Goal: Information Seeking & Learning: Learn about a topic

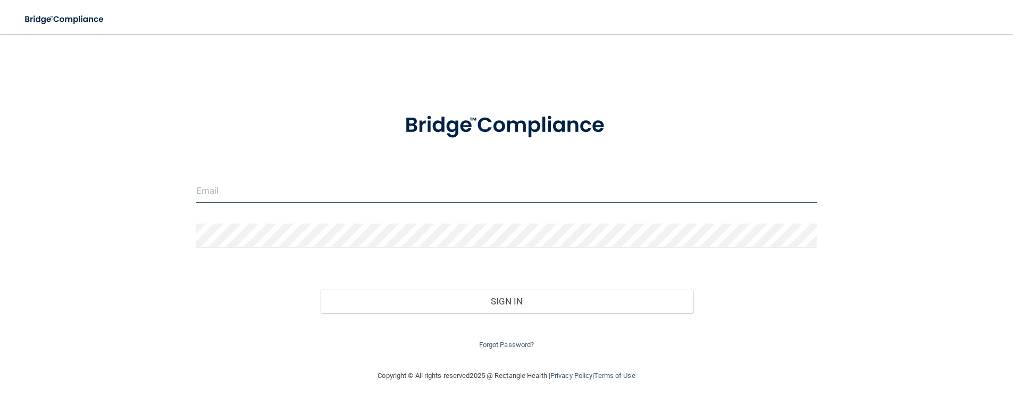
click at [290, 193] on input "email" at bounding box center [506, 191] width 621 height 24
type input "[EMAIL_ADDRESS][DOMAIN_NAME]"
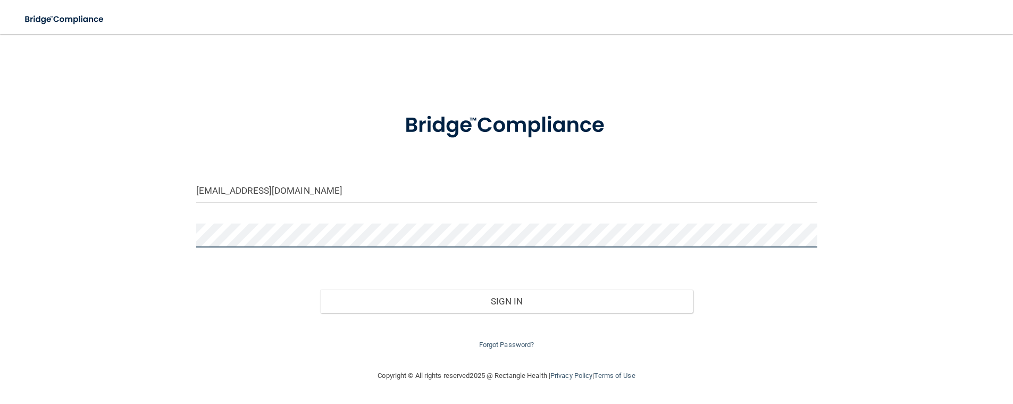
click at [320, 289] on button "Sign In" at bounding box center [506, 300] width 373 height 23
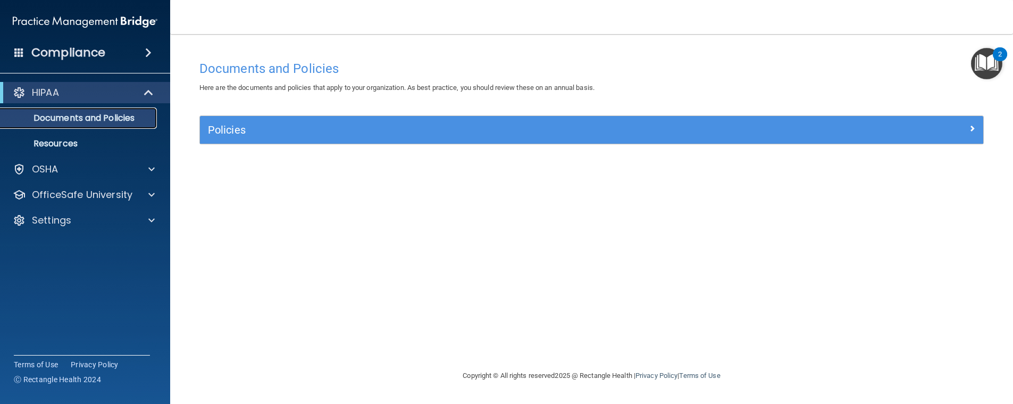
click at [88, 117] on p "Documents and Policies" at bounding box center [79, 118] width 145 height 11
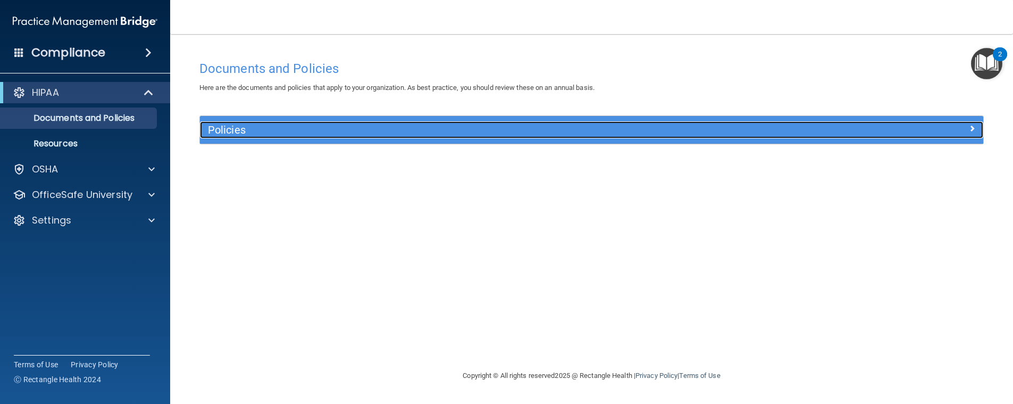
click at [274, 137] on div "Policies" at bounding box center [494, 129] width 588 height 17
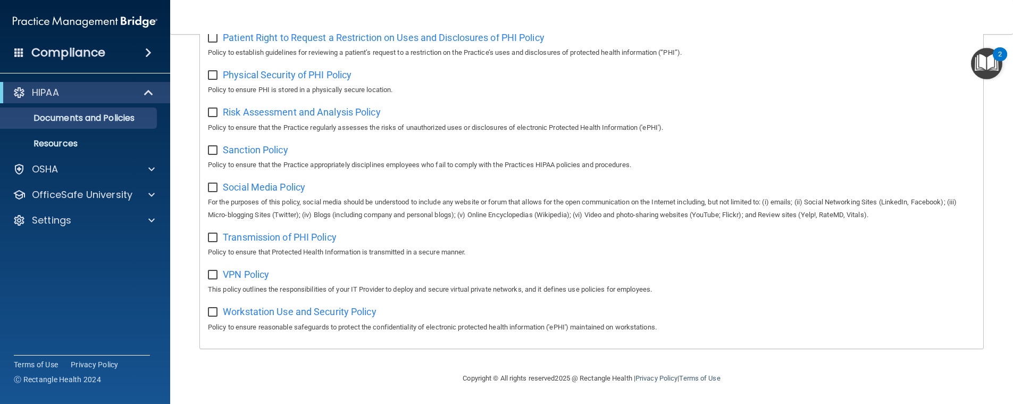
scroll to position [663, 0]
click at [33, 170] on p "OSHA" at bounding box center [45, 169] width 27 height 13
click at [110, 40] on div "Compliance" at bounding box center [85, 32] width 149 height 64
click at [104, 52] on div "Compliance" at bounding box center [85, 52] width 170 height 23
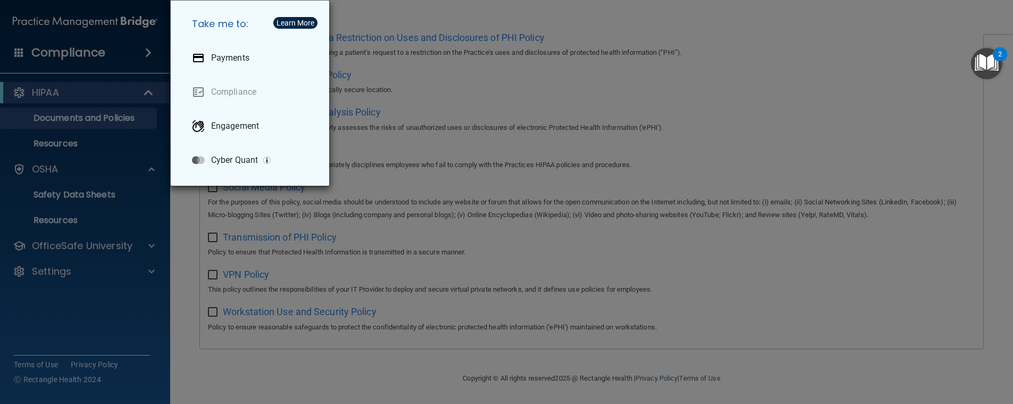
click at [126, 53] on div "Take me to: Payments Compliance Engagement Cyber Quant" at bounding box center [506, 202] width 1013 height 404
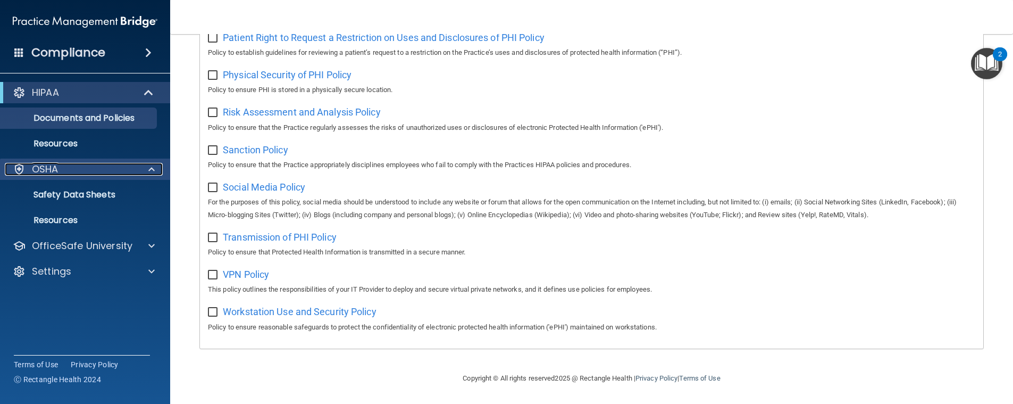
click at [98, 170] on div "OSHA" at bounding box center [71, 169] width 132 height 13
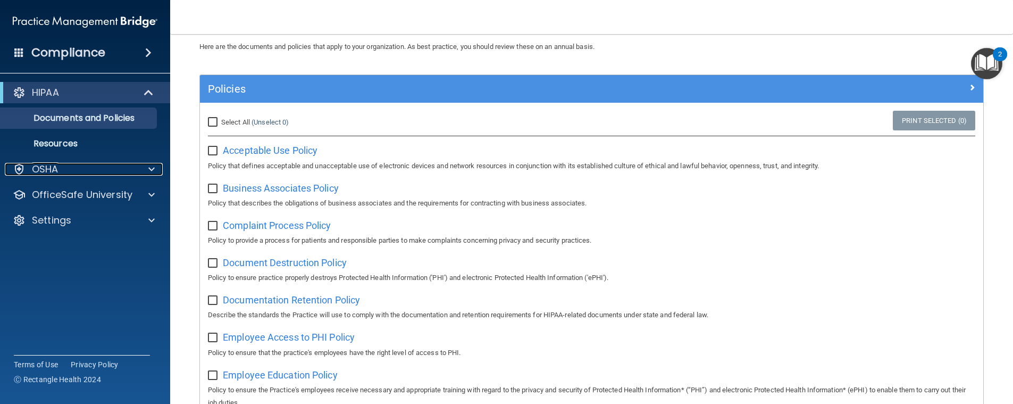
scroll to position [39, 0]
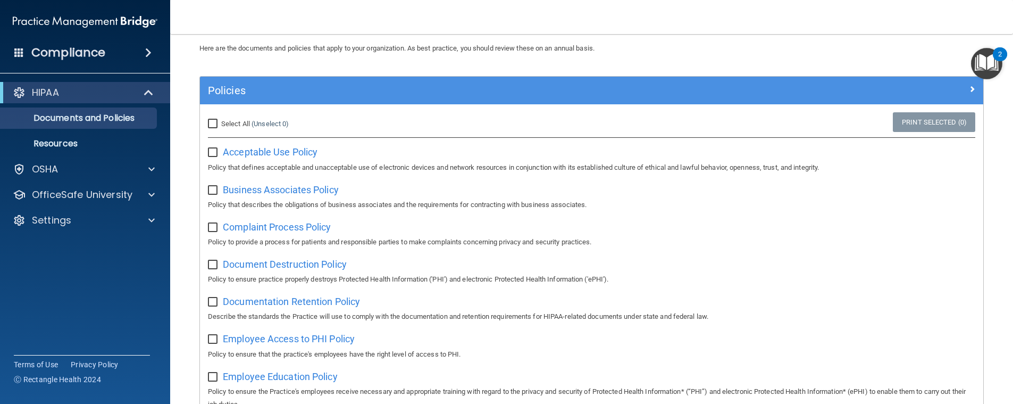
click at [214, 123] on input "Select All (Unselect 0) Unselect All" at bounding box center [214, 124] width 12 height 9
checkbox input "true"
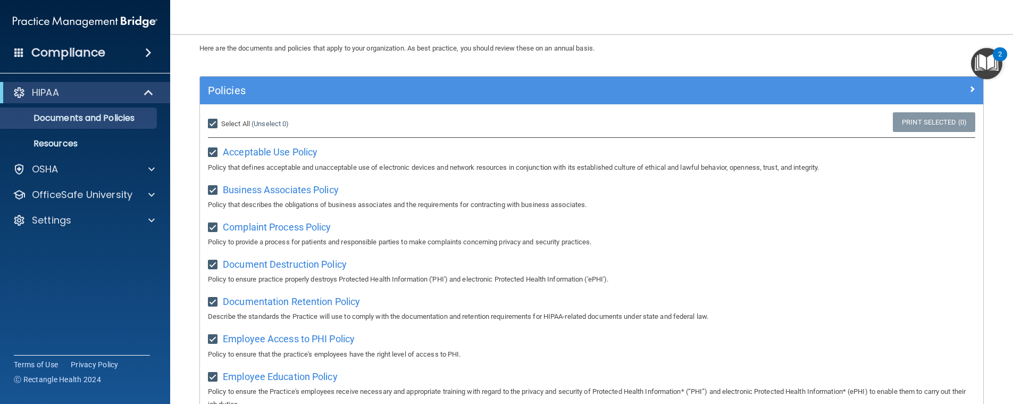
checkbox input "true"
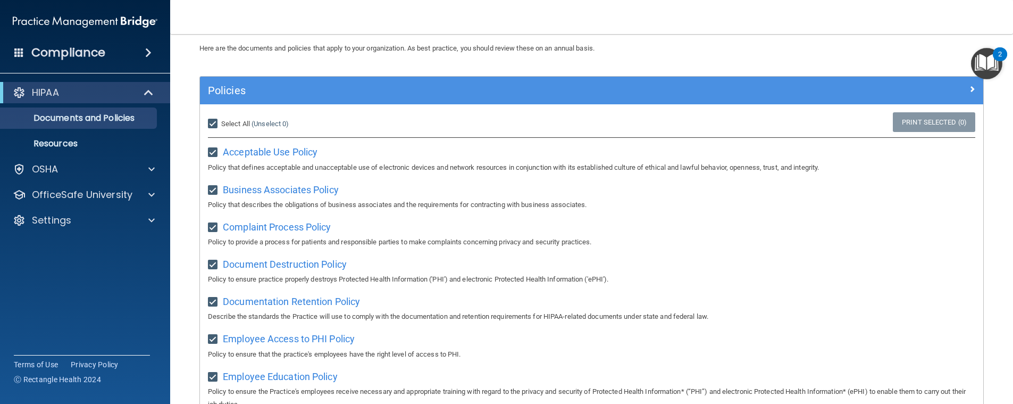
checkbox input "true"
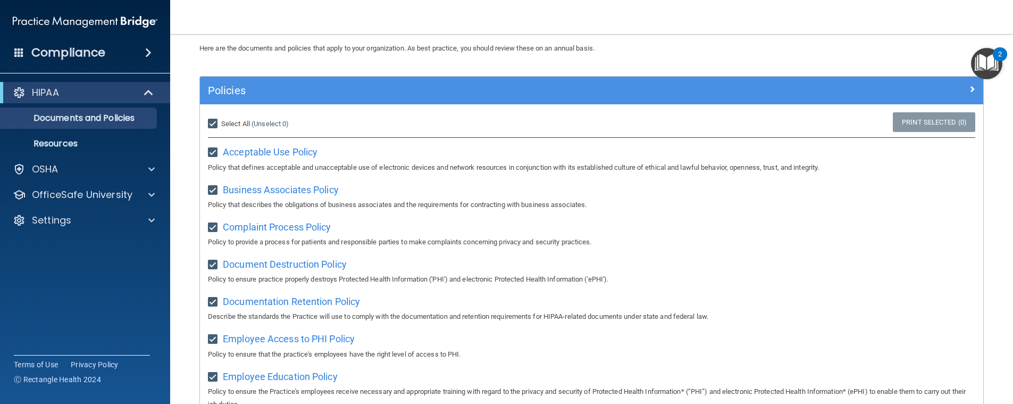
checkbox input "true"
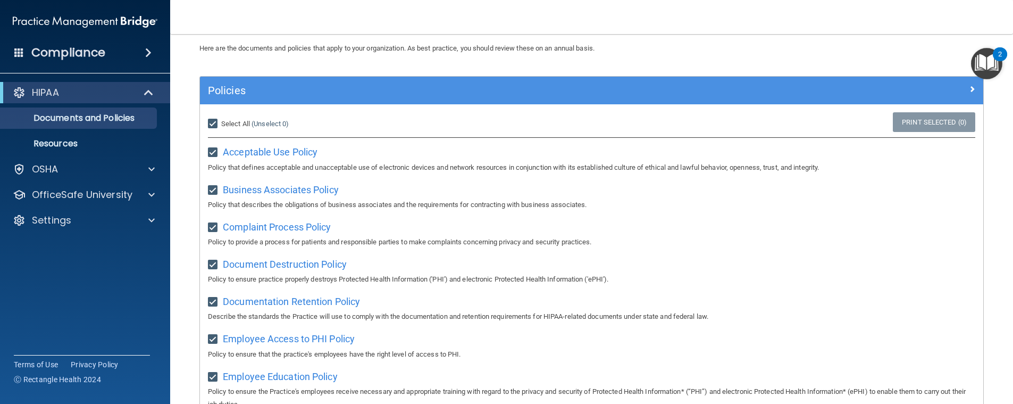
checkbox input "true"
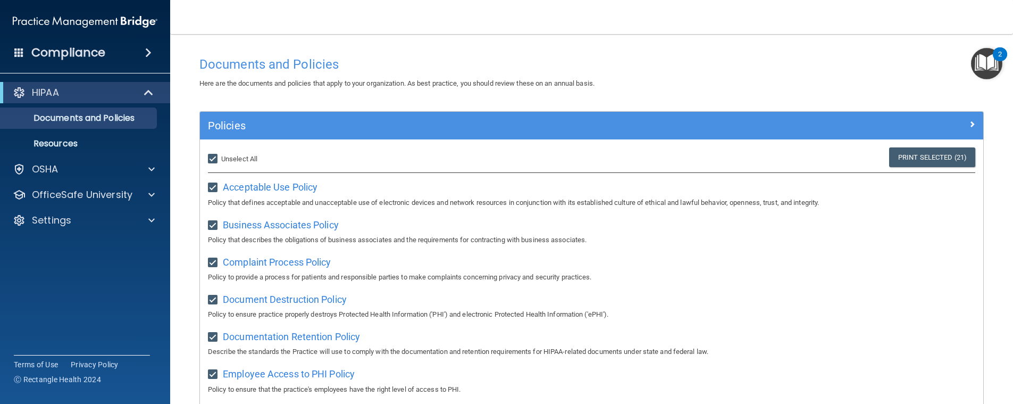
scroll to position [0, 0]
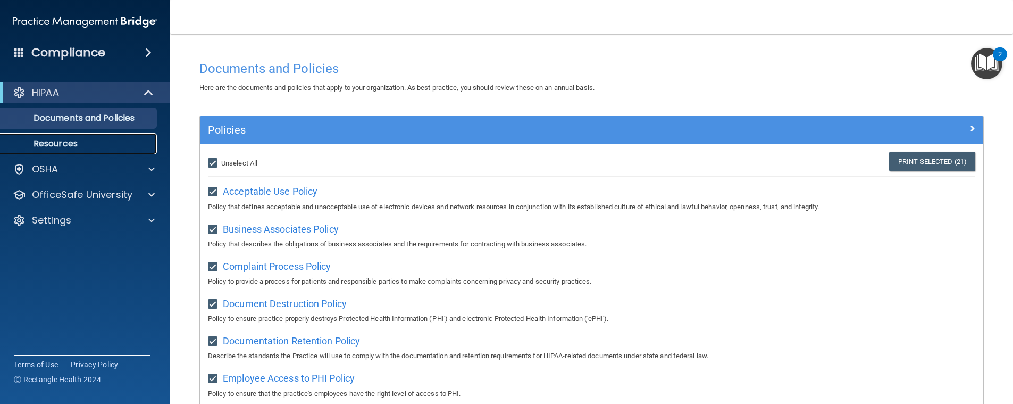
click at [46, 144] on p "Resources" at bounding box center [79, 143] width 145 height 11
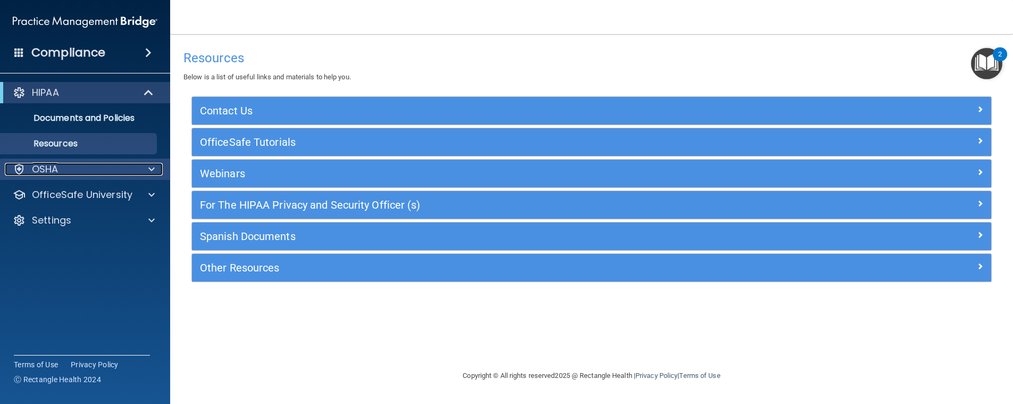
click at [54, 163] on p "OSHA" at bounding box center [45, 169] width 27 height 13
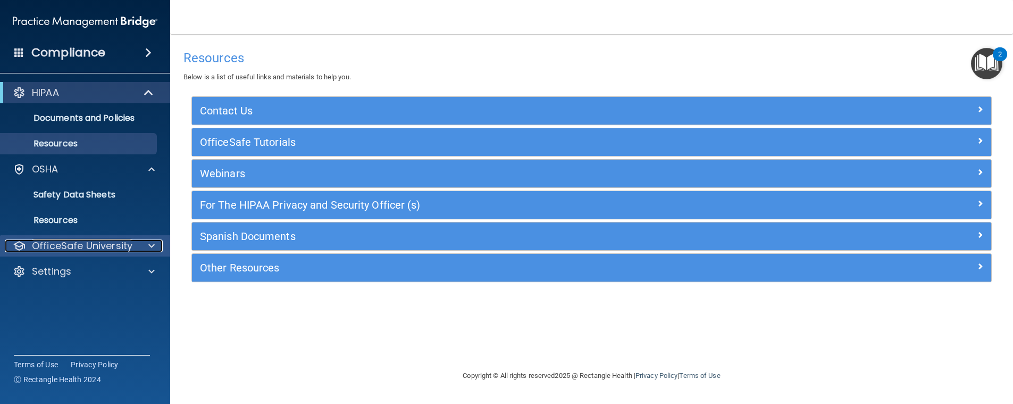
click at [85, 248] on p "OfficeSafe University" at bounding box center [82, 245] width 101 height 13
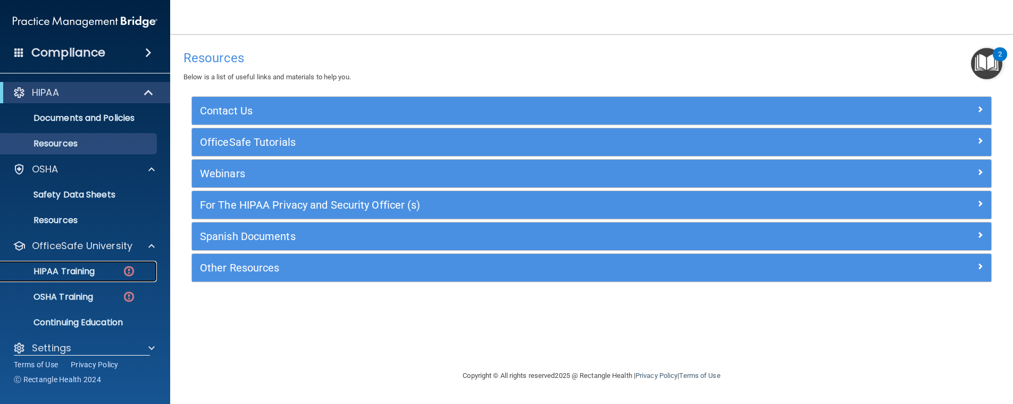
click at [85, 269] on p "HIPAA Training" at bounding box center [51, 271] width 88 height 11
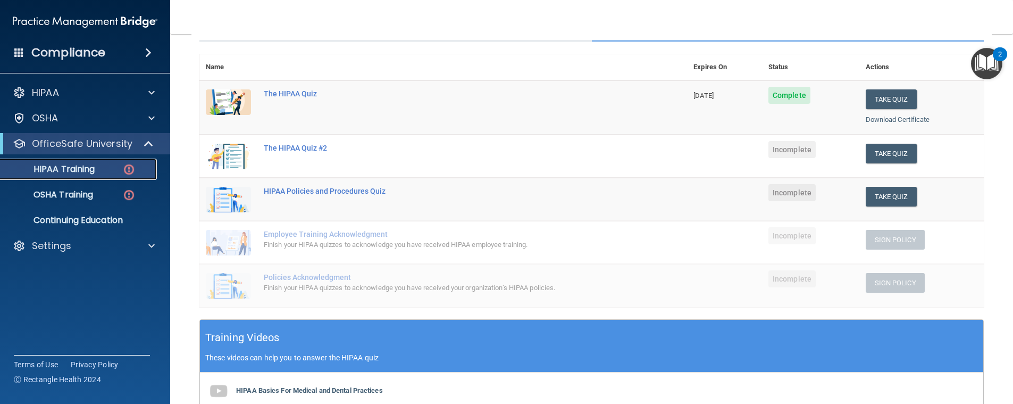
scroll to position [106, 0]
click at [900, 152] on button "Take Quiz" at bounding box center [891, 154] width 51 height 20
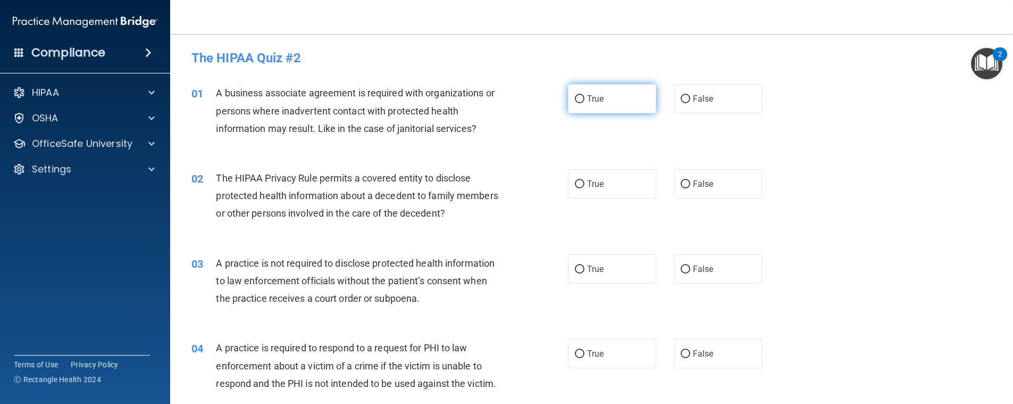
click at [576, 95] on input "True" at bounding box center [580, 99] width 10 height 8
radio input "true"
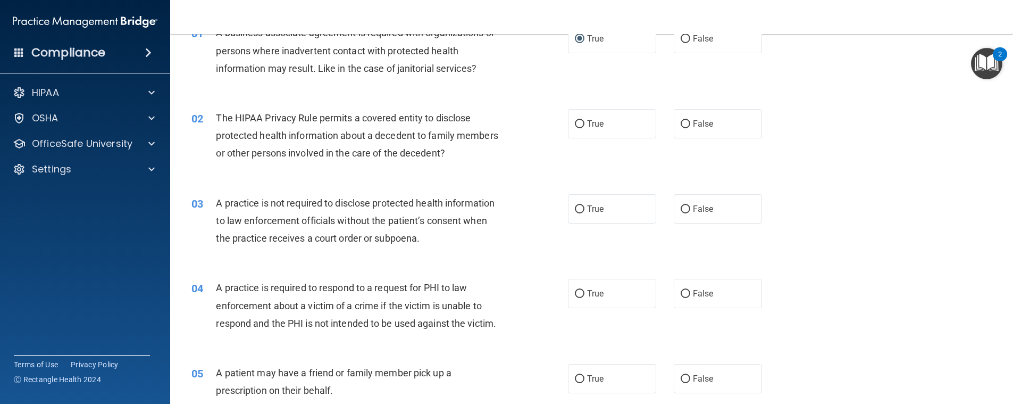
scroll to position [106, 0]
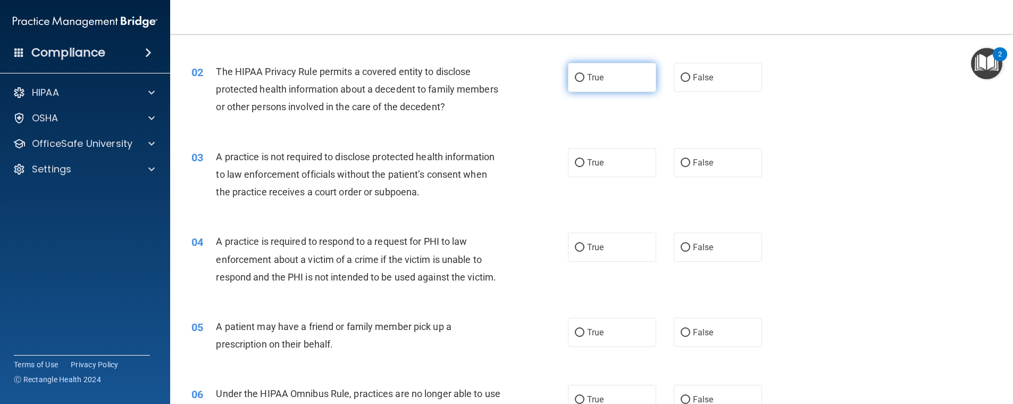
click at [575, 81] on input "True" at bounding box center [580, 78] width 10 height 8
radio input "true"
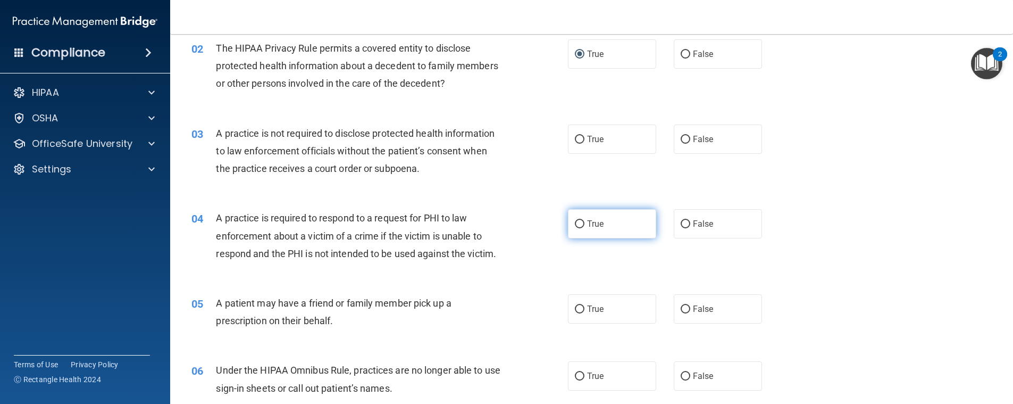
scroll to position [160, 0]
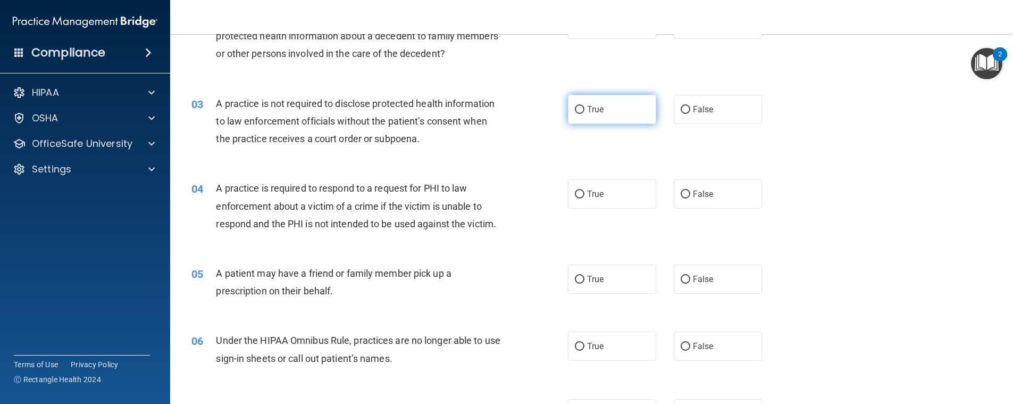
click at [589, 109] on span "True" at bounding box center [595, 109] width 16 height 10
click at [585, 109] on input "True" at bounding box center [580, 110] width 10 height 8
radio input "true"
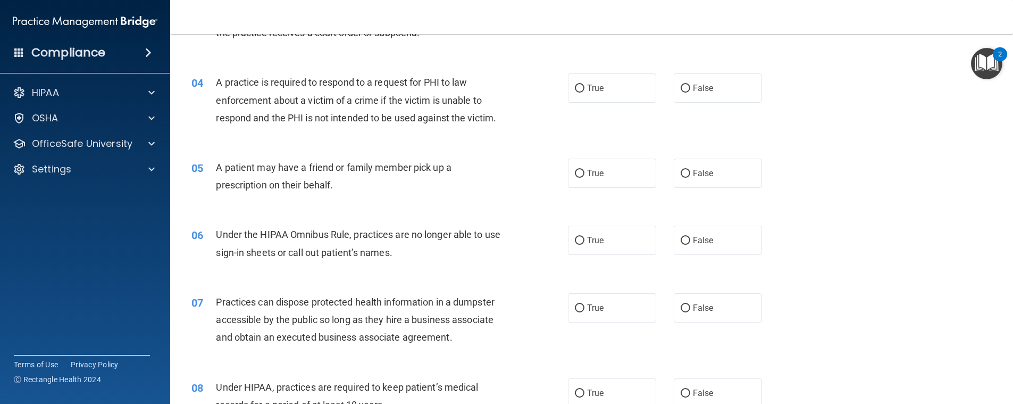
scroll to position [266, 0]
click at [583, 89] on label "True" at bounding box center [612, 87] width 88 height 29
click at [583, 89] on input "True" at bounding box center [580, 88] width 10 height 8
radio input "true"
click at [579, 170] on input "True" at bounding box center [580, 173] width 10 height 8
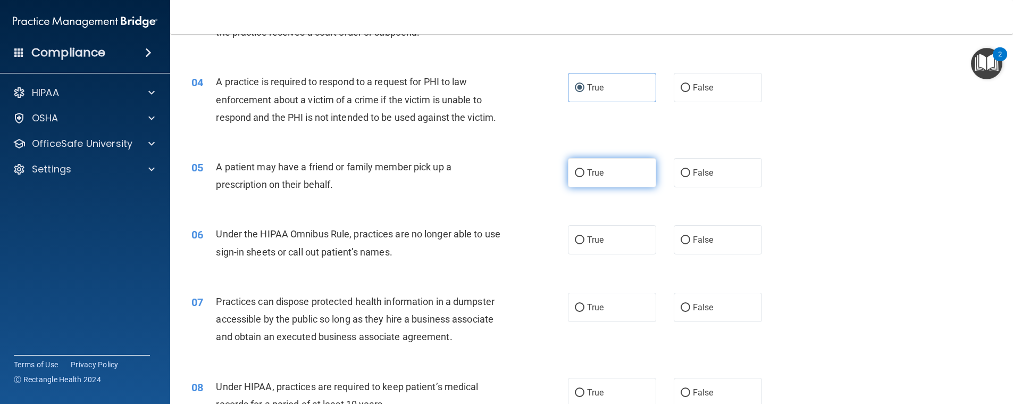
radio input "true"
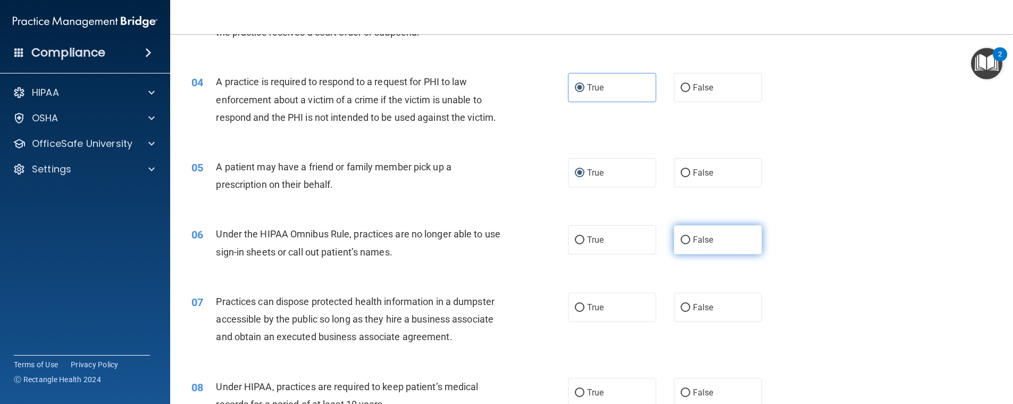
click at [683, 239] on input "False" at bounding box center [686, 240] width 10 height 8
radio input "true"
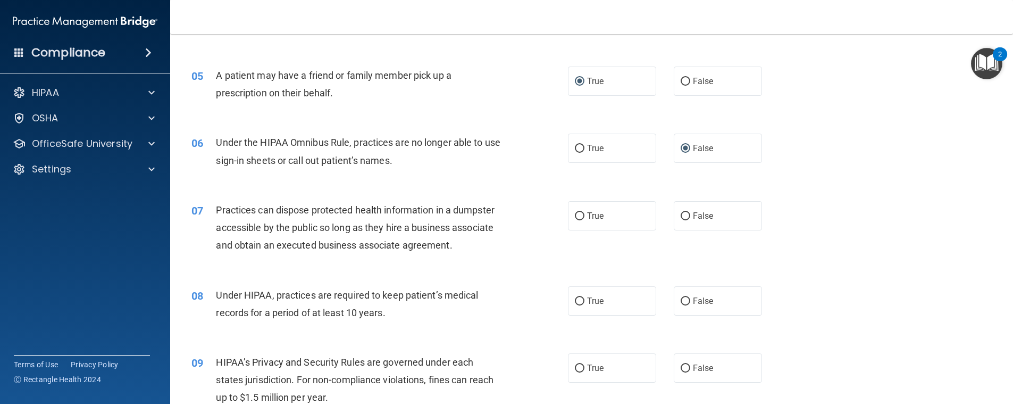
scroll to position [372, 0]
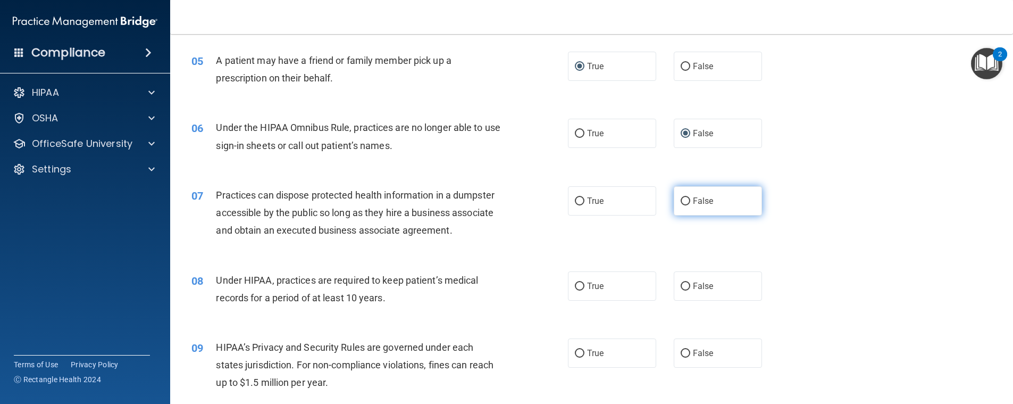
click at [681, 203] on input "False" at bounding box center [686, 201] width 10 height 8
radio input "true"
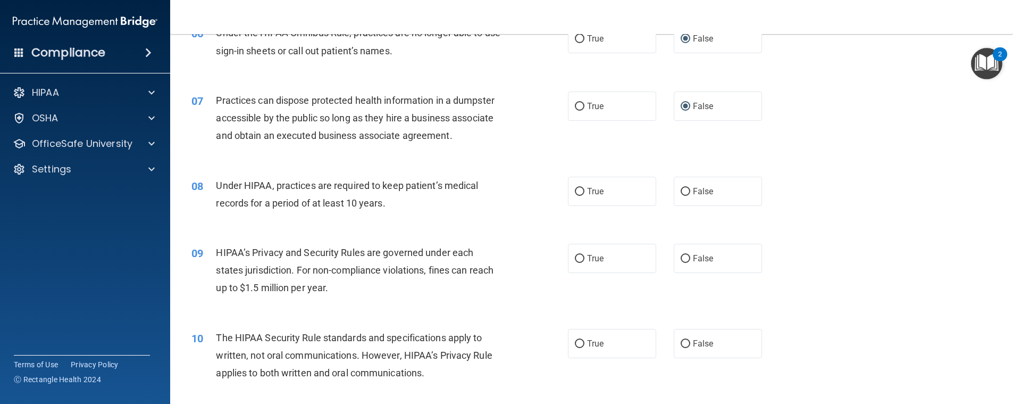
scroll to position [479, 0]
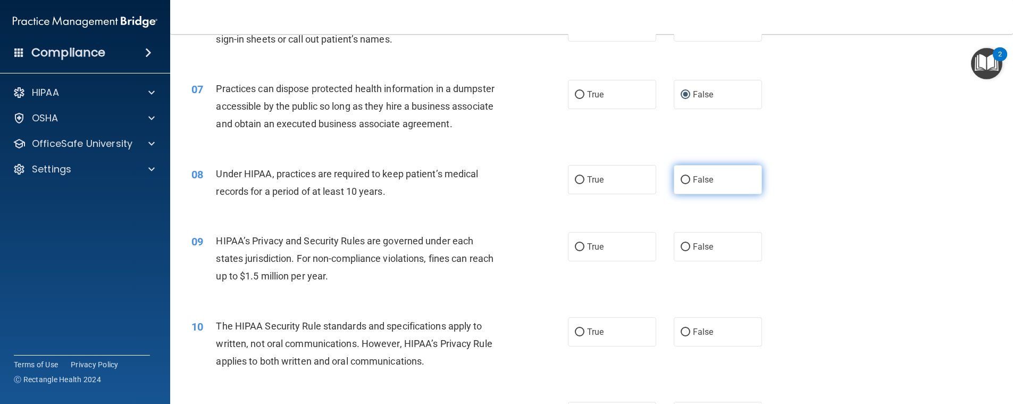
click at [699, 179] on span "False" at bounding box center [703, 179] width 21 height 10
click at [691, 179] on input "False" at bounding box center [686, 180] width 10 height 8
radio input "true"
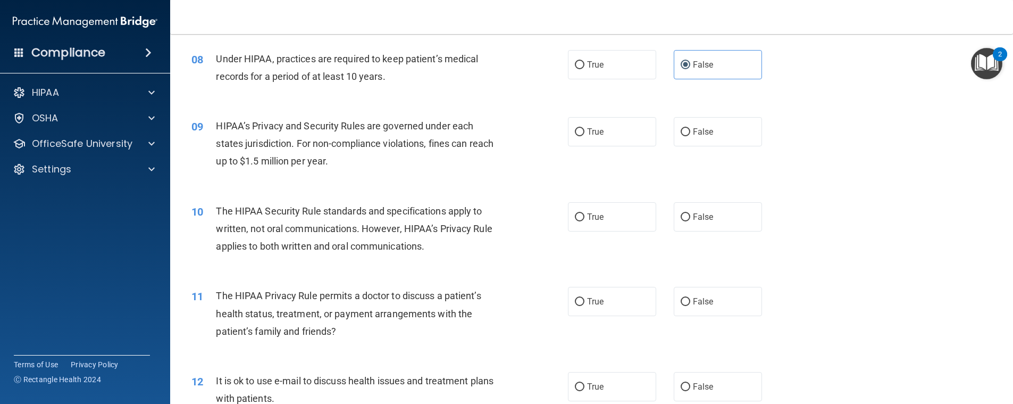
scroll to position [638, 0]
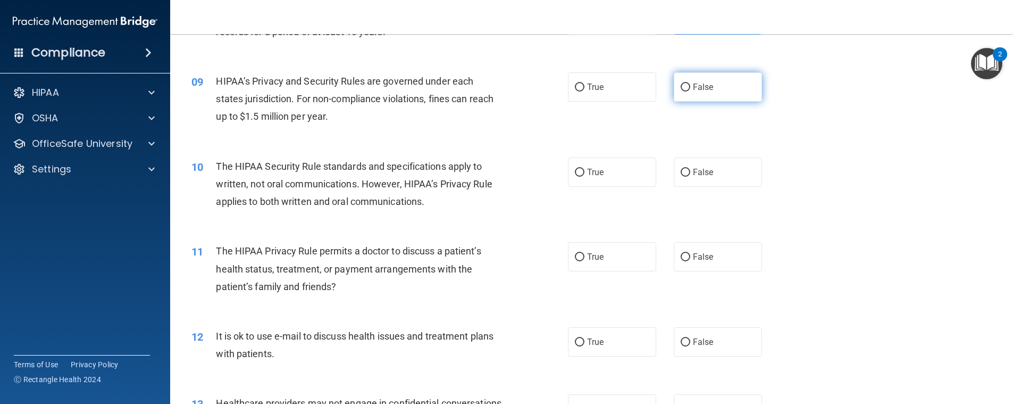
click at [680, 96] on label "False" at bounding box center [718, 86] width 88 height 29
click at [681, 91] on input "False" at bounding box center [686, 88] width 10 height 8
radio input "true"
click at [572, 178] on label "True" at bounding box center [612, 171] width 88 height 29
click at [575, 177] on input "True" at bounding box center [580, 173] width 10 height 8
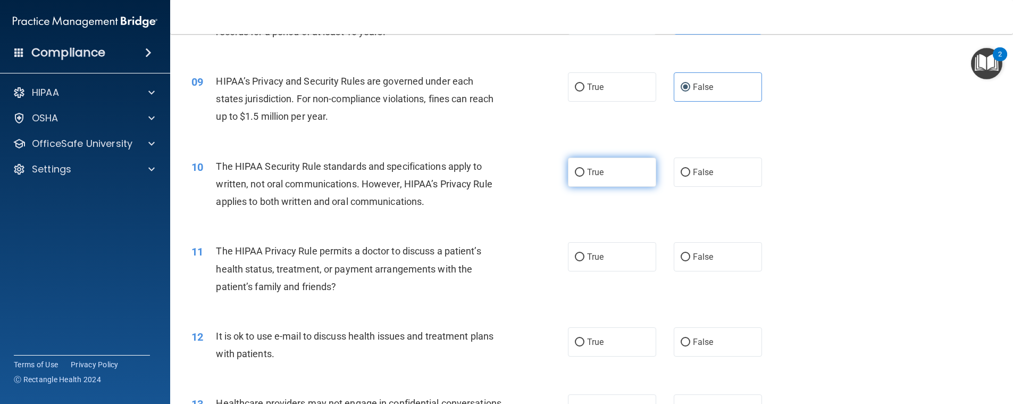
radio input "true"
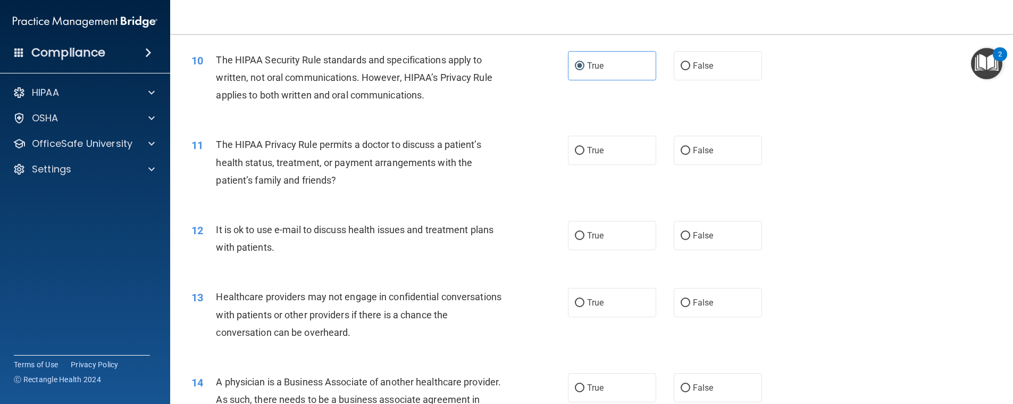
scroll to position [798, 0]
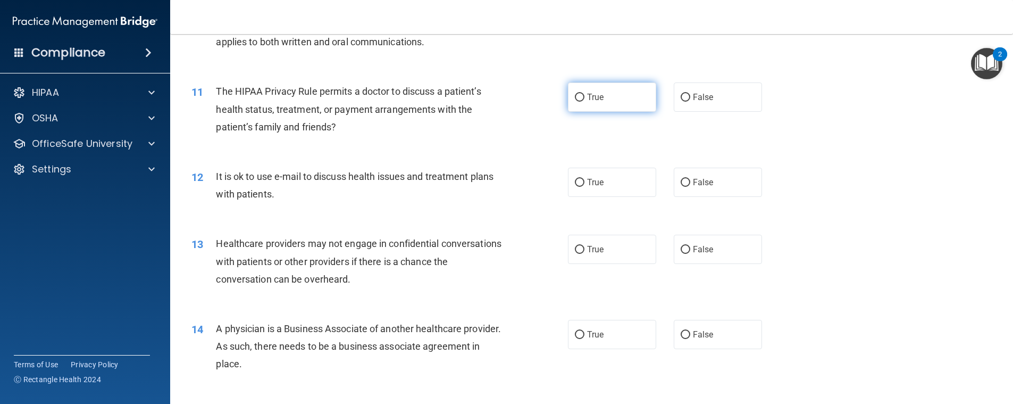
click at [576, 98] on input "True" at bounding box center [580, 98] width 10 height 8
radio input "true"
click at [827, 159] on div "12 It is ok to use e-mail to discuss health issues and treatment plans with pat…" at bounding box center [592, 187] width 817 height 67
click at [681, 95] on input "False" at bounding box center [686, 98] width 10 height 8
radio input "true"
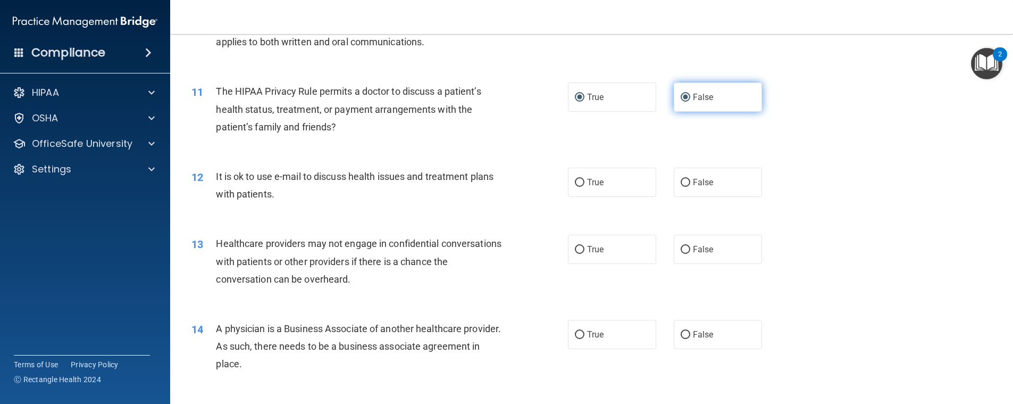
radio input "false"
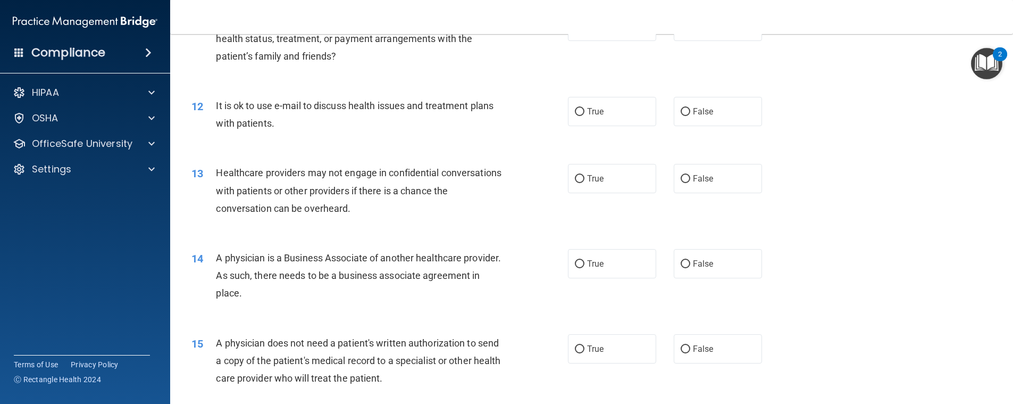
scroll to position [904, 0]
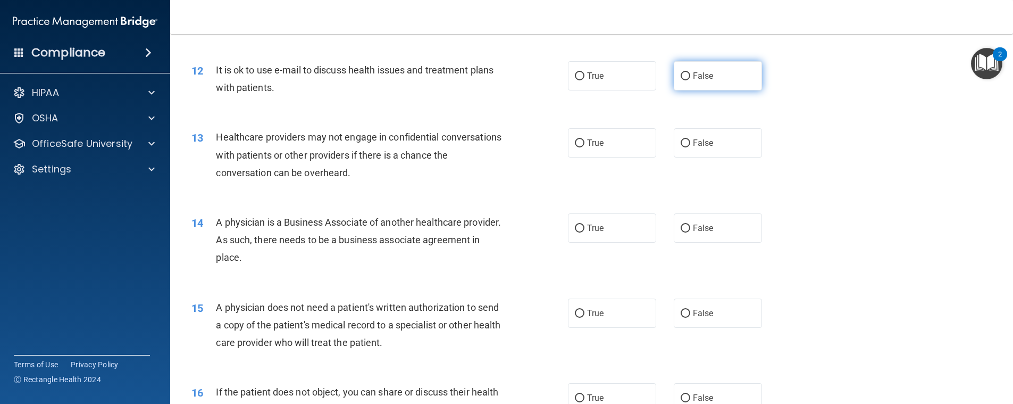
click at [678, 84] on label "False" at bounding box center [718, 75] width 88 height 29
click at [681, 80] on input "False" at bounding box center [686, 76] width 10 height 8
radio input "true"
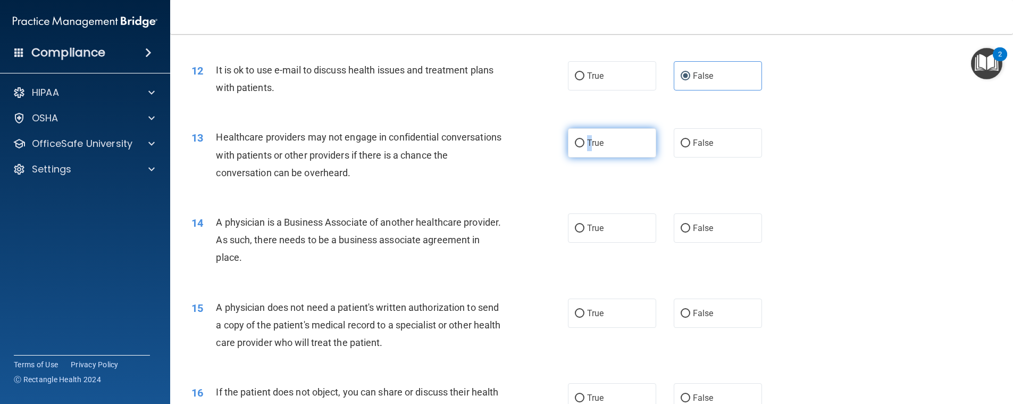
click at [587, 146] on span "True" at bounding box center [595, 143] width 16 height 10
click at [578, 142] on input "True" at bounding box center [580, 143] width 10 height 8
radio input "true"
click at [548, 195] on div "13 Healthcare providers may not engage in confidential conversations with patie…" at bounding box center [592, 157] width 817 height 85
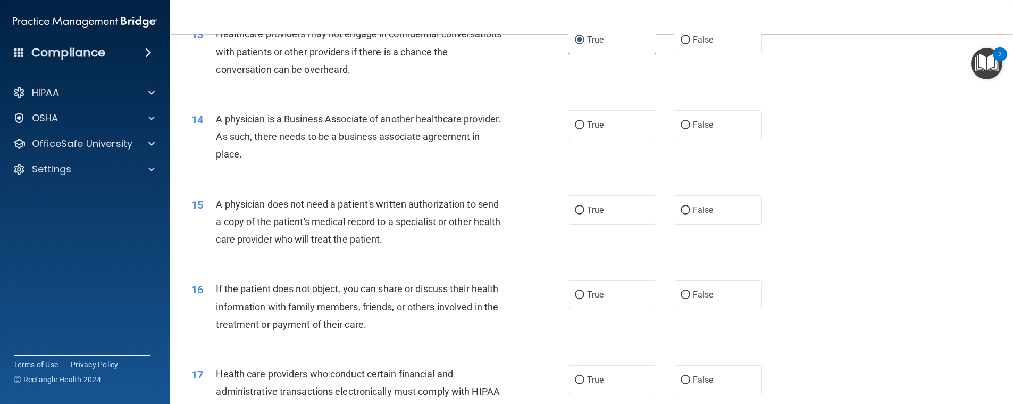
scroll to position [1011, 0]
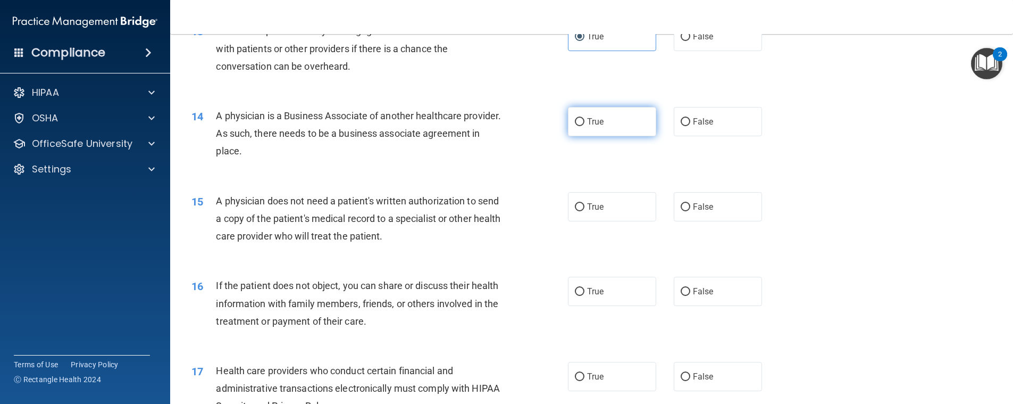
click at [584, 129] on label "True" at bounding box center [612, 121] width 88 height 29
click at [584, 126] on input "True" at bounding box center [580, 122] width 10 height 8
radio input "true"
click at [814, 170] on div "14 A physician is a Business Associate of another healthcare provider. As such,…" at bounding box center [592, 136] width 817 height 85
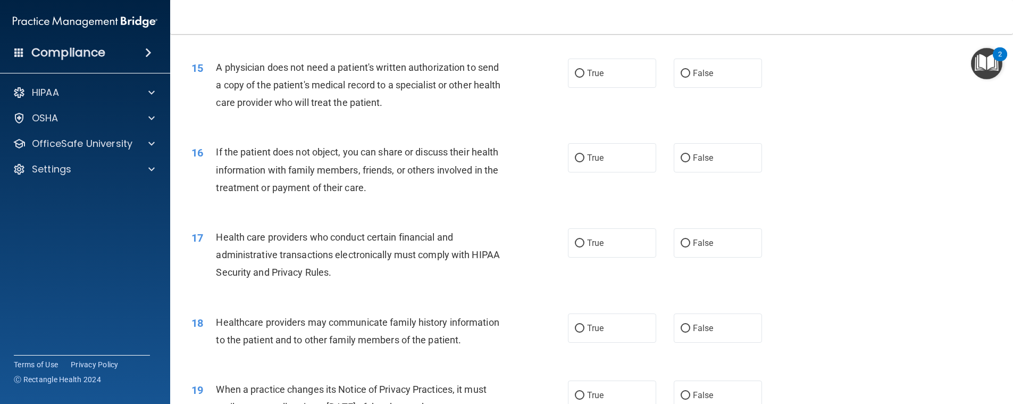
scroll to position [1170, 0]
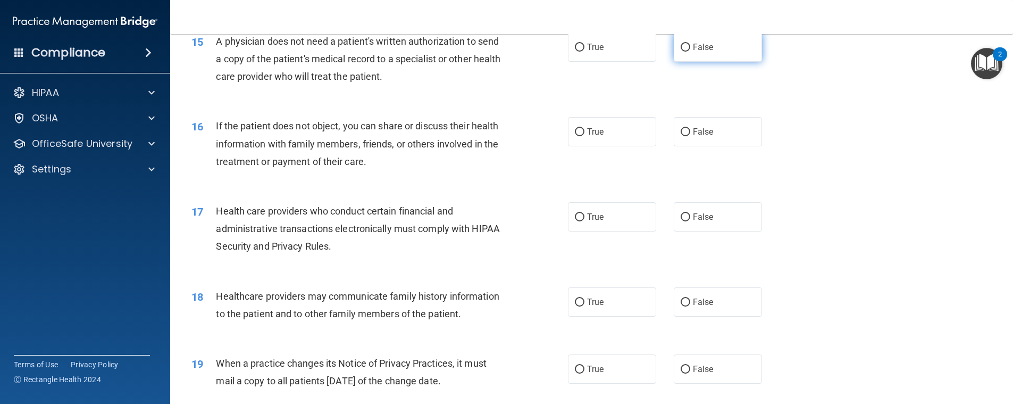
click at [681, 44] on input "False" at bounding box center [686, 48] width 10 height 8
radio input "true"
click at [817, 131] on div "16 If the patient does not object, you can share or discuss their health inform…" at bounding box center [592, 146] width 817 height 85
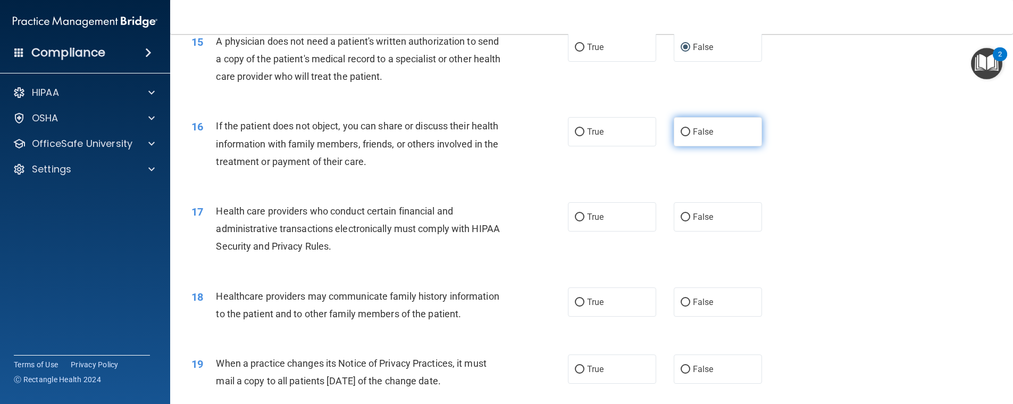
click at [674, 137] on label "False" at bounding box center [718, 131] width 88 height 29
click at [681, 136] on input "False" at bounding box center [686, 132] width 10 height 8
radio input "true"
click at [792, 189] on div "17 Health care providers who conduct certain financial and administrative trans…" at bounding box center [592, 231] width 817 height 85
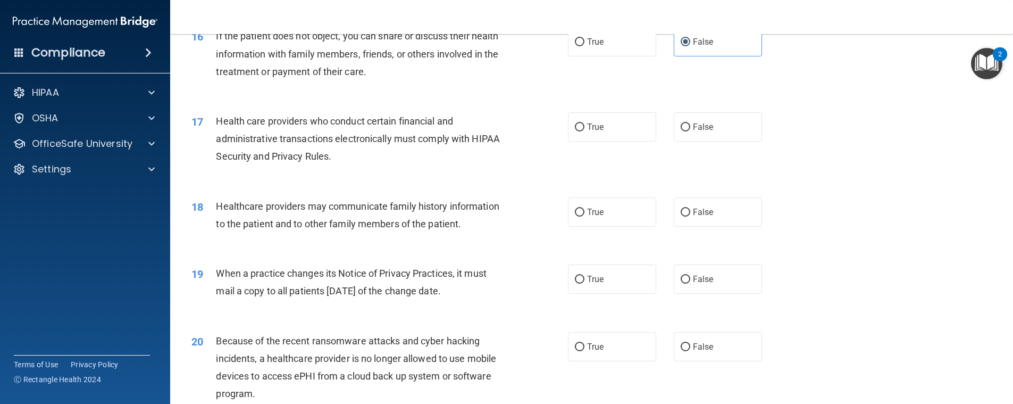
scroll to position [1277, 0]
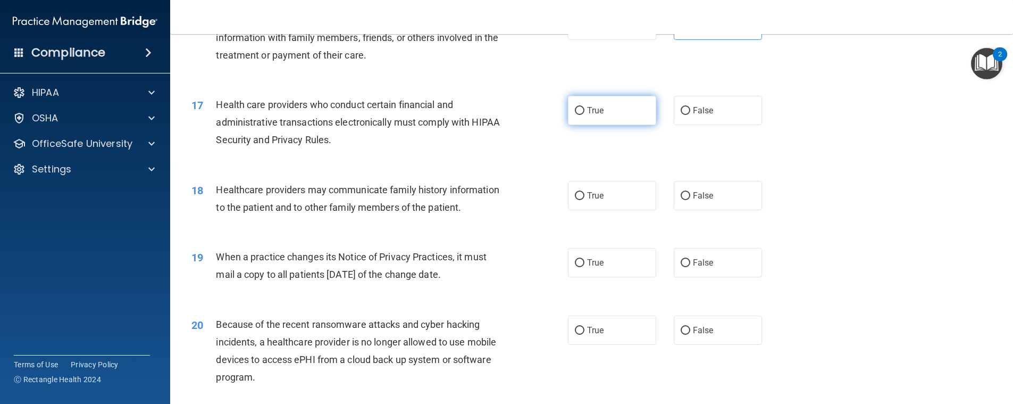
click at [581, 117] on label "True" at bounding box center [612, 110] width 88 height 29
click at [581, 115] on input "True" at bounding box center [580, 111] width 10 height 8
radio input "true"
click at [862, 235] on div "18 Healthcare providers may communicate family history information to the patie…" at bounding box center [592, 201] width 817 height 67
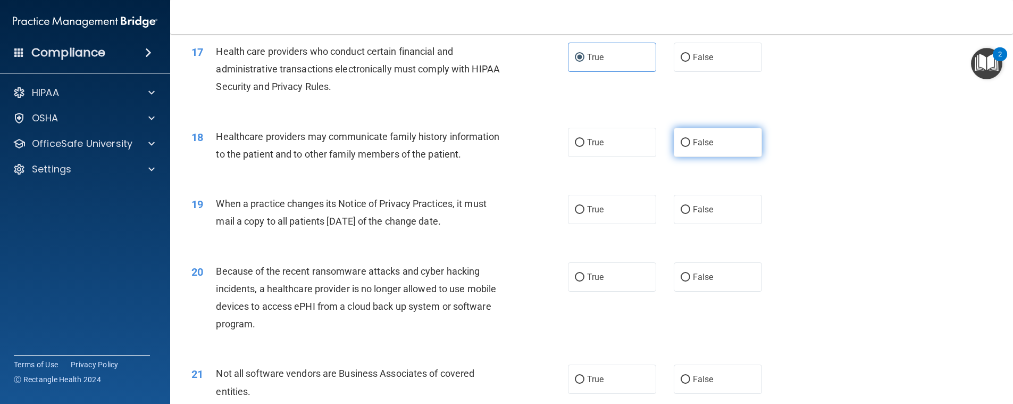
click at [675, 145] on label "False" at bounding box center [718, 142] width 88 height 29
click at [681, 145] on input "False" at bounding box center [686, 143] width 10 height 8
radio input "true"
click at [859, 210] on div "19 When a practice changes its Notice of Privacy Practices, it must mail a copy…" at bounding box center [592, 214] width 817 height 67
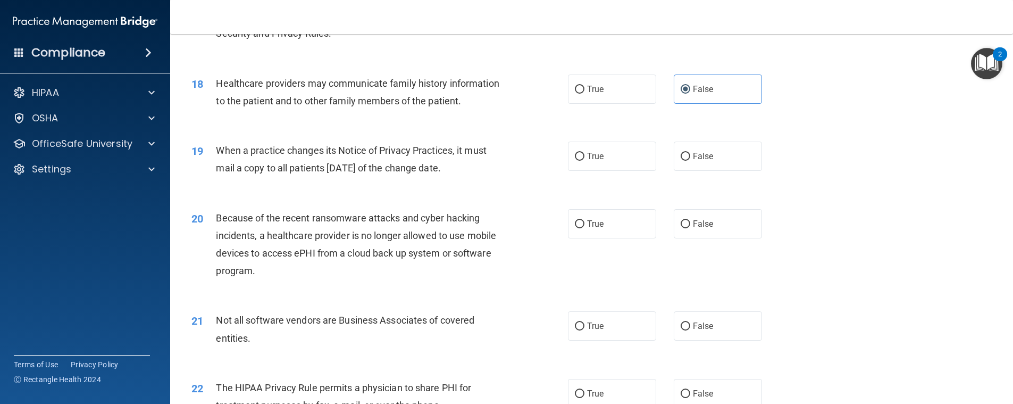
click at [854, 194] on div "19 When a practice changes its Notice of Privacy Practices, it must mail a copy…" at bounding box center [592, 161] width 817 height 67
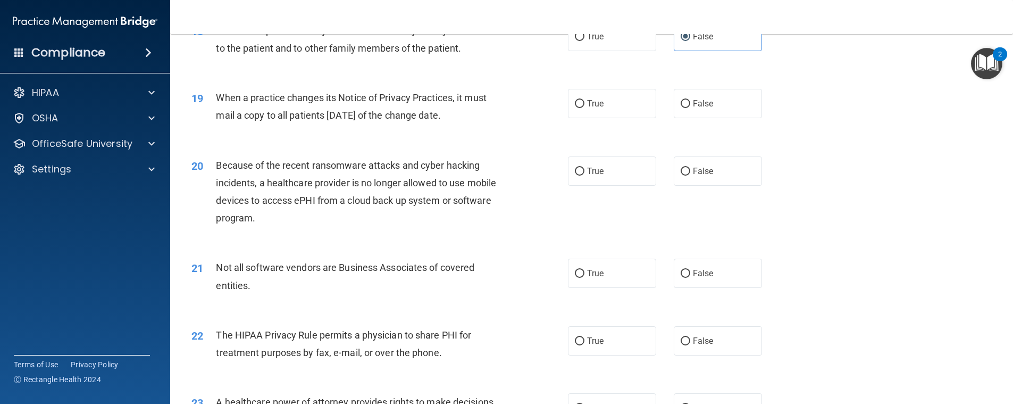
scroll to position [1436, 0]
click at [780, 303] on div "21 Not all software vendors are Business Associates of covered entities. True F…" at bounding box center [592, 278] width 817 height 67
click at [683, 107] on input "False" at bounding box center [686, 103] width 10 height 8
radio input "true"
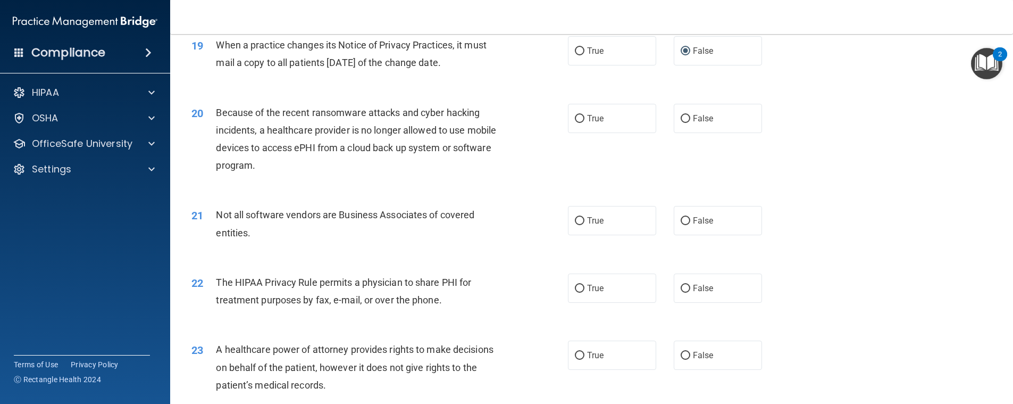
scroll to position [1490, 0]
click at [674, 132] on label "False" at bounding box center [718, 117] width 88 height 29
click at [681, 122] on input "False" at bounding box center [686, 118] width 10 height 8
radio input "true"
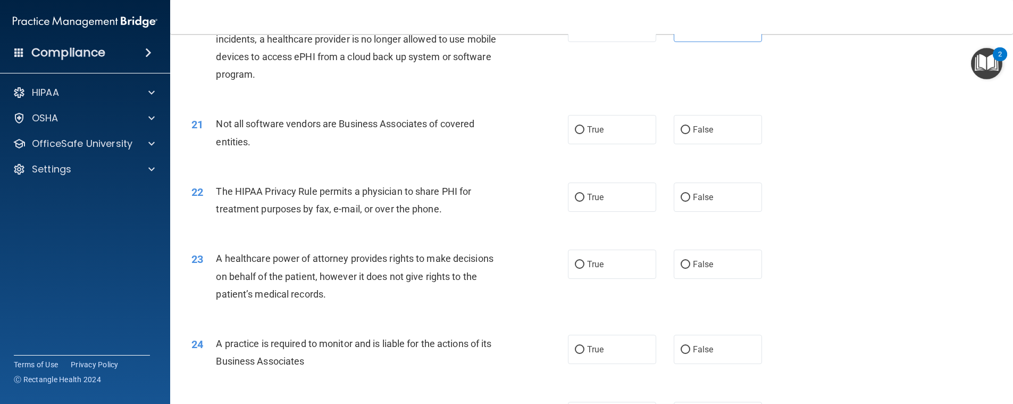
scroll to position [1596, 0]
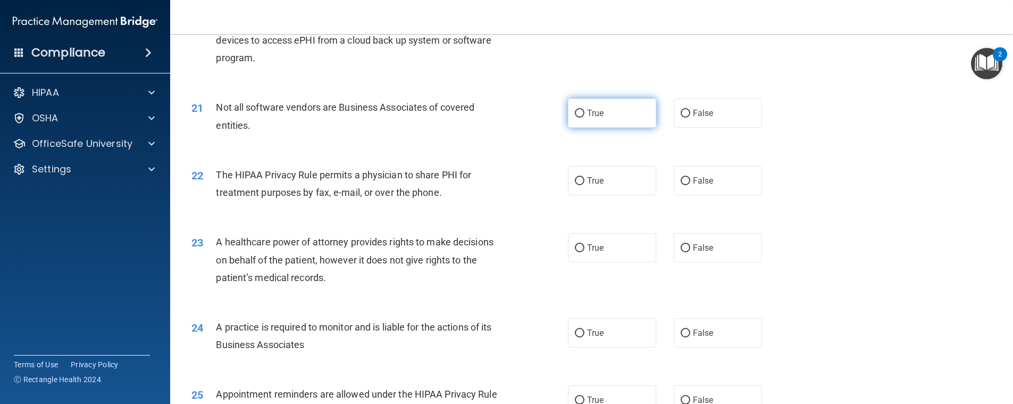
click at [576, 118] on input "True" at bounding box center [580, 114] width 10 height 8
radio input "true"
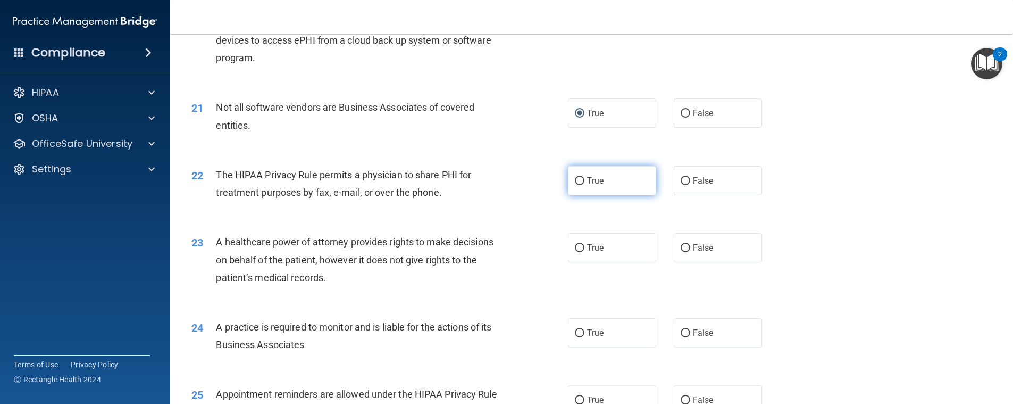
click at [579, 185] on input "True" at bounding box center [580, 181] width 10 height 8
radio input "true"
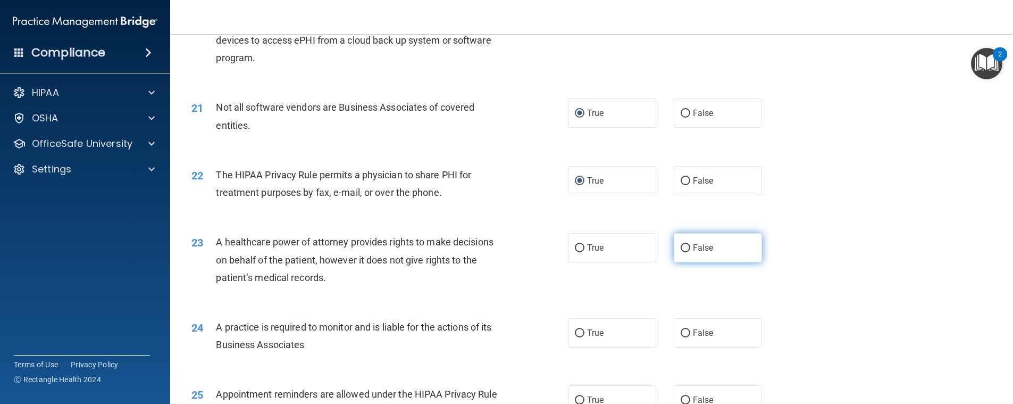
click at [681, 252] on input "False" at bounding box center [686, 248] width 10 height 8
radio input "true"
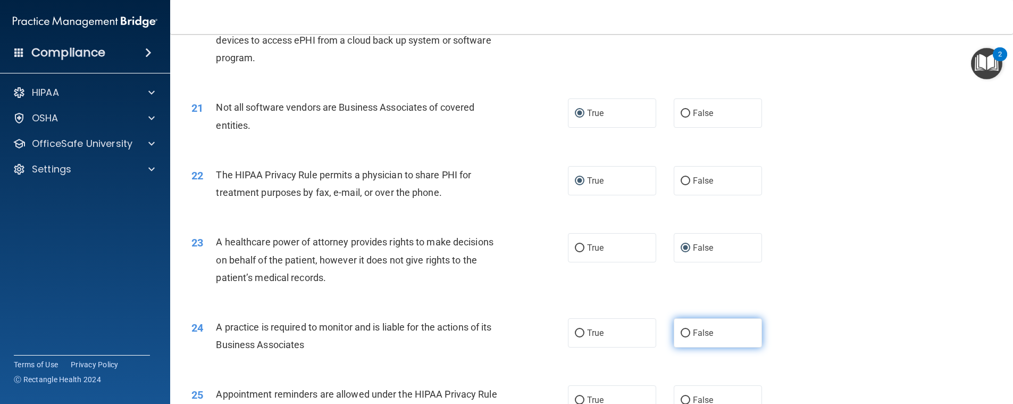
click at [675, 347] on label "False" at bounding box center [718, 332] width 88 height 29
click at [681, 337] on input "False" at bounding box center [686, 333] width 10 height 8
radio input "true"
click at [910, 249] on div "23 A healthcare power of attorney provides rights to make decisions on behalf o…" at bounding box center [592, 262] width 817 height 85
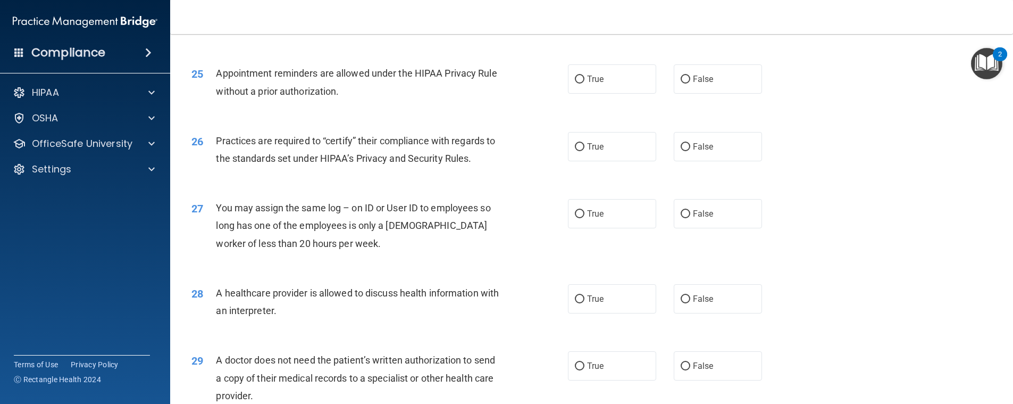
scroll to position [1915, 0]
click at [580, 95] on label "True" at bounding box center [612, 80] width 88 height 29
click at [580, 85] on input "True" at bounding box center [580, 81] width 10 height 8
radio input "true"
click at [693, 153] on span "False" at bounding box center [703, 148] width 21 height 10
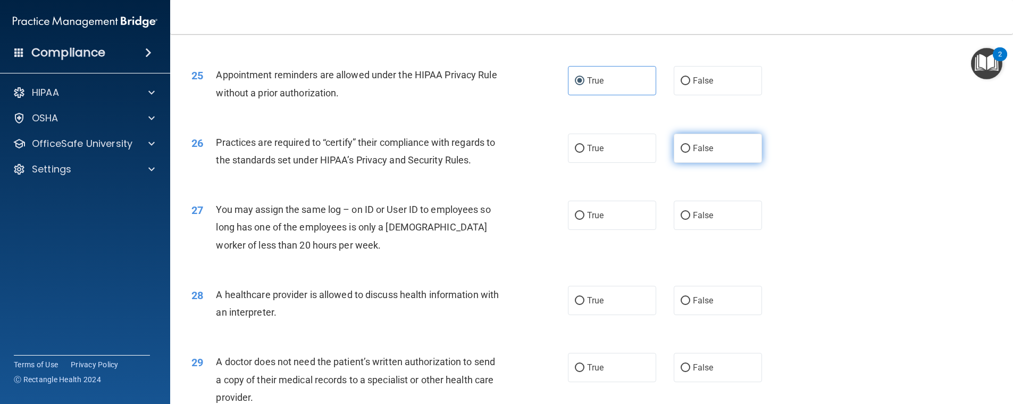
click at [691, 153] on input "False" at bounding box center [686, 149] width 10 height 8
radio input "true"
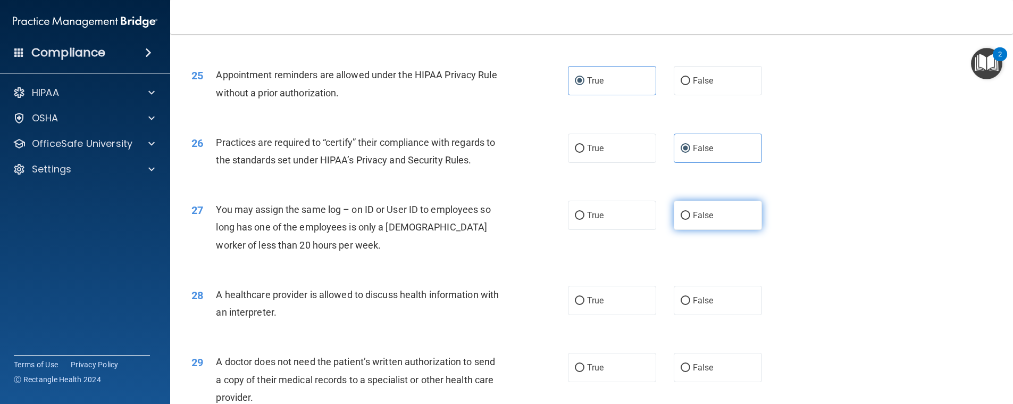
click at [681, 220] on input "False" at bounding box center [686, 216] width 10 height 8
radio input "true"
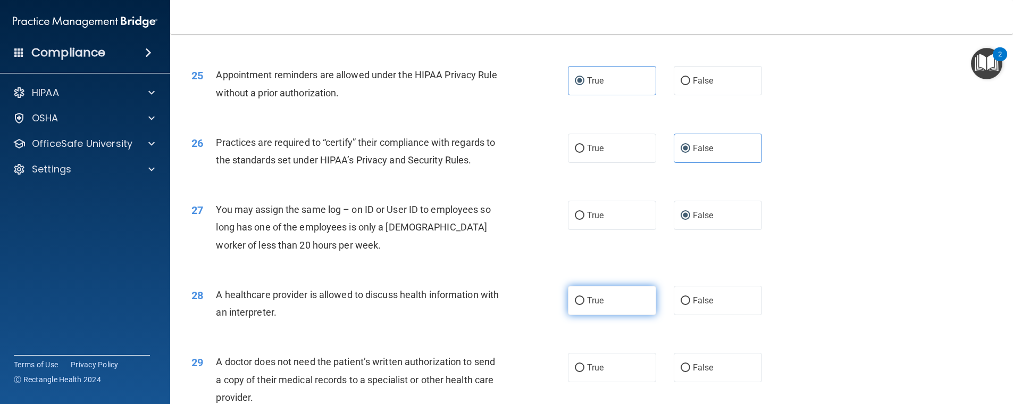
click at [585, 315] on label "True" at bounding box center [612, 300] width 88 height 29
click at [585, 305] on input "True" at bounding box center [580, 301] width 10 height 8
radio input "true"
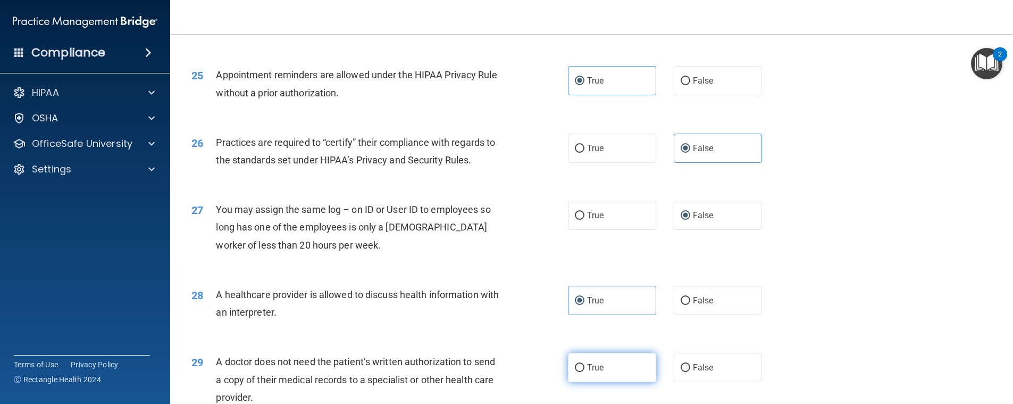
click at [591, 372] on span "True" at bounding box center [595, 367] width 16 height 10
click at [585, 372] on input "True" at bounding box center [580, 368] width 10 height 8
radio input "true"
click at [841, 229] on div "27 You may assign the same log – on ID or User ID to employees so long has one …" at bounding box center [592, 229] width 817 height 85
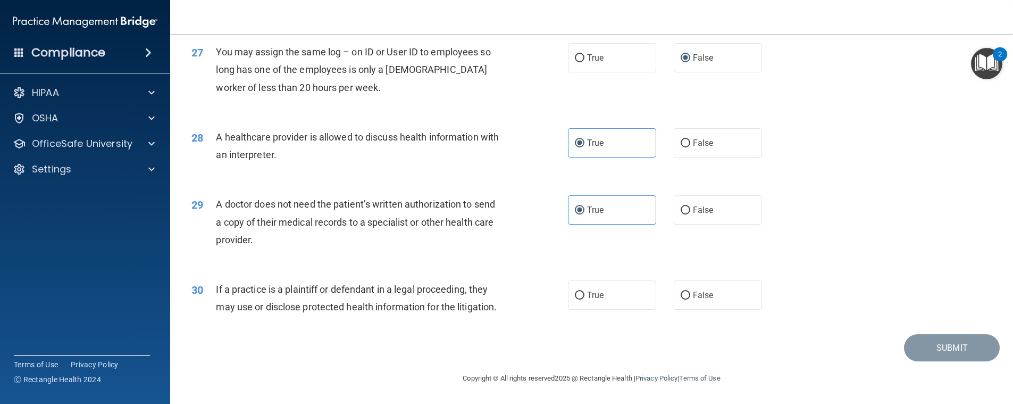
scroll to position [2108, 0]
click at [573, 284] on label "True" at bounding box center [612, 294] width 88 height 29
click at [575, 292] on input "True" at bounding box center [580, 296] width 10 height 8
radio input "true"
click at [916, 353] on button "Submit" at bounding box center [952, 347] width 96 height 27
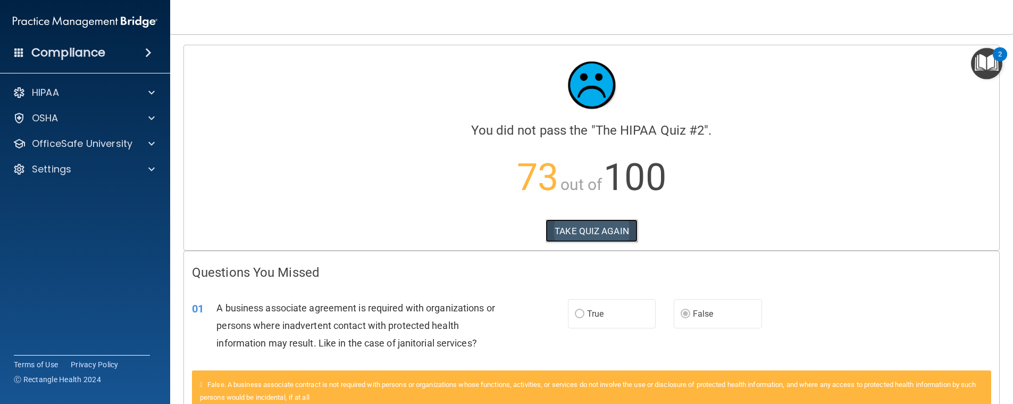
click at [614, 233] on button "TAKE QUIZ AGAIN" at bounding box center [592, 230] width 92 height 23
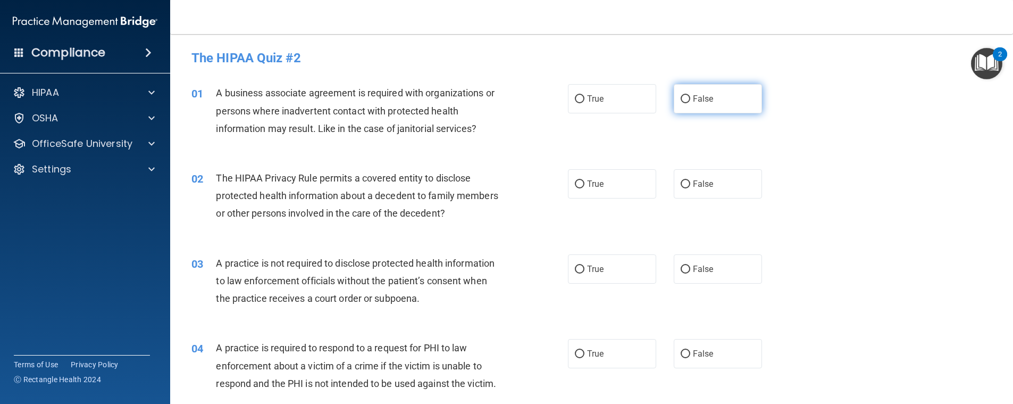
click at [693, 97] on span "False" at bounding box center [703, 99] width 21 height 10
click at [688, 97] on input "False" at bounding box center [686, 99] width 10 height 8
radio input "true"
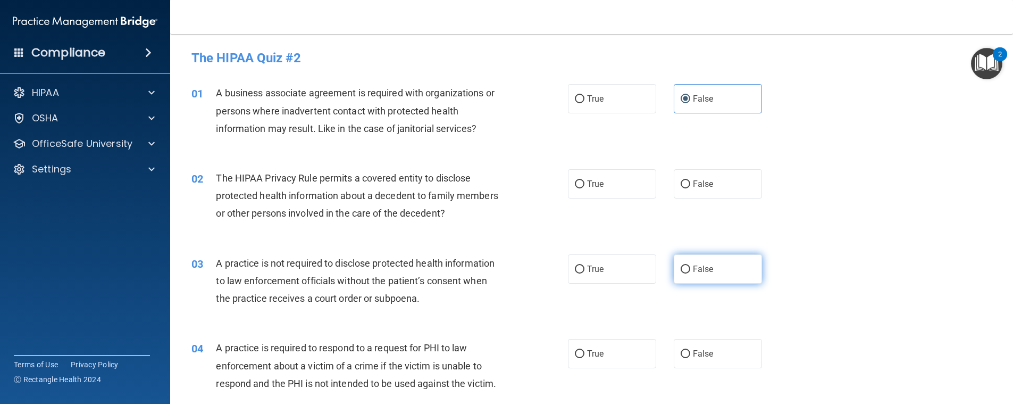
click at [703, 274] on label "False" at bounding box center [718, 268] width 88 height 29
click at [691, 273] on input "False" at bounding box center [686, 269] width 10 height 8
radio input "true"
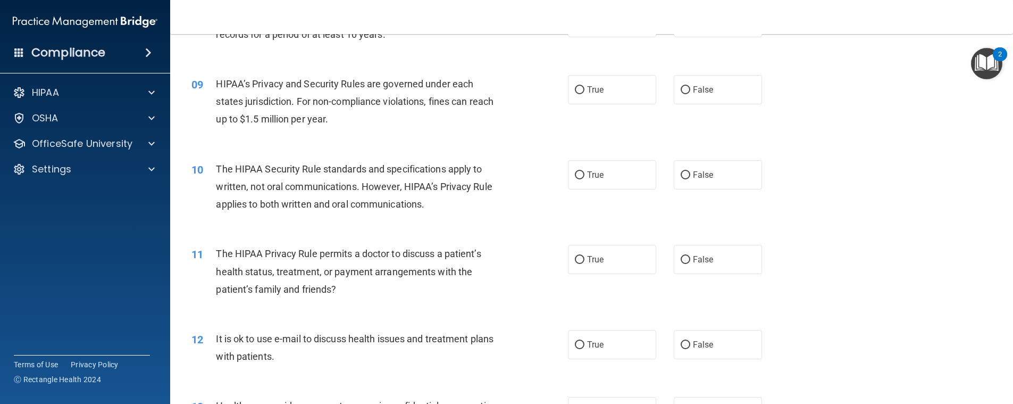
scroll to position [638, 0]
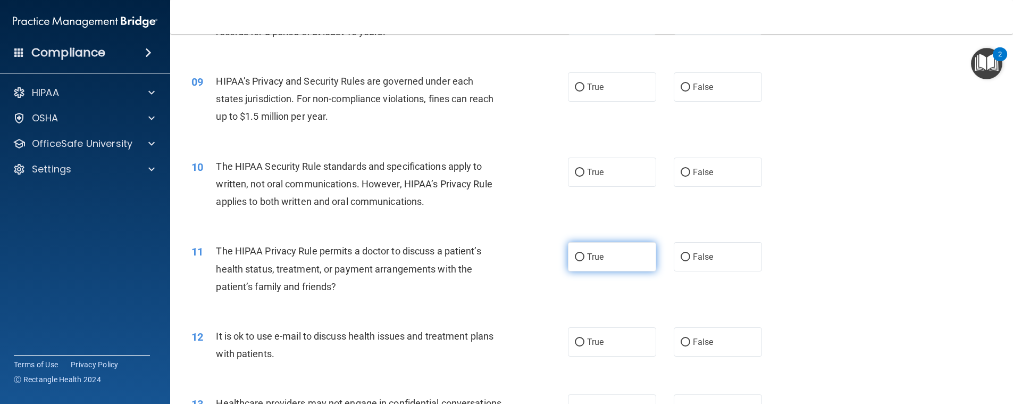
click at [569, 259] on label "True" at bounding box center [612, 256] width 88 height 29
click at [575, 259] on input "True" at bounding box center [580, 257] width 10 height 8
radio input "true"
click at [581, 337] on label "True" at bounding box center [612, 341] width 88 height 29
click at [581, 338] on input "True" at bounding box center [580, 342] width 10 height 8
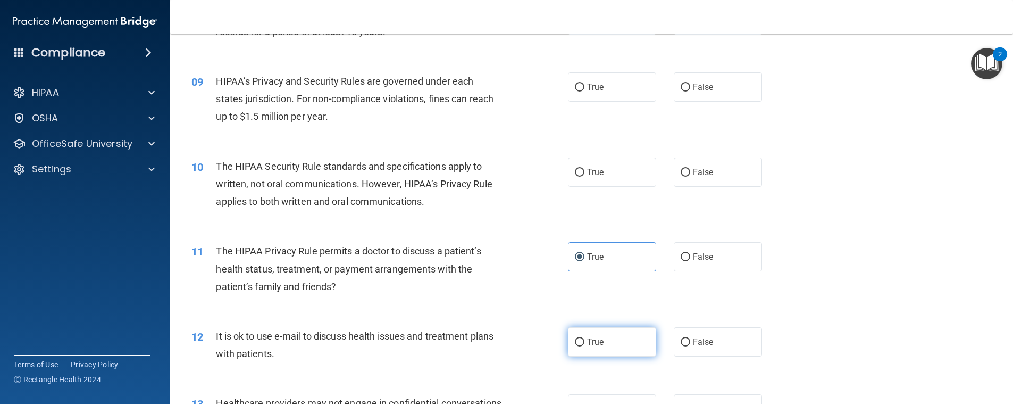
radio input "true"
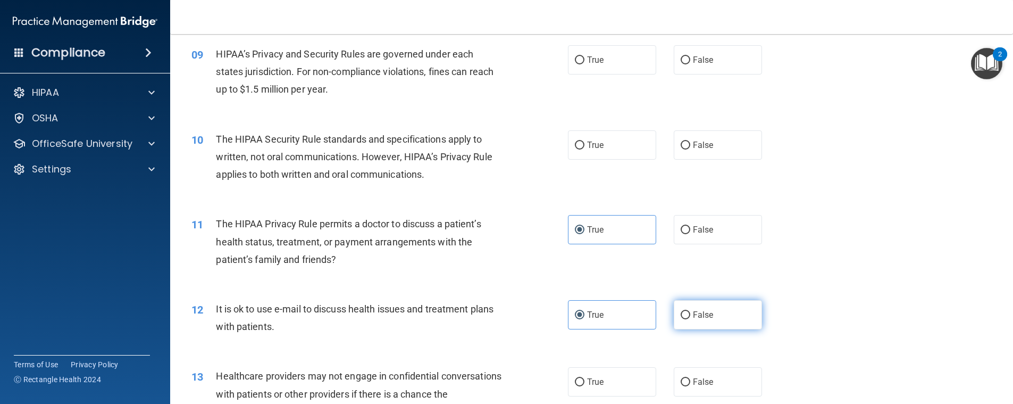
scroll to position [745, 0]
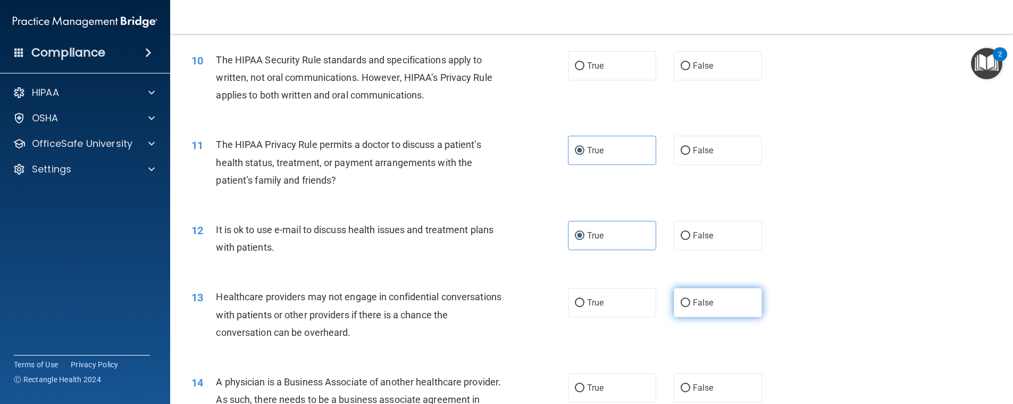
click at [703, 297] on label "False" at bounding box center [718, 302] width 88 height 29
click at [691, 299] on input "False" at bounding box center [686, 303] width 10 height 8
radio input "true"
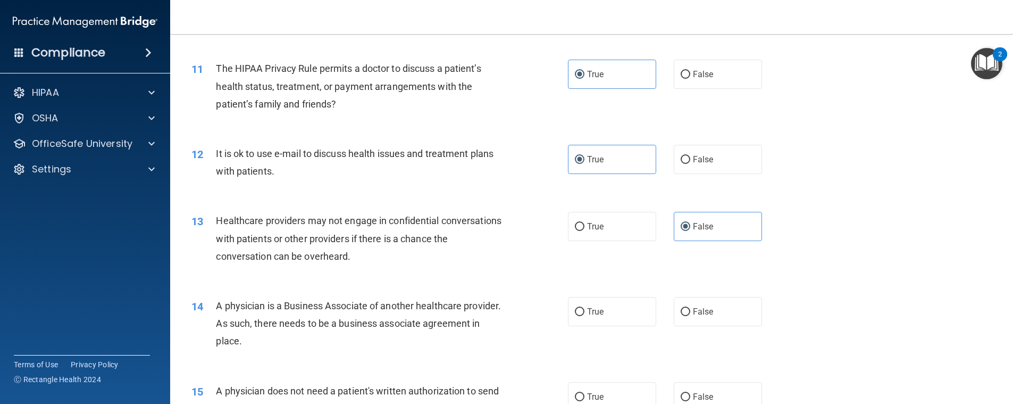
scroll to position [851, 0]
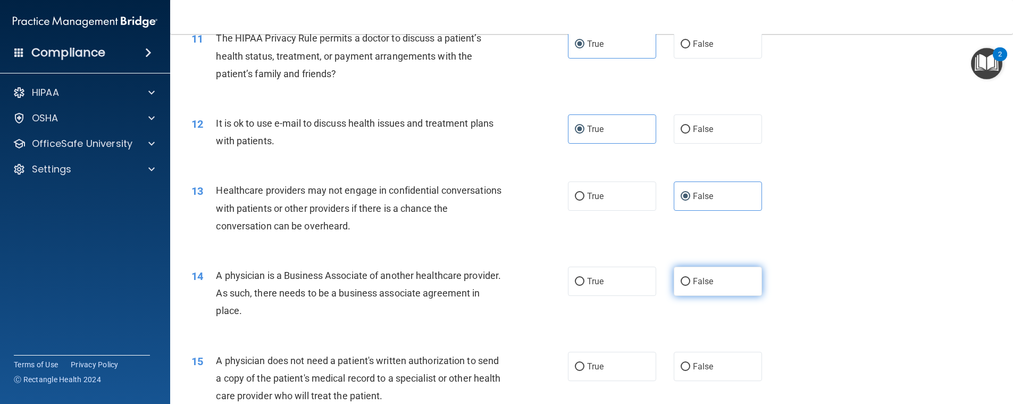
click at [706, 296] on label "False" at bounding box center [718, 281] width 88 height 29
click at [691, 286] on input "False" at bounding box center [686, 282] width 10 height 8
radio input "true"
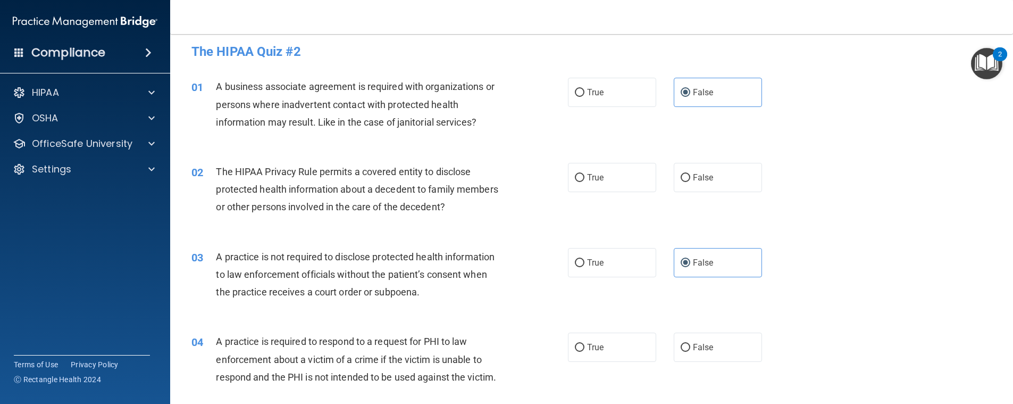
scroll to position [0, 0]
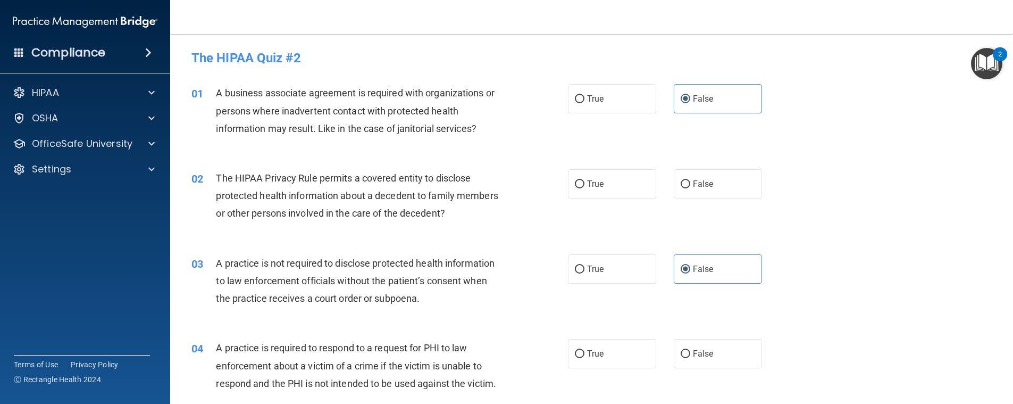
click at [563, 196] on div "02 The HIPAA Privacy Rule permits a covered entity to disclose protected health…" at bounding box center [380, 198] width 409 height 59
click at [587, 192] on label "True" at bounding box center [612, 183] width 88 height 29
click at [585, 188] on input "True" at bounding box center [580, 184] width 10 height 8
radio input "true"
click at [853, 237] on div "02 The HIPAA Privacy Rule permits a covered entity to disclose protected health…" at bounding box center [592, 198] width 817 height 85
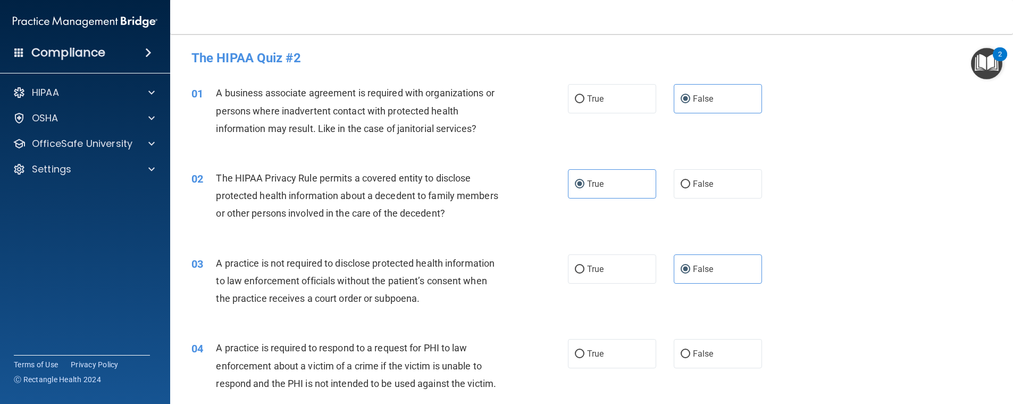
click at [963, 303] on div "03 A practice is not required to disclose protected health information to law e…" at bounding box center [592, 283] width 817 height 85
click at [614, 348] on label "True" at bounding box center [612, 353] width 88 height 29
click at [585, 350] on input "True" at bounding box center [580, 354] width 10 height 8
radio input "true"
click at [857, 265] on div "03 A practice is not required to disclose protected health information to law e…" at bounding box center [592, 283] width 817 height 85
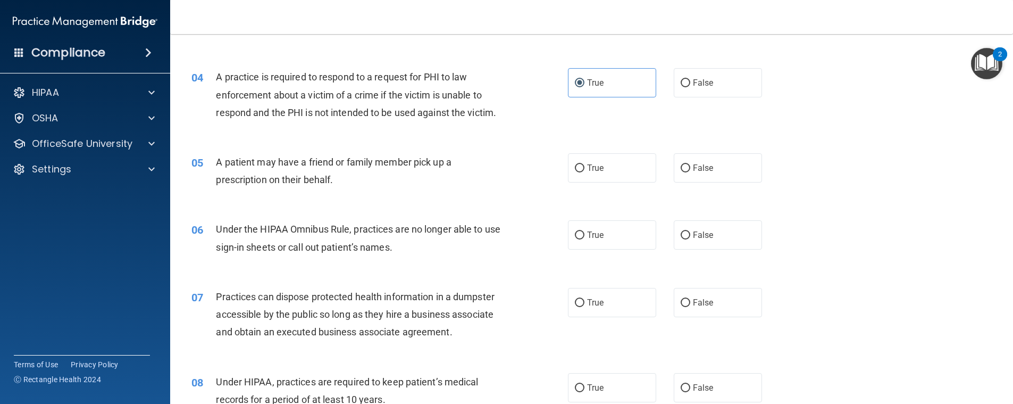
scroll to position [319, 0]
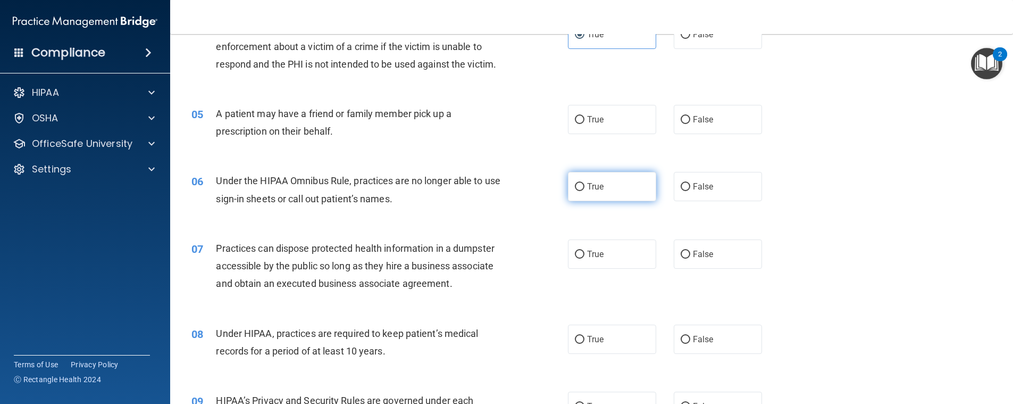
click at [642, 190] on label "True" at bounding box center [612, 186] width 88 height 29
click at [585, 190] on input "True" at bounding box center [580, 187] width 10 height 8
radio input "true"
click at [902, 203] on div "06 Under the HIPAA Omnibus Rule, practices are no longer able to use sign-in sh…" at bounding box center [592, 192] width 817 height 67
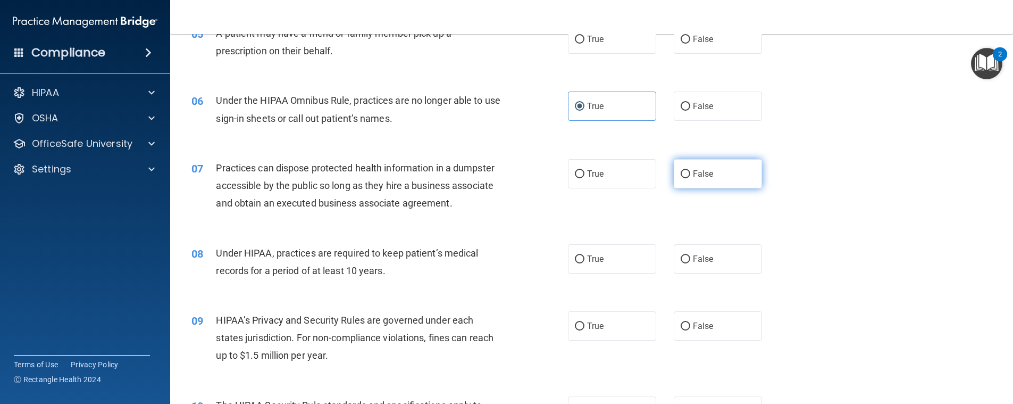
scroll to position [426, 0]
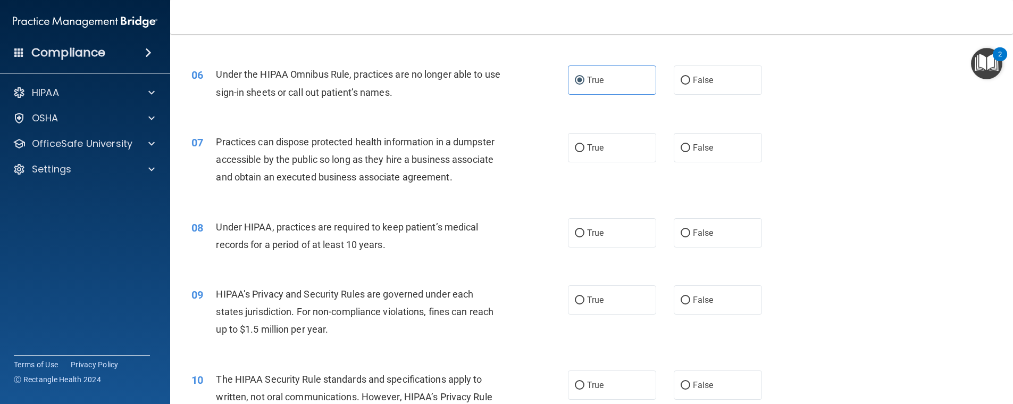
click at [779, 204] on div "07 Practices can dispose protected health information in a dumpster accessible …" at bounding box center [592, 162] width 817 height 85
click at [942, 162] on div "07 Practices can dispose protected health information in a dumpster accessible …" at bounding box center [592, 162] width 817 height 85
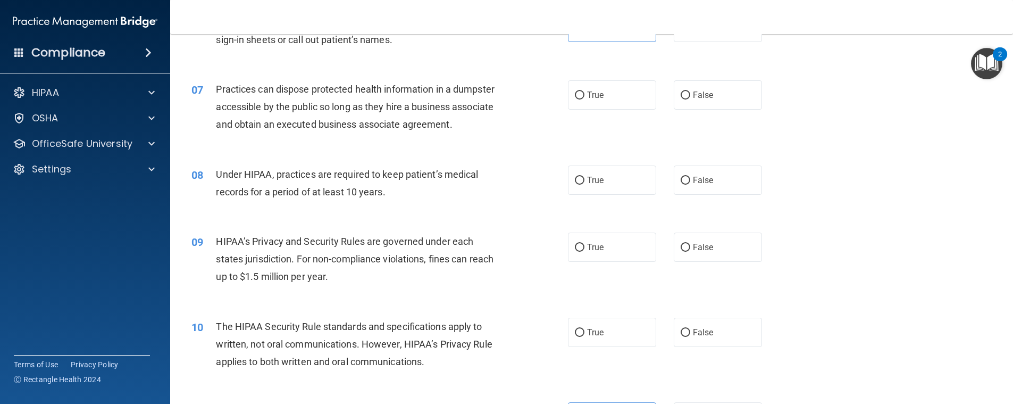
scroll to position [479, 0]
click at [706, 170] on label "False" at bounding box center [718, 179] width 88 height 29
click at [691, 176] on input "False" at bounding box center [686, 180] width 10 height 8
radio input "true"
click at [681, 96] on input "False" at bounding box center [686, 95] width 10 height 8
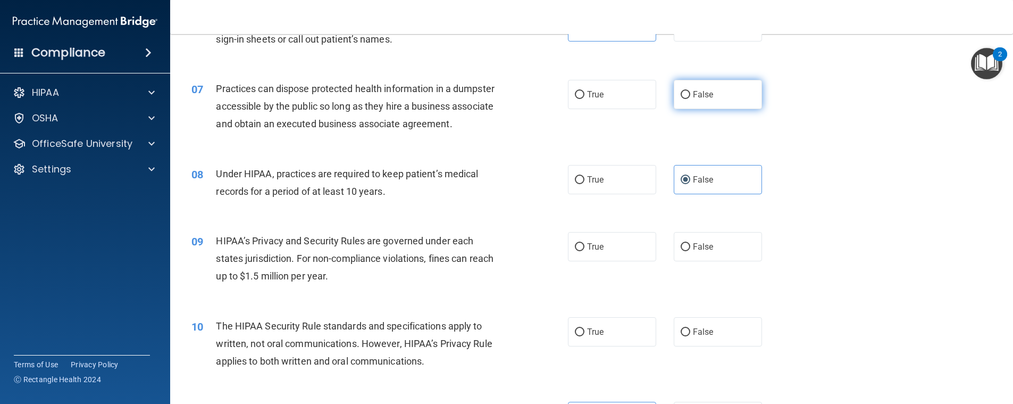
radio input "true"
click at [787, 244] on div "09 HIPAA’s Privacy and Security Rules are governed under each states jurisdicti…" at bounding box center [592, 261] width 817 height 85
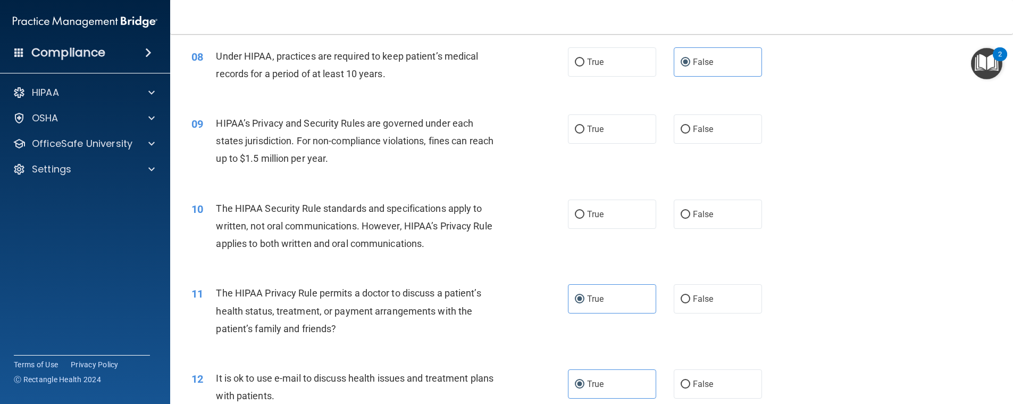
scroll to position [638, 0]
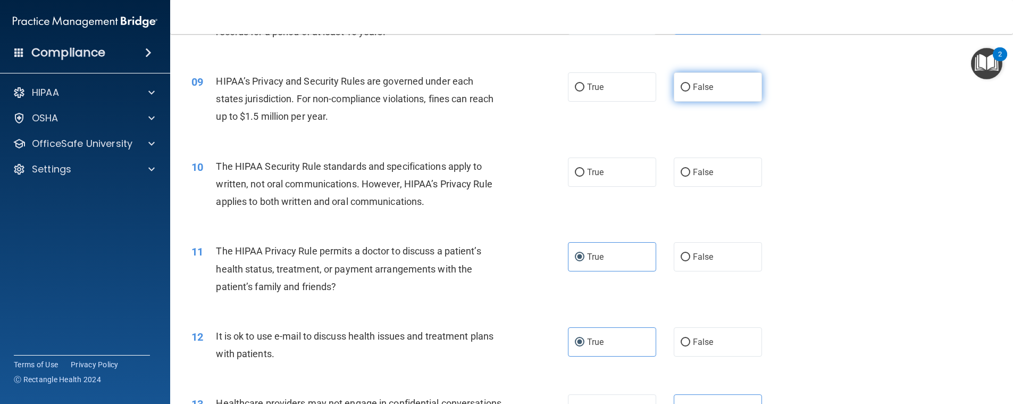
click at [682, 88] on input "False" at bounding box center [686, 88] width 10 height 8
radio input "true"
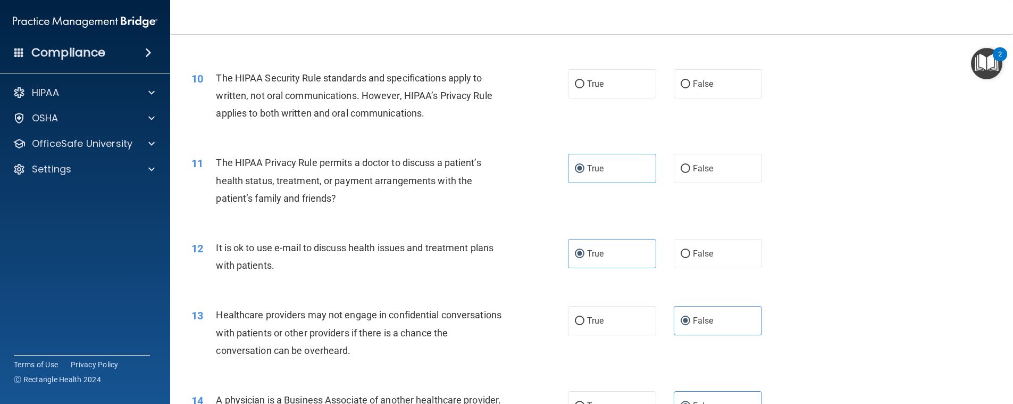
scroll to position [736, 0]
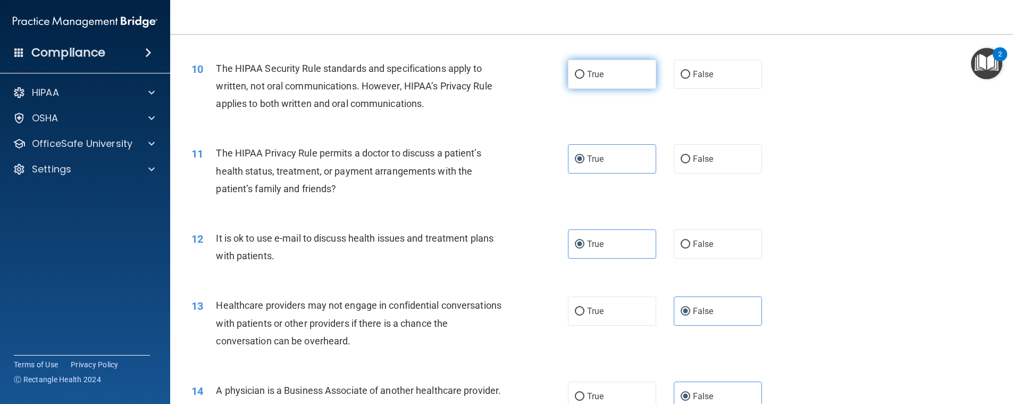
click at [575, 73] on input "True" at bounding box center [580, 75] width 10 height 8
radio input "true"
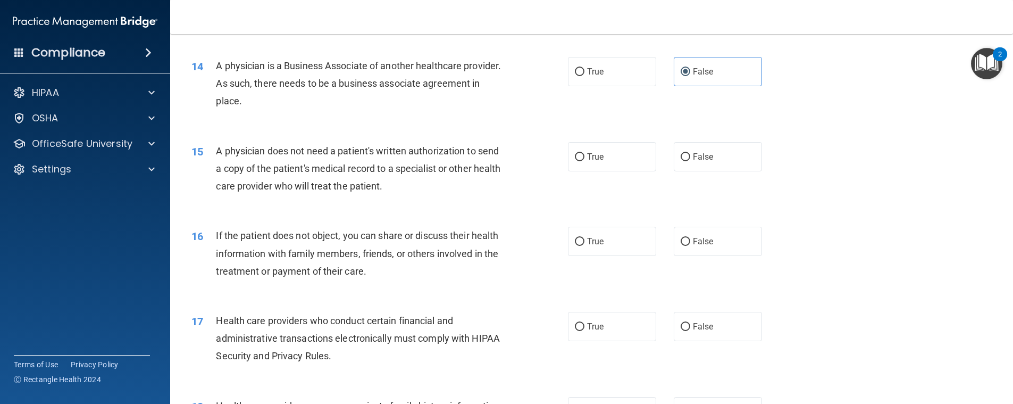
scroll to position [1074, 0]
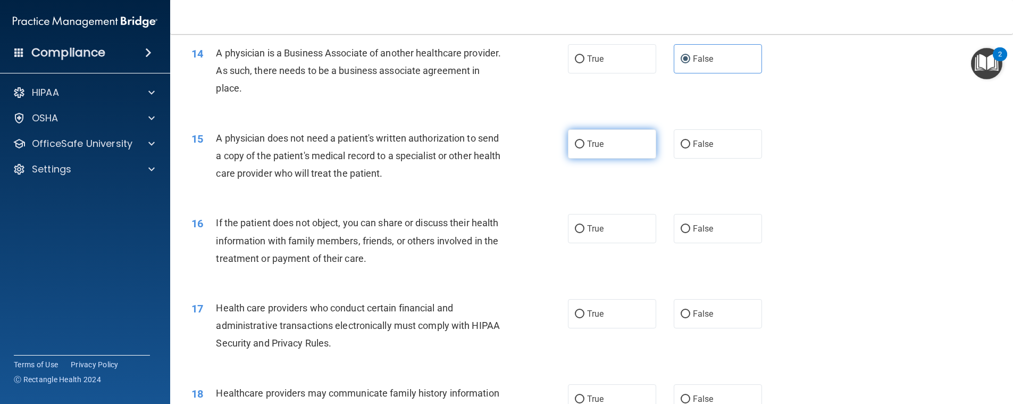
click at [575, 144] on input "True" at bounding box center [580, 144] width 10 height 8
radio input "true"
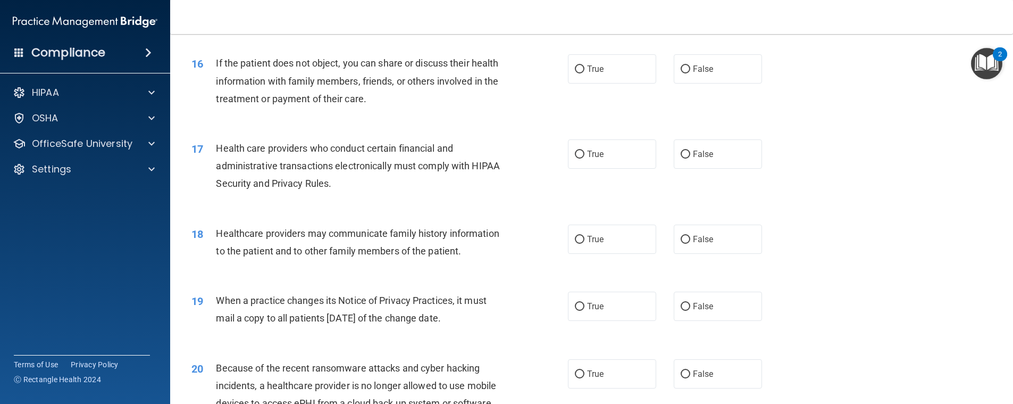
scroll to position [1234, 0]
click at [681, 64] on input "False" at bounding box center [686, 68] width 10 height 8
radio input "true"
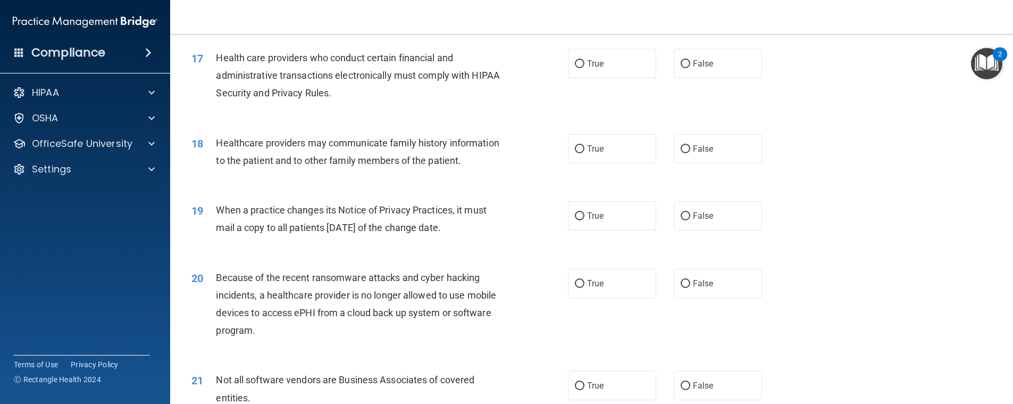
scroll to position [1324, 0]
click at [578, 64] on input "True" at bounding box center [580, 64] width 10 height 8
radio input "true"
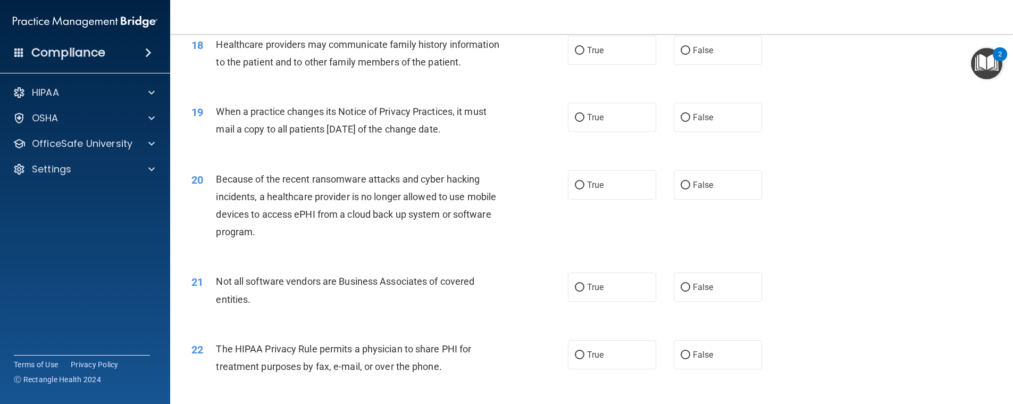
scroll to position [1425, 0]
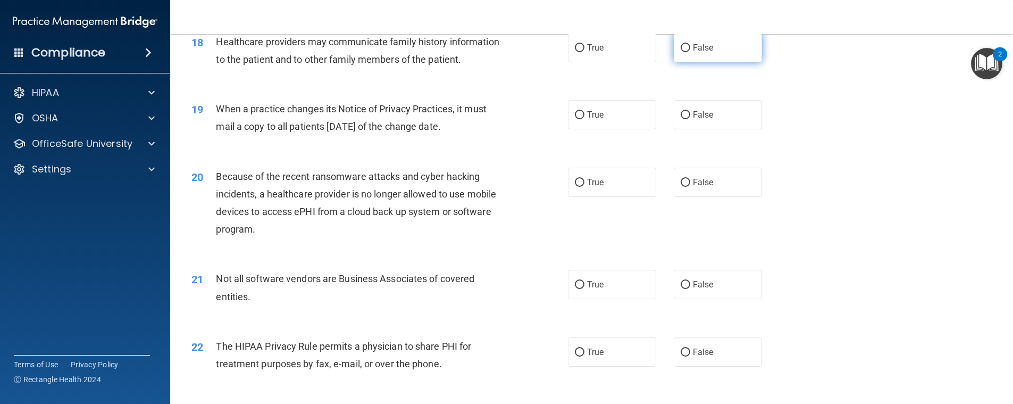
click at [683, 47] on input "False" at bounding box center [686, 48] width 10 height 8
radio input "true"
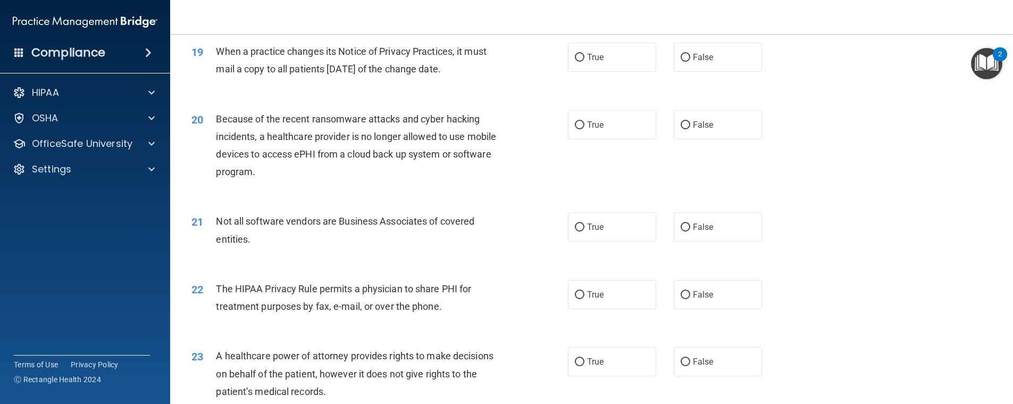
scroll to position [1483, 0]
click at [681, 61] on input "False" at bounding box center [686, 57] width 10 height 8
radio input "true"
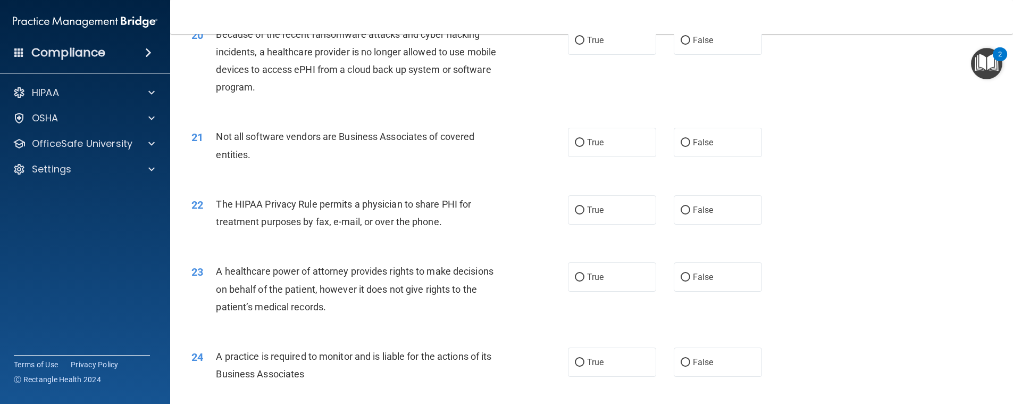
scroll to position [1569, 0]
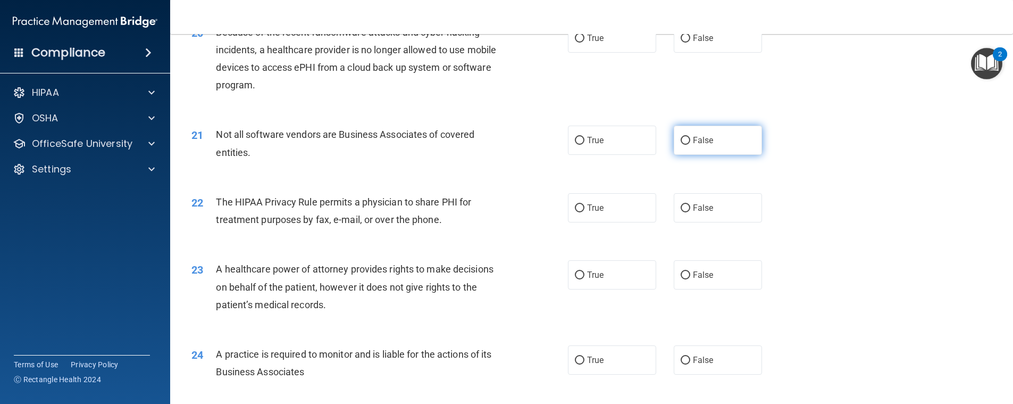
click at [681, 145] on input "False" at bounding box center [686, 141] width 10 height 8
radio input "true"
click at [681, 43] on input "False" at bounding box center [686, 39] width 10 height 8
radio input "true"
click at [596, 155] on label "True" at bounding box center [612, 140] width 88 height 29
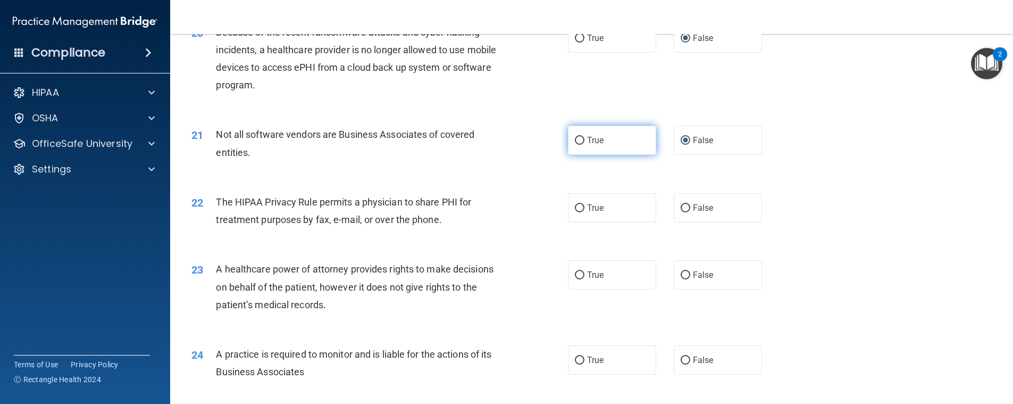
click at [585, 145] on input "True" at bounding box center [580, 141] width 10 height 8
radio input "true"
radio input "false"
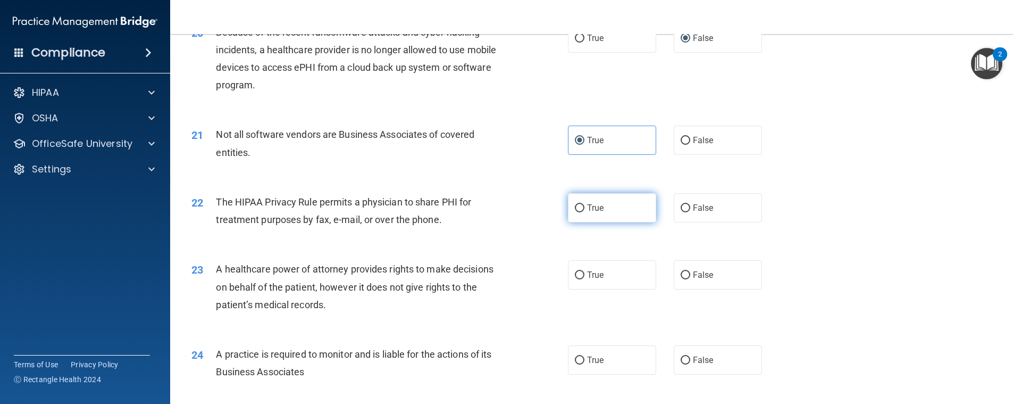
click at [578, 212] on input "True" at bounding box center [580, 208] width 10 height 8
radio input "true"
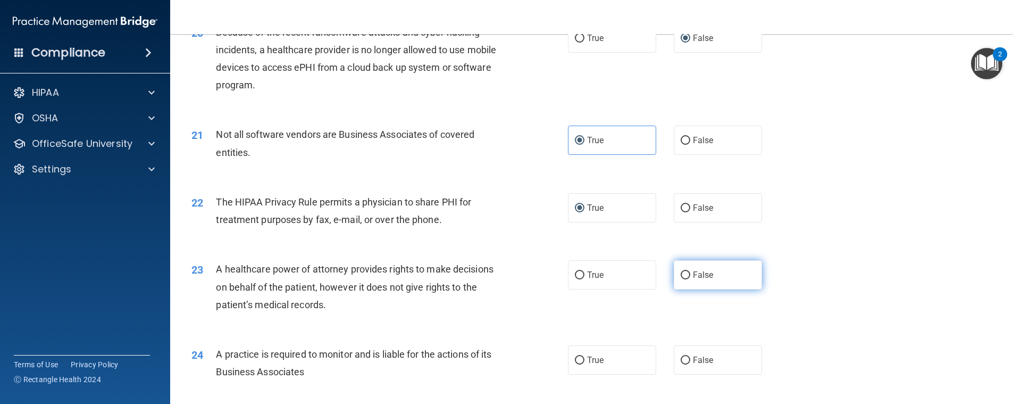
click at [684, 279] on input "False" at bounding box center [686, 275] width 10 height 8
radio input "true"
click at [681, 364] on input "False" at bounding box center [686, 360] width 10 height 8
radio input "true"
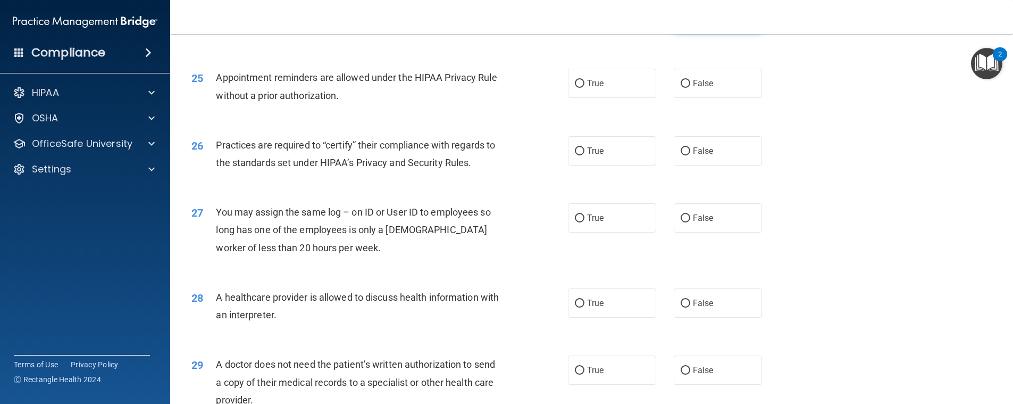
scroll to position [1913, 0]
click at [578, 87] on input "True" at bounding box center [580, 83] width 10 height 8
radio input "true"
click at [674, 160] on label "False" at bounding box center [718, 150] width 88 height 29
click at [681, 155] on input "False" at bounding box center [686, 151] width 10 height 8
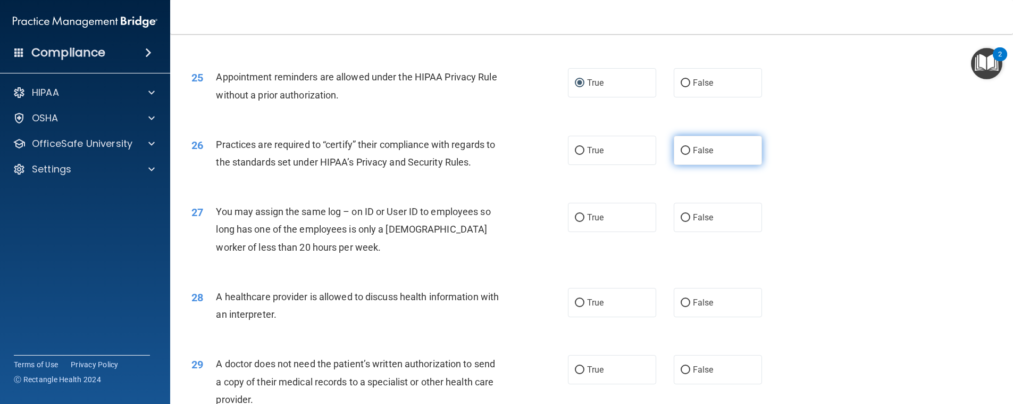
radio input "true"
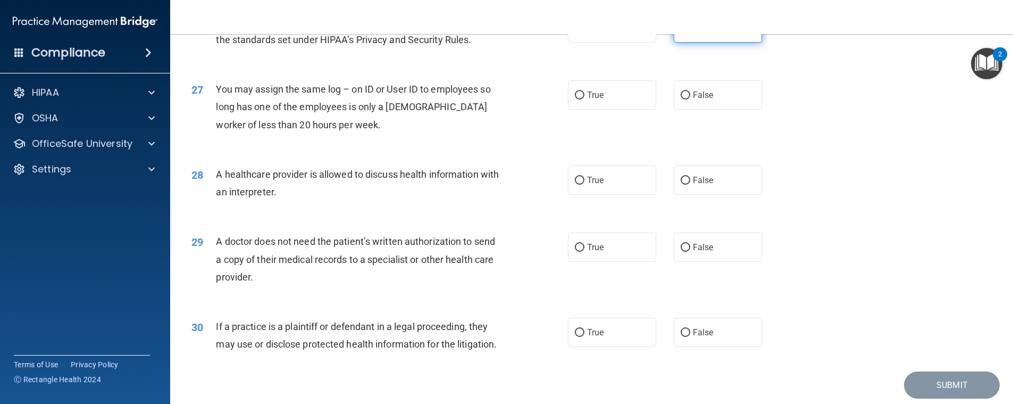
scroll to position [2039, 0]
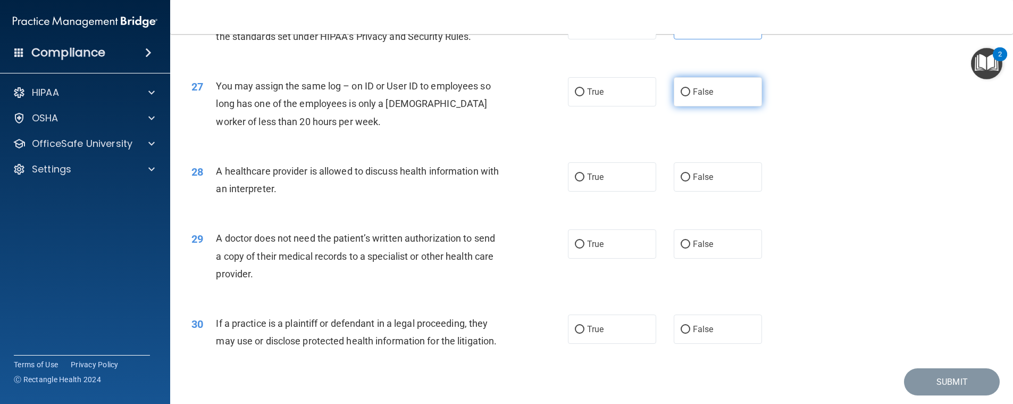
click at [682, 96] on input "False" at bounding box center [686, 92] width 10 height 8
radio input "true"
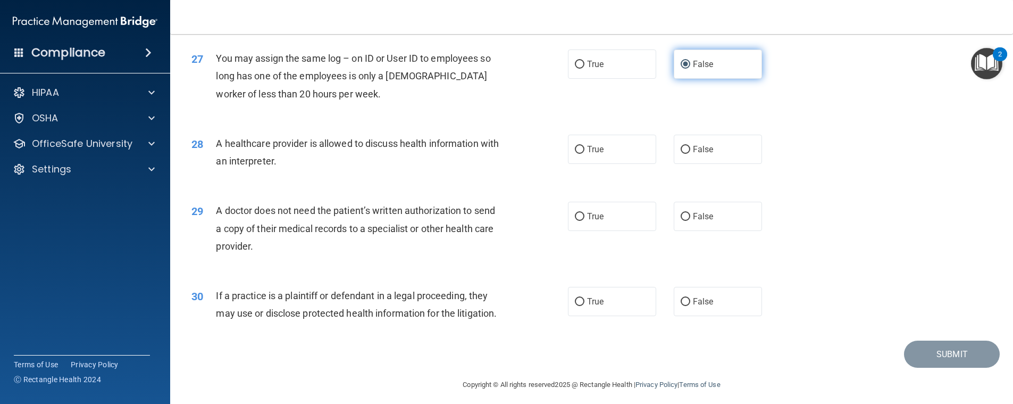
scroll to position [2108, 0]
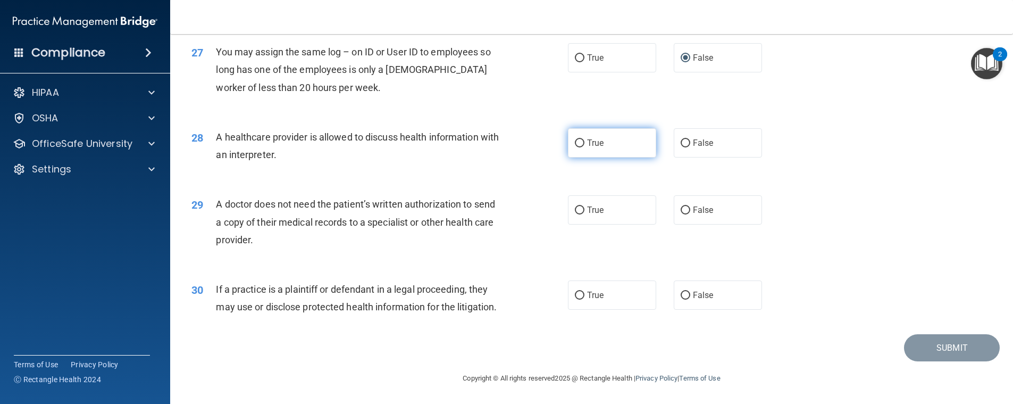
click at [576, 139] on input "True" at bounding box center [580, 143] width 10 height 8
radio input "true"
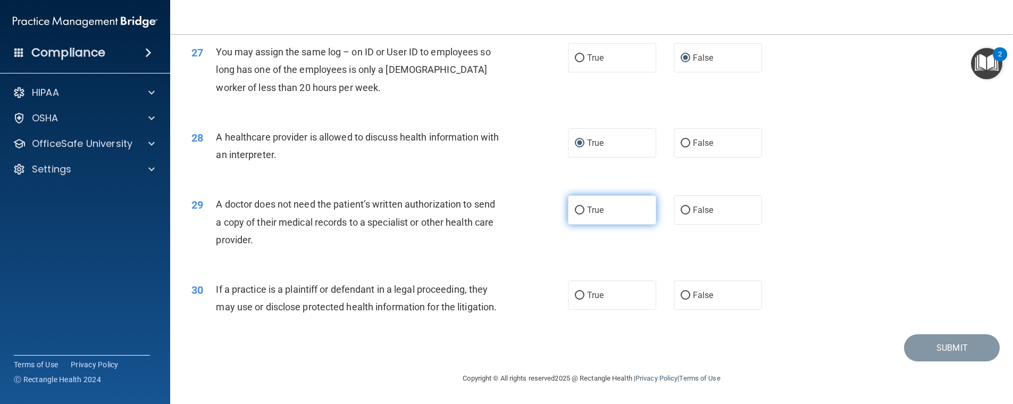
click at [575, 206] on input "True" at bounding box center [580, 210] width 10 height 8
radio input "true"
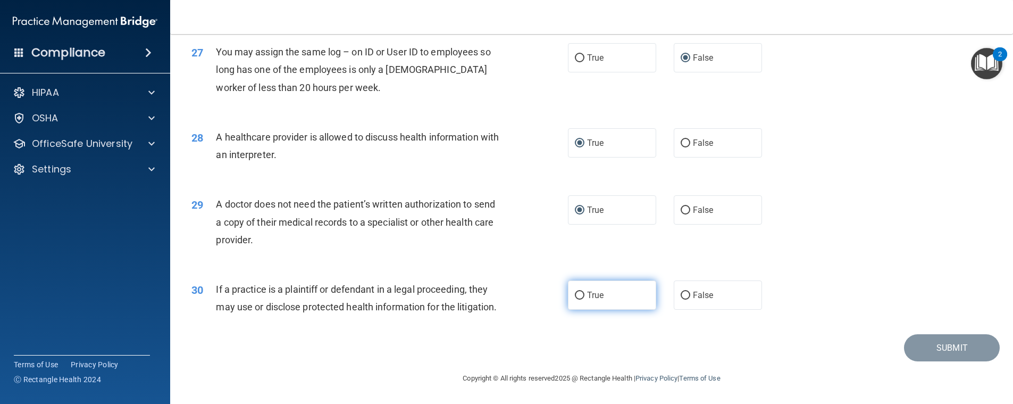
click at [578, 292] on input "True" at bounding box center [580, 296] width 10 height 8
radio input "true"
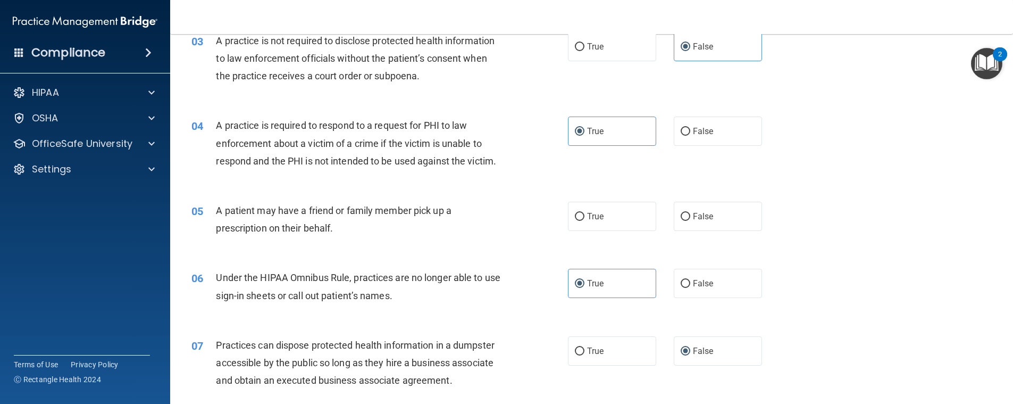
scroll to position [223, 0]
click at [584, 204] on label "True" at bounding box center [612, 215] width 88 height 29
click at [584, 212] on input "True" at bounding box center [580, 216] width 10 height 8
radio input "true"
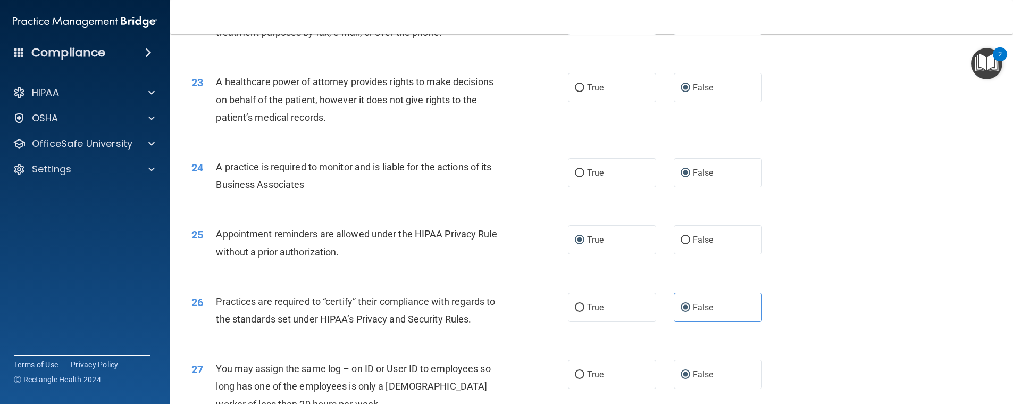
scroll to position [2108, 0]
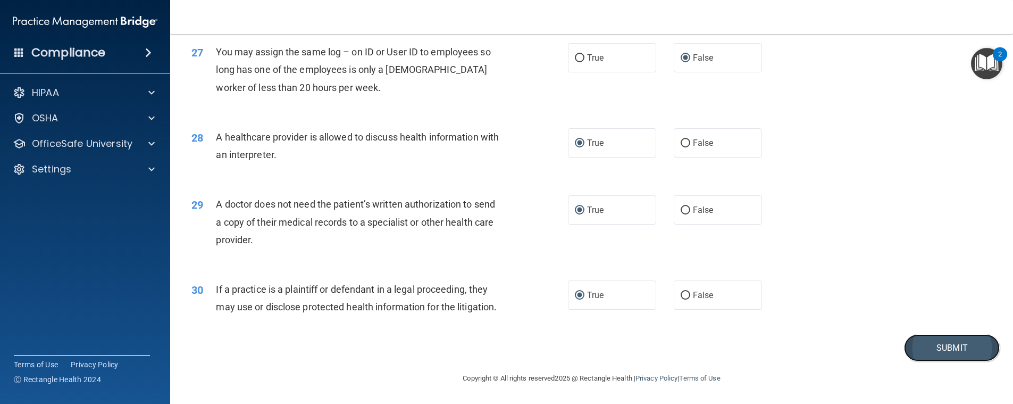
click at [906, 348] on button "Submit" at bounding box center [952, 347] width 96 height 27
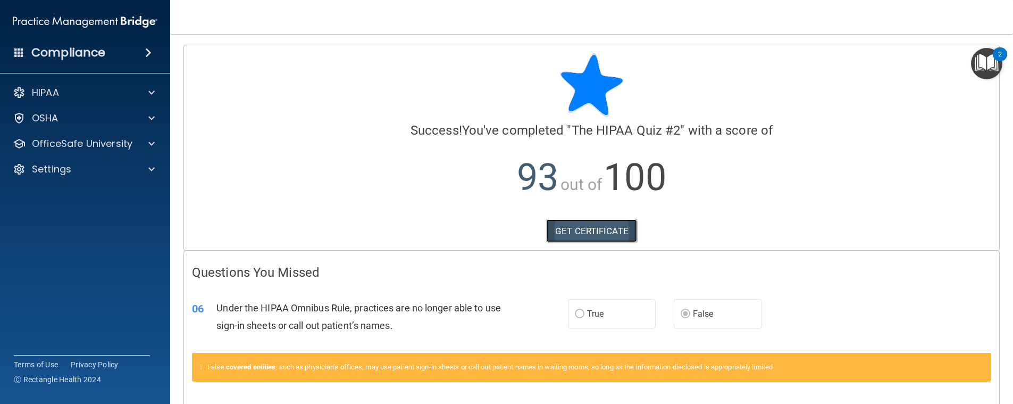
click at [595, 234] on link "GET CERTIFICATE" at bounding box center [591, 230] width 91 height 23
click at [36, 92] on p "HIPAA" at bounding box center [45, 92] width 27 height 13
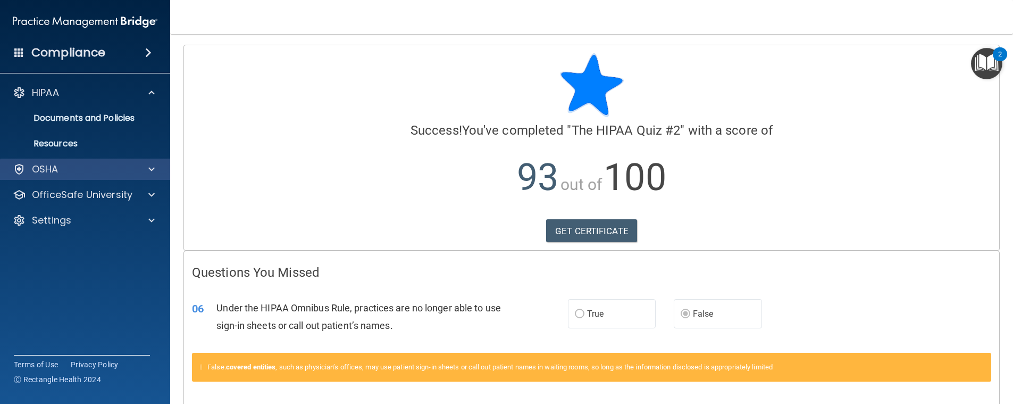
click at [59, 162] on div "OSHA" at bounding box center [85, 169] width 171 height 21
click at [62, 167] on div "OSHA" at bounding box center [71, 169] width 132 height 13
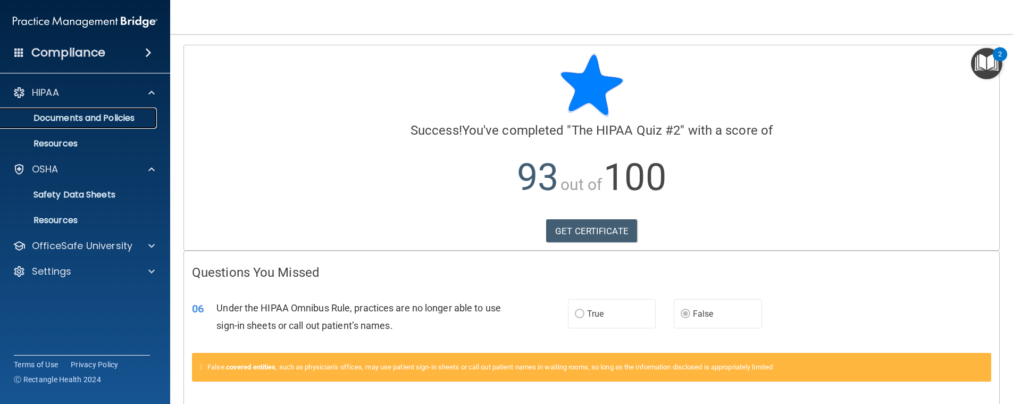
click at [103, 115] on p "Documents and Policies" at bounding box center [79, 118] width 145 height 11
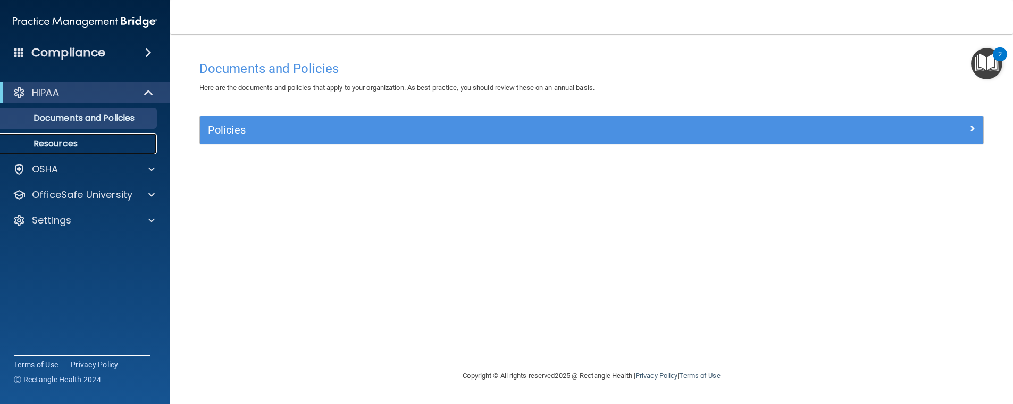
click at [63, 144] on p "Resources" at bounding box center [79, 143] width 145 height 11
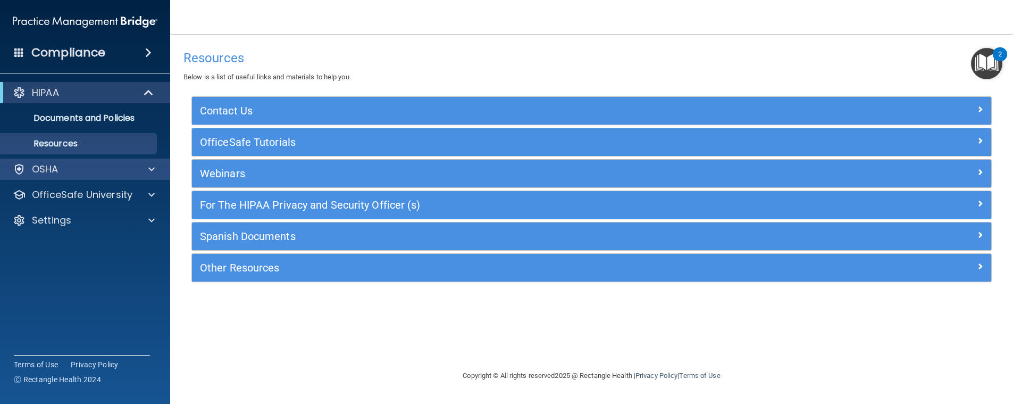
click at [59, 177] on div "OSHA" at bounding box center [85, 169] width 171 height 21
click at [93, 52] on h4 "Compliance" at bounding box center [68, 52] width 74 height 15
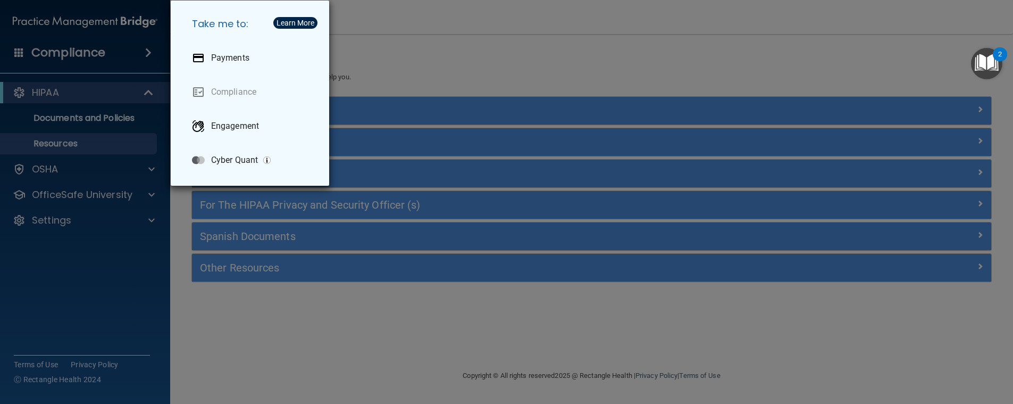
click at [93, 52] on div "Take me to: Payments Compliance Engagement Cyber Quant" at bounding box center [506, 202] width 1013 height 404
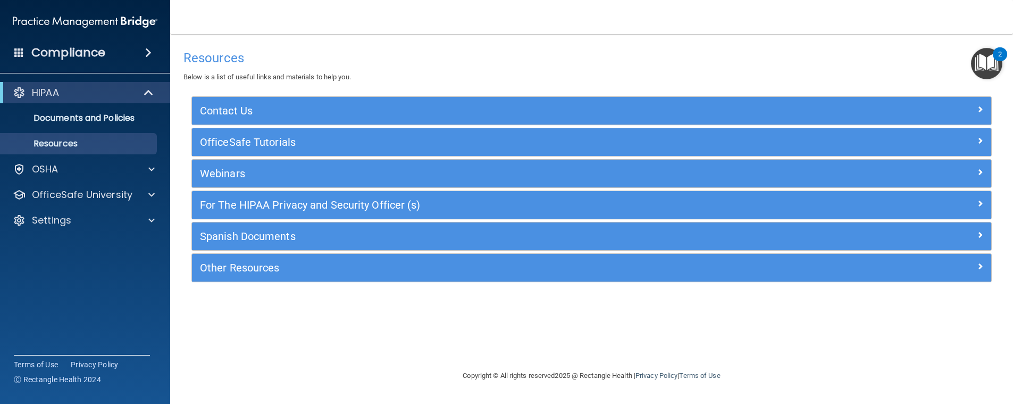
click at [88, 54] on h4 "Compliance" at bounding box center [68, 52] width 74 height 15
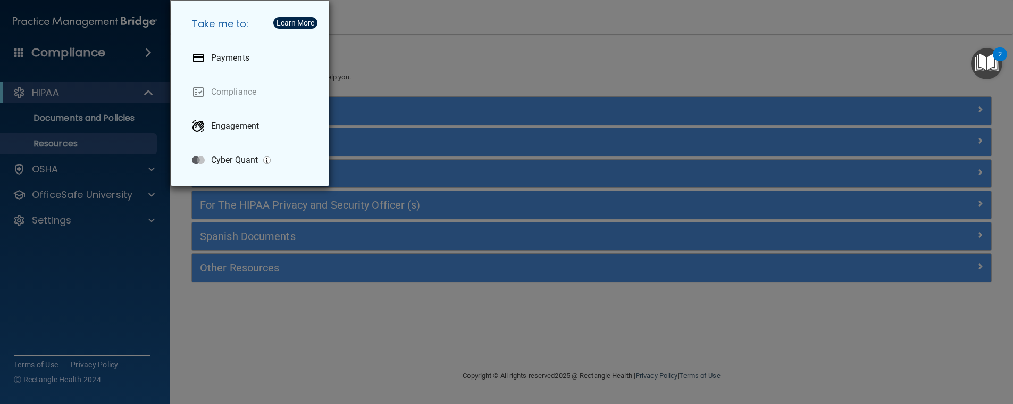
click at [88, 54] on div "Take me to: Payments Compliance Engagement Cyber Quant" at bounding box center [506, 202] width 1013 height 404
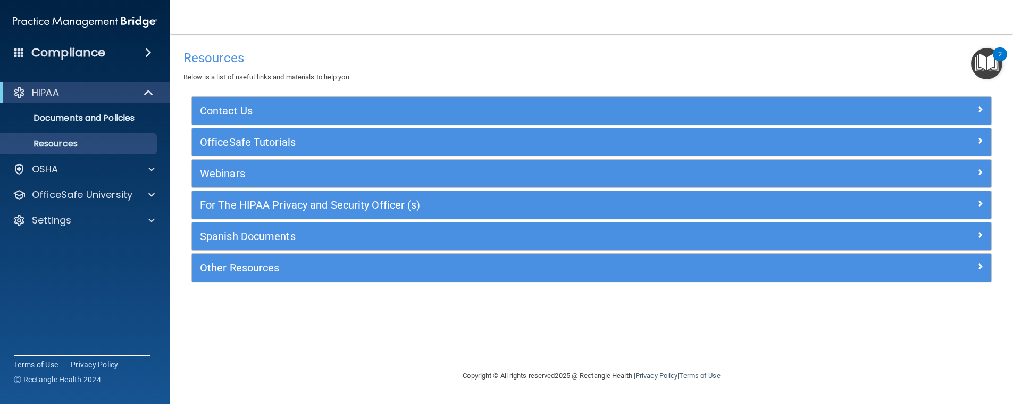
click at [88, 54] on h4 "Compliance" at bounding box center [68, 52] width 74 height 15
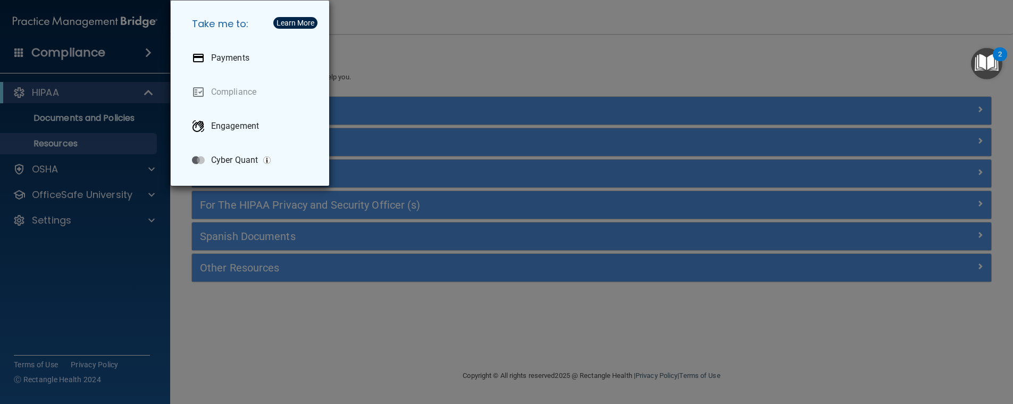
click at [88, 54] on div "Take me to: Payments Compliance Engagement Cyber Quant" at bounding box center [506, 202] width 1013 height 404
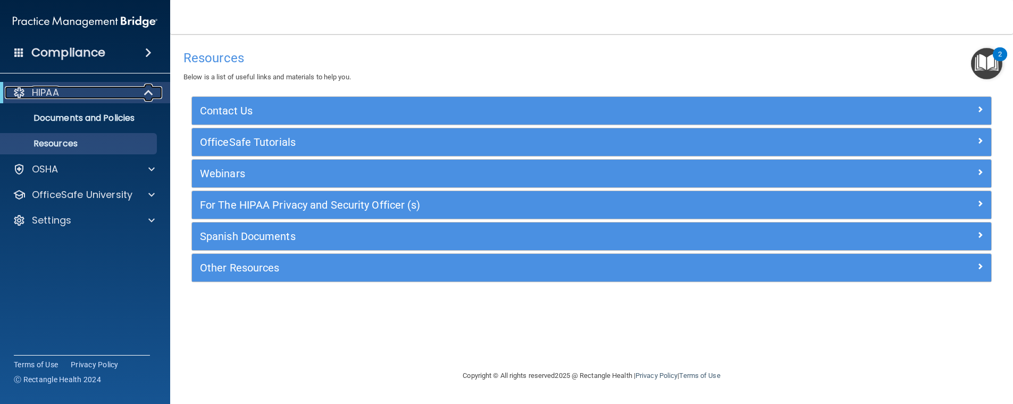
click at [107, 91] on div "HIPAA" at bounding box center [70, 92] width 131 height 13
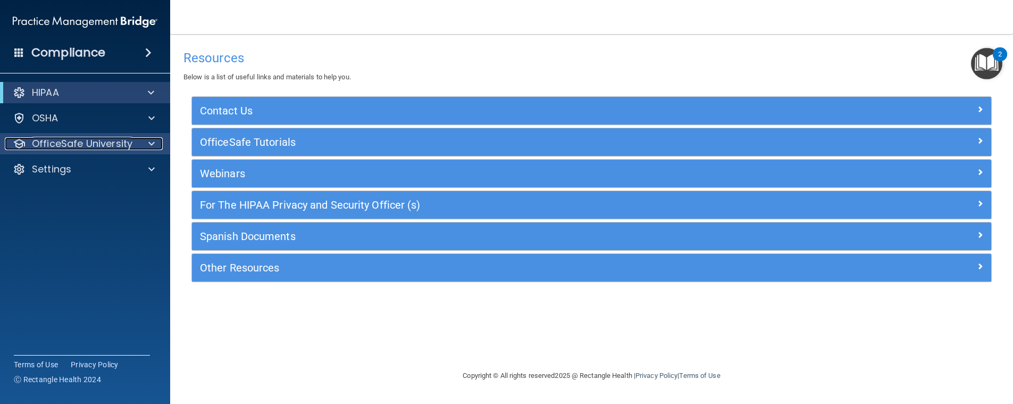
click at [113, 145] on p "OfficeSafe University" at bounding box center [82, 143] width 101 height 13
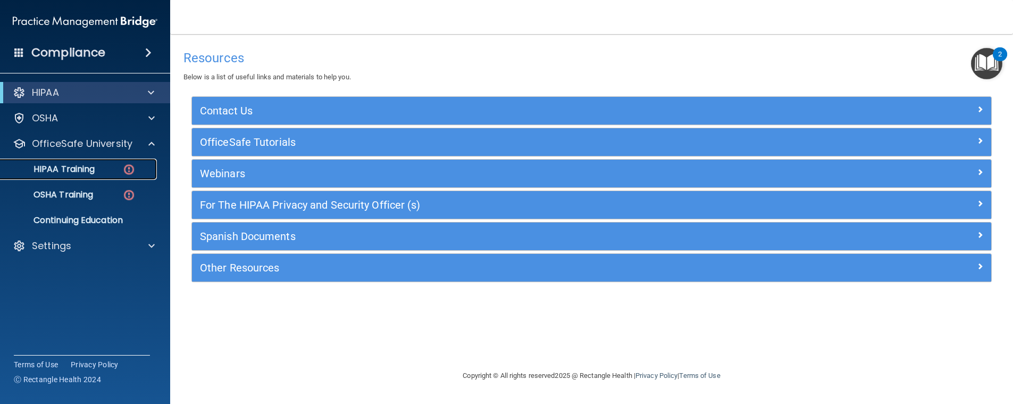
click at [79, 164] on p "HIPAA Training" at bounding box center [51, 169] width 88 height 11
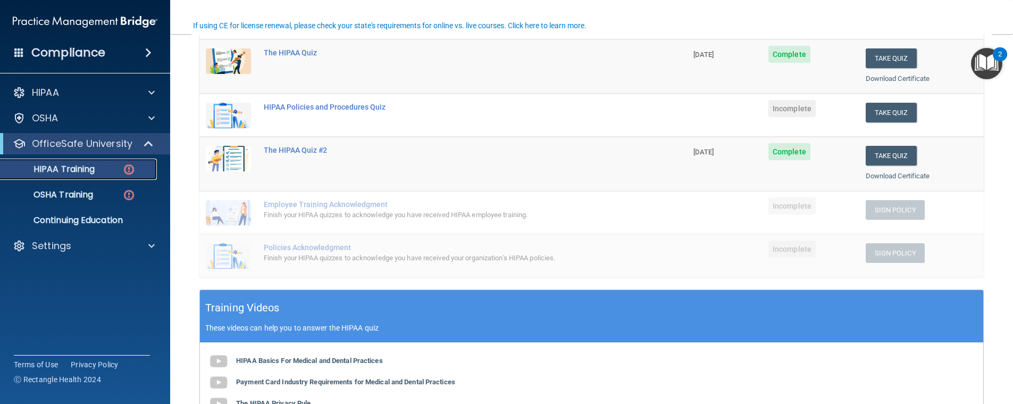
scroll to position [160, 0]
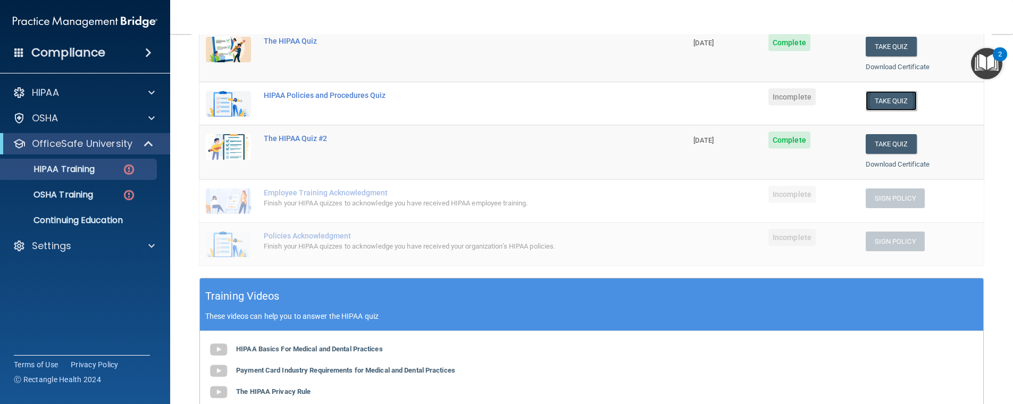
click at [900, 99] on button "Take Quiz" at bounding box center [891, 101] width 51 height 20
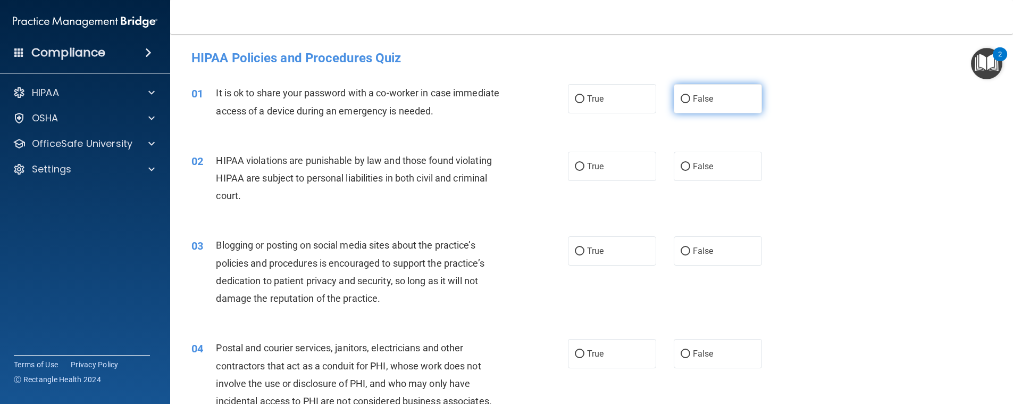
click at [683, 102] on input "False" at bounding box center [686, 99] width 10 height 8
radio input "true"
click at [841, 129] on div "01 It is ok to share your password with a co-worker in case immediate access of…" at bounding box center [592, 104] width 817 height 67
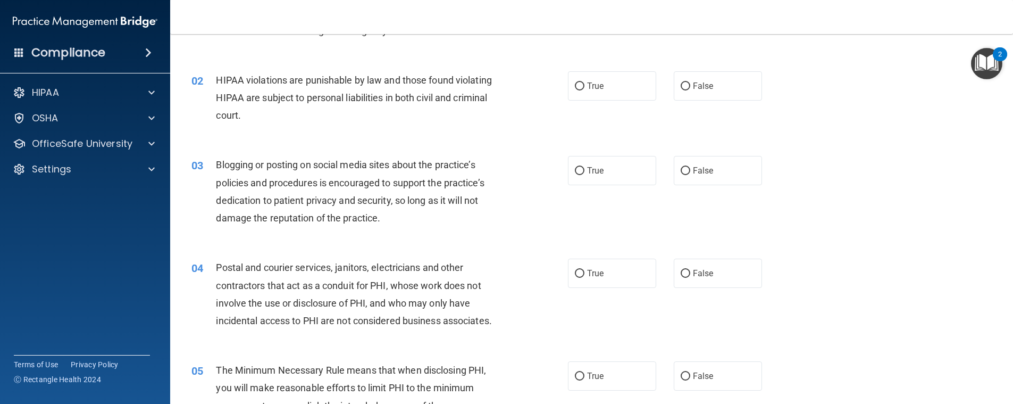
scroll to position [106, 0]
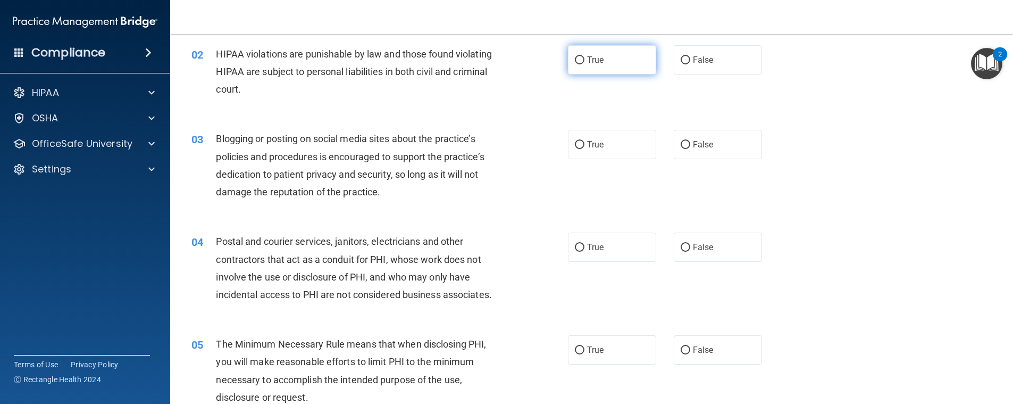
click at [594, 60] on span "True" at bounding box center [595, 60] width 16 height 10
click at [585, 60] on input "True" at bounding box center [580, 60] width 10 height 8
radio input "true"
click at [880, 149] on div "03 Blogging or posting on social media sites about the practice’s policies and …" at bounding box center [592, 168] width 817 height 103
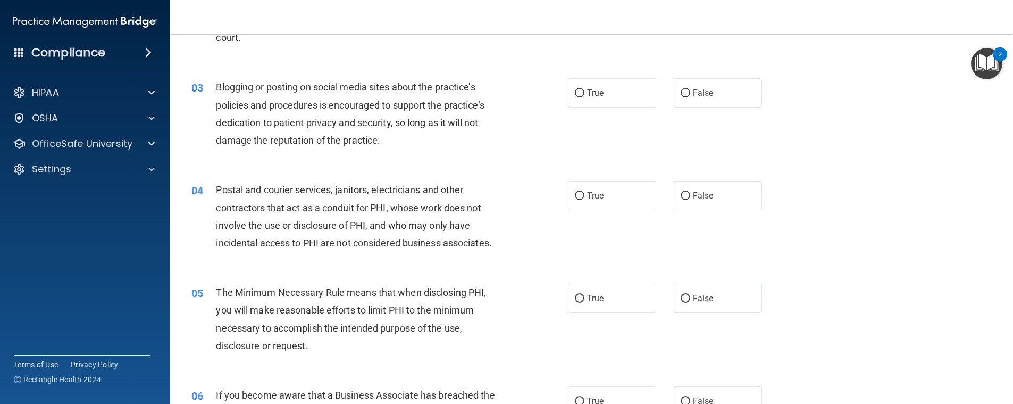
scroll to position [160, 0]
click at [701, 92] on span "False" at bounding box center [703, 91] width 21 height 10
click at [691, 92] on input "False" at bounding box center [686, 92] width 10 height 8
radio input "true"
click at [806, 188] on div "04 Postal and courier services, janitors, electricians and other contractors th…" at bounding box center [592, 217] width 817 height 103
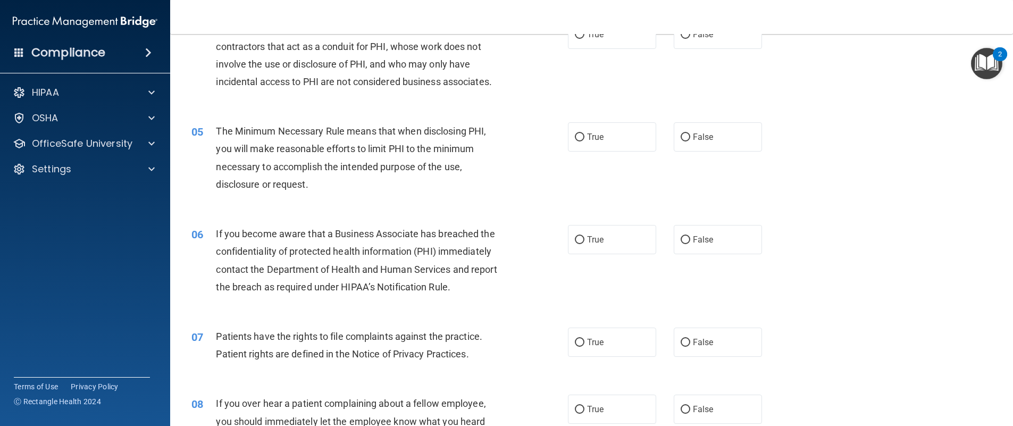
scroll to position [266, 0]
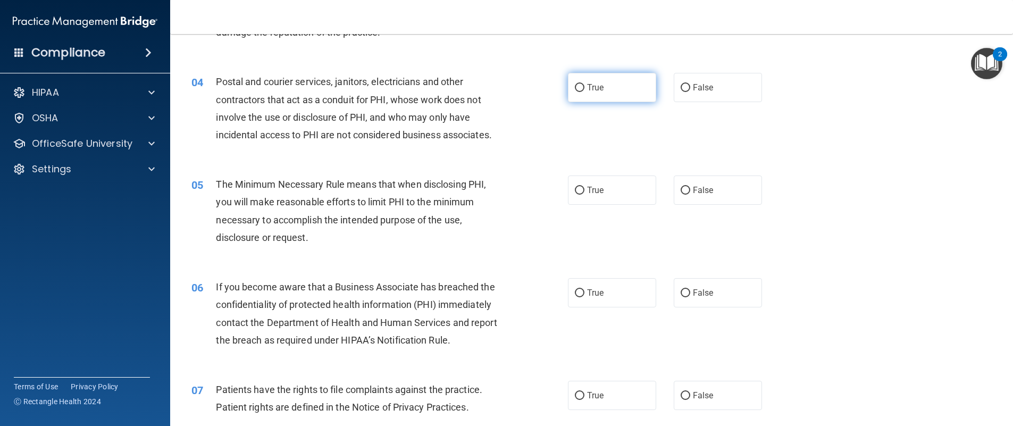
click at [576, 86] on input "True" at bounding box center [580, 88] width 10 height 8
radio input "true"
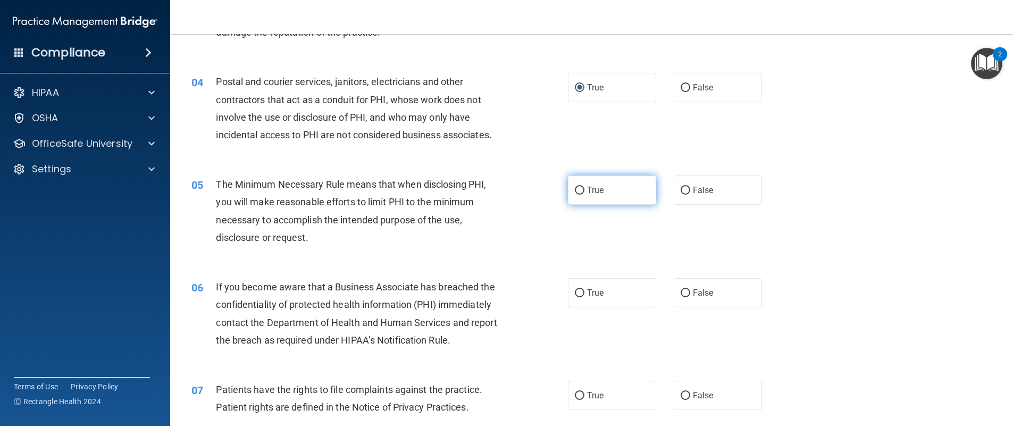
click at [577, 190] on input "True" at bounding box center [580, 191] width 10 height 8
radio input "true"
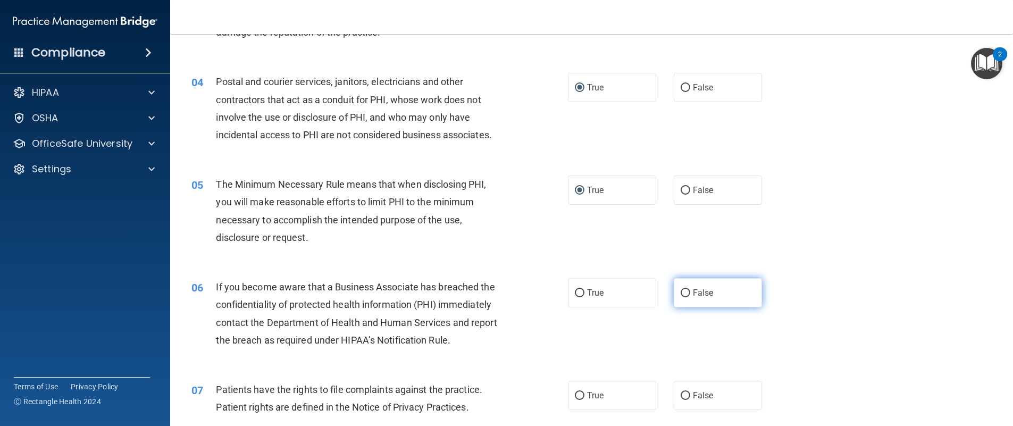
click at [682, 295] on input "False" at bounding box center [686, 293] width 10 height 8
radio input "true"
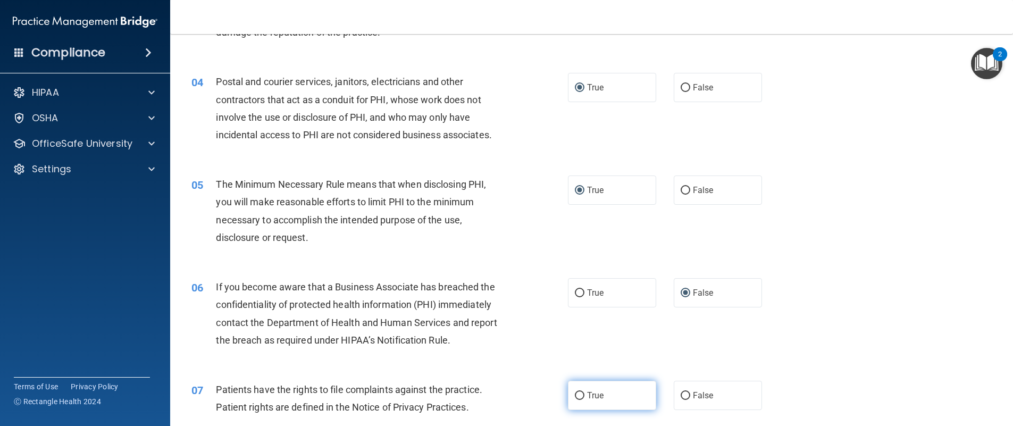
click at [594, 394] on span "True" at bounding box center [595, 395] width 16 height 10
click at [585, 394] on input "True" at bounding box center [580, 396] width 10 height 8
radio input "true"
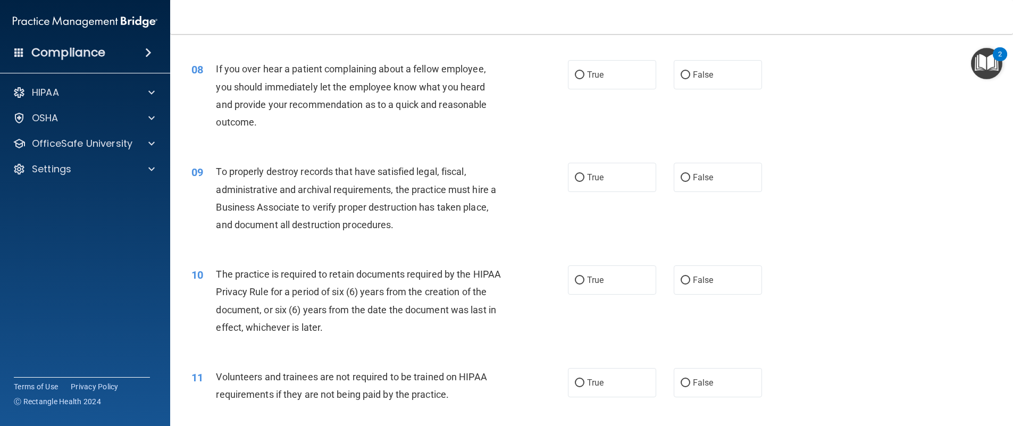
scroll to position [661, 0]
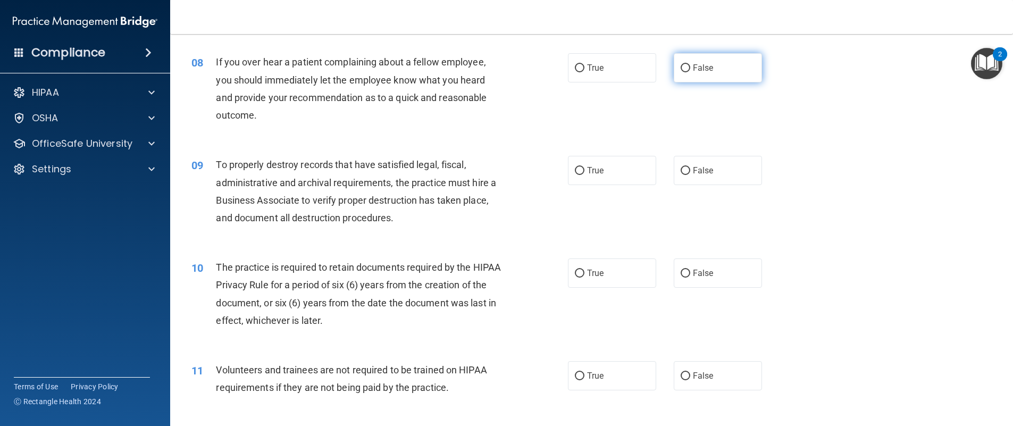
click at [681, 71] on input "False" at bounding box center [686, 68] width 10 height 8
radio input "true"
click at [681, 167] on input "False" at bounding box center [686, 171] width 10 height 8
radio input "true"
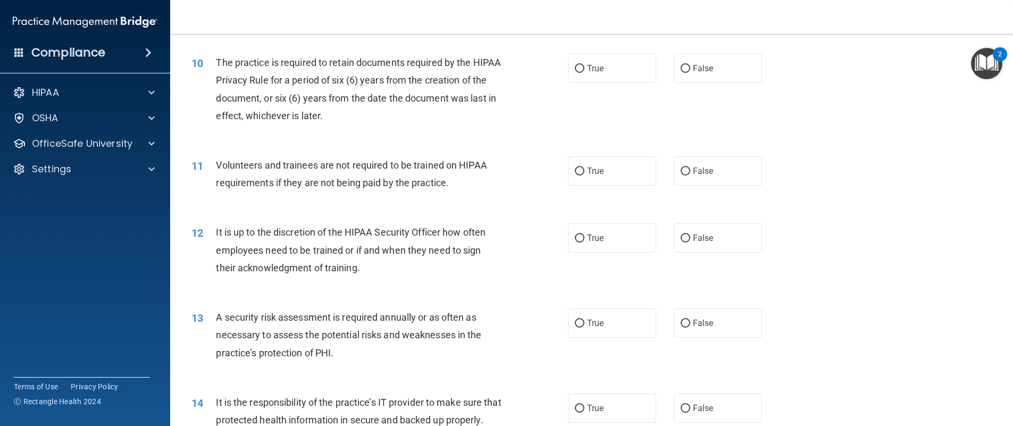
scroll to position [866, 0]
click at [575, 169] on input "True" at bounding box center [580, 171] width 10 height 8
radio input "true"
click at [575, 69] on input "True" at bounding box center [580, 68] width 10 height 8
radio input "true"
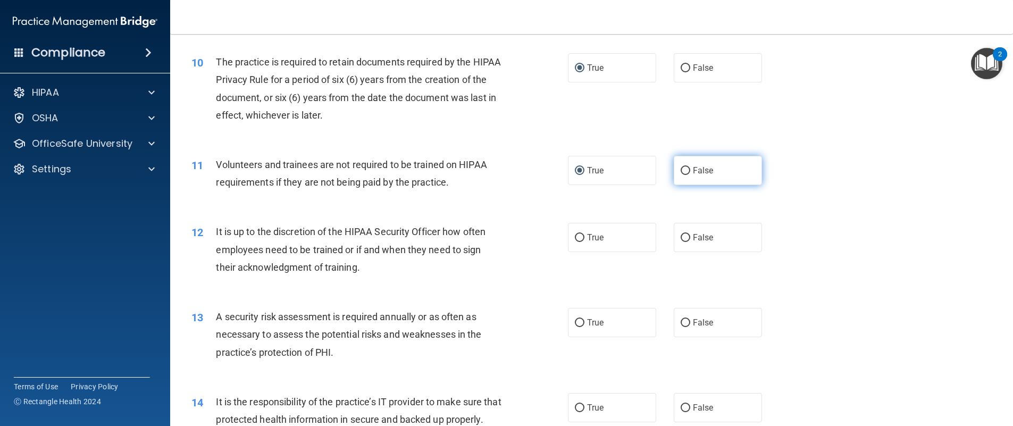
click at [681, 171] on input "False" at bounding box center [686, 171] width 10 height 8
radio input "true"
radio input "false"
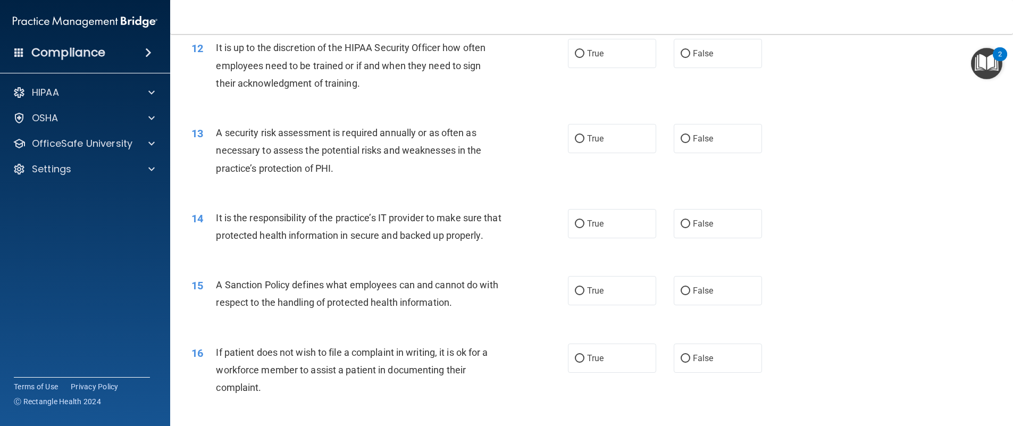
scroll to position [1052, 0]
click at [576, 135] on input "True" at bounding box center [580, 138] width 10 height 8
radio input "true"
click at [681, 51] on input "False" at bounding box center [686, 52] width 10 height 8
radio input "true"
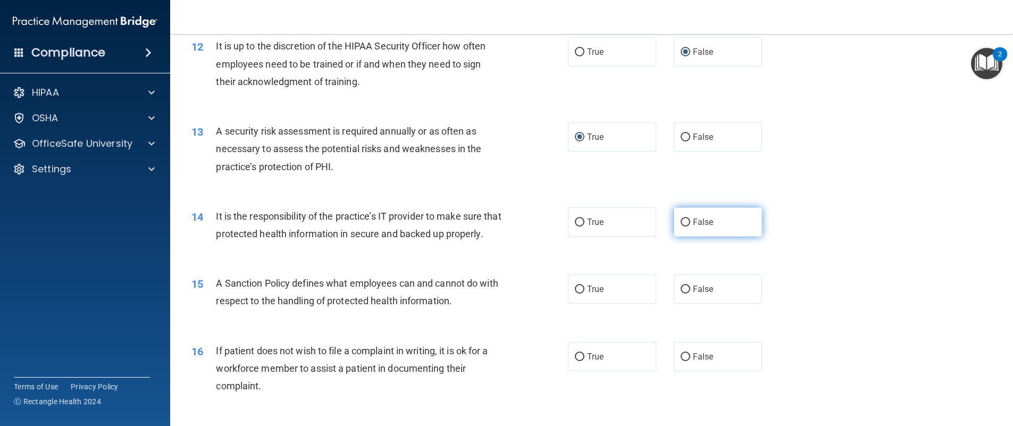
click at [681, 222] on input "False" at bounding box center [686, 223] width 10 height 8
radio input "true"
click at [681, 294] on input "False" at bounding box center [686, 290] width 10 height 8
radio input "true"
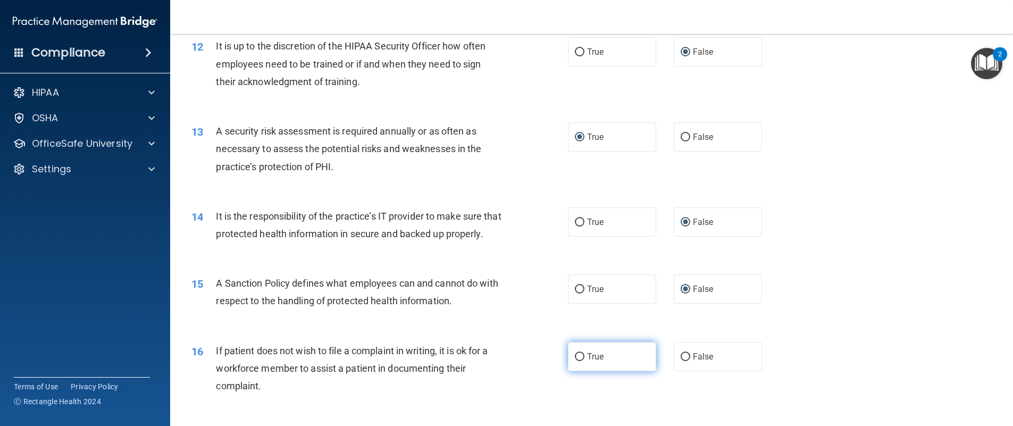
click at [609, 360] on label "True" at bounding box center [612, 356] width 88 height 29
click at [585, 360] on input "True" at bounding box center [580, 357] width 10 height 8
radio input "true"
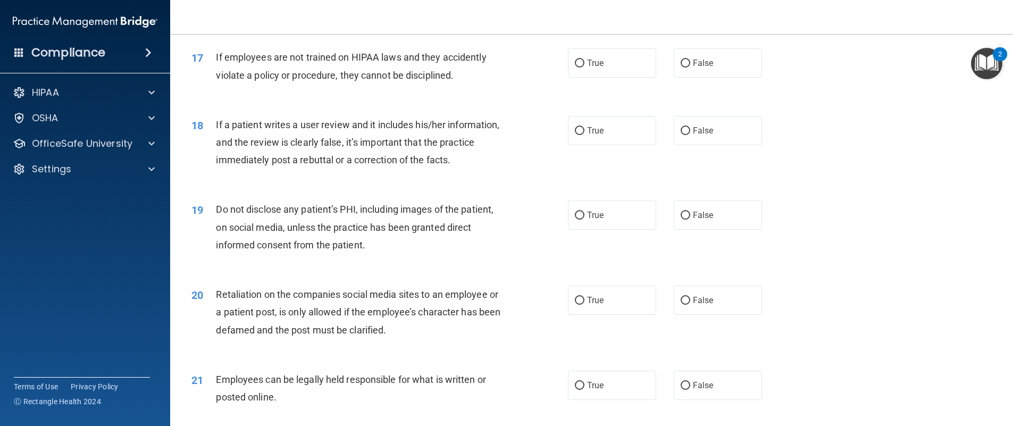
scroll to position [1431, 0]
click at [845, 318] on div "20 Retaliation on the companies social media sites to an employee or a patient …" at bounding box center [592, 313] width 817 height 85
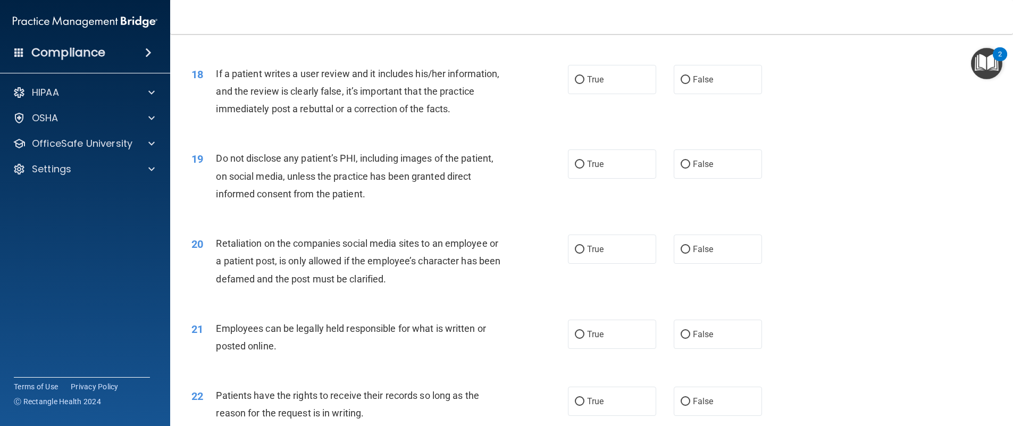
scroll to position [1411, 0]
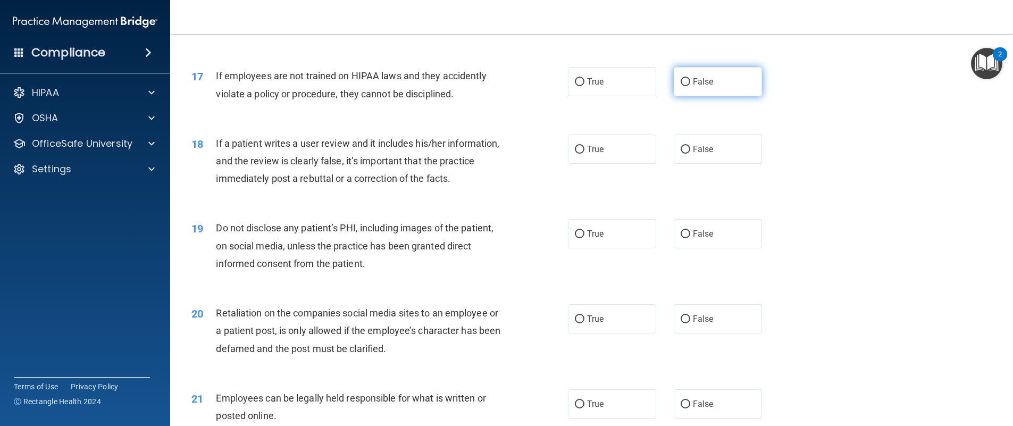
click at [726, 96] on label "False" at bounding box center [718, 81] width 88 height 29
click at [691, 86] on input "False" at bounding box center [686, 82] width 10 height 8
radio input "true"
click at [681, 154] on input "False" at bounding box center [686, 150] width 10 height 8
radio input "true"
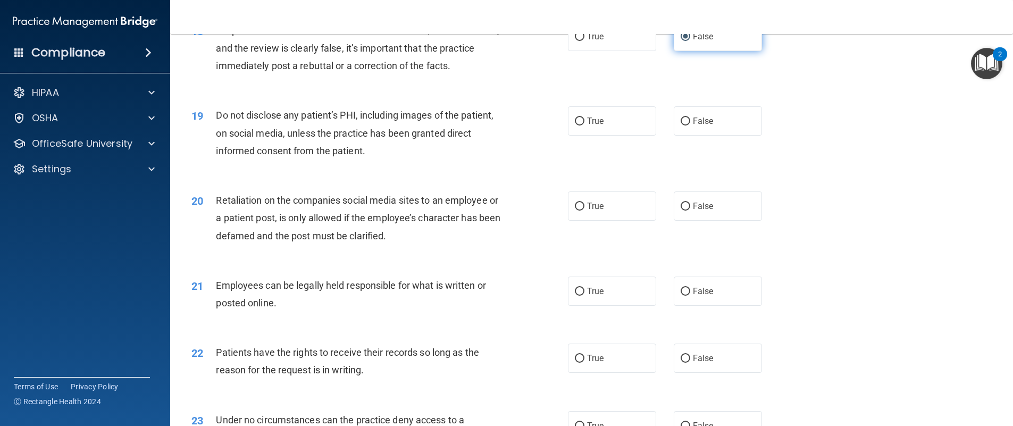
scroll to position [1542, 0]
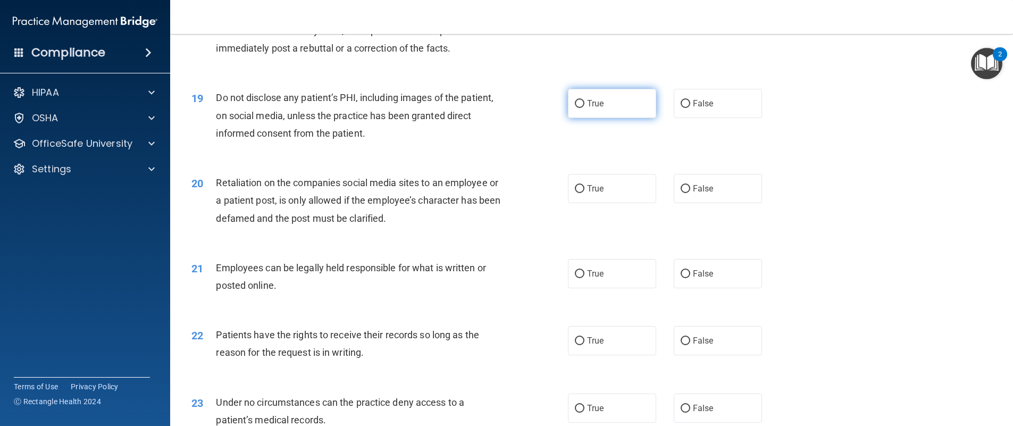
click at [578, 108] on input "True" at bounding box center [580, 104] width 10 height 8
radio input "true"
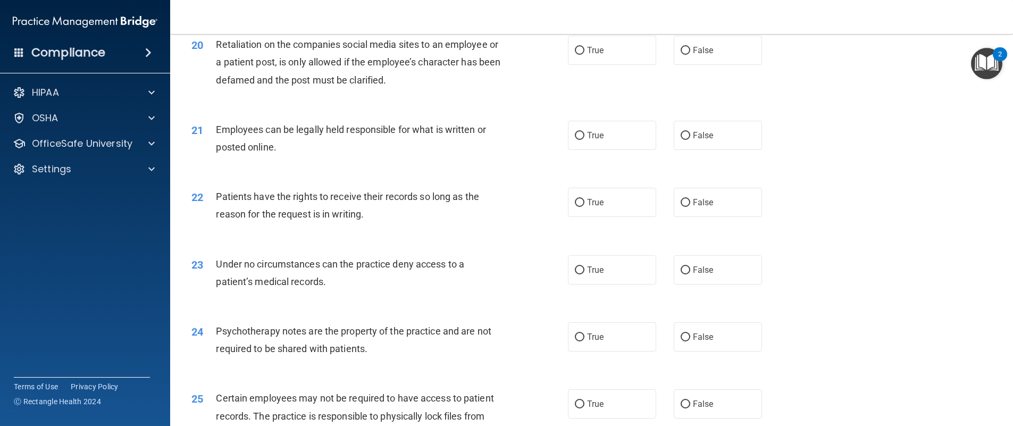
scroll to position [1681, 0]
click at [681, 54] on input "False" at bounding box center [686, 50] width 10 height 8
radio input "true"
click at [590, 149] on label "True" at bounding box center [612, 134] width 88 height 29
click at [585, 139] on input "True" at bounding box center [580, 135] width 10 height 8
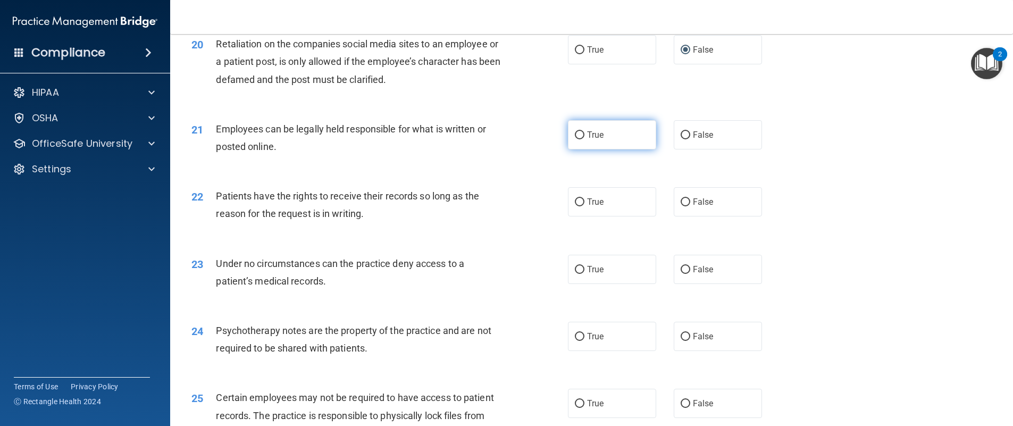
radio input "true"
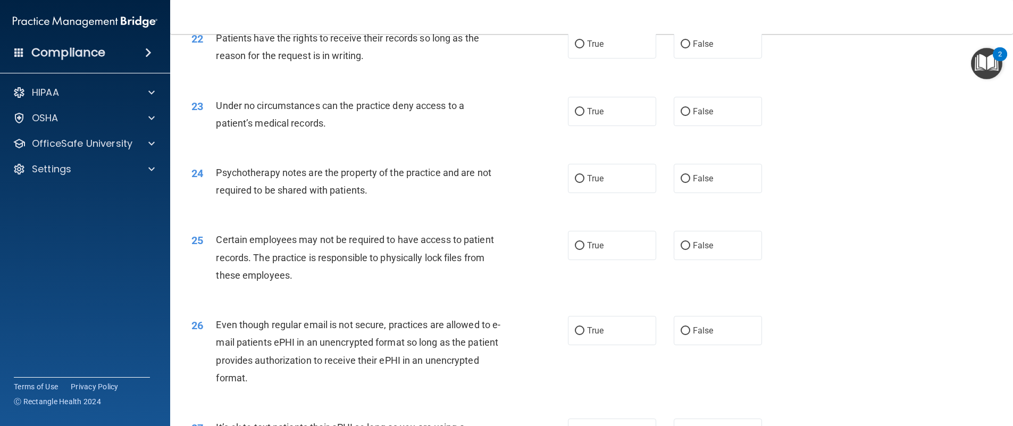
scroll to position [1840, 0]
click at [684, 47] on input "False" at bounding box center [686, 43] width 10 height 8
radio input "true"
click at [681, 115] on input "False" at bounding box center [686, 111] width 10 height 8
radio input "true"
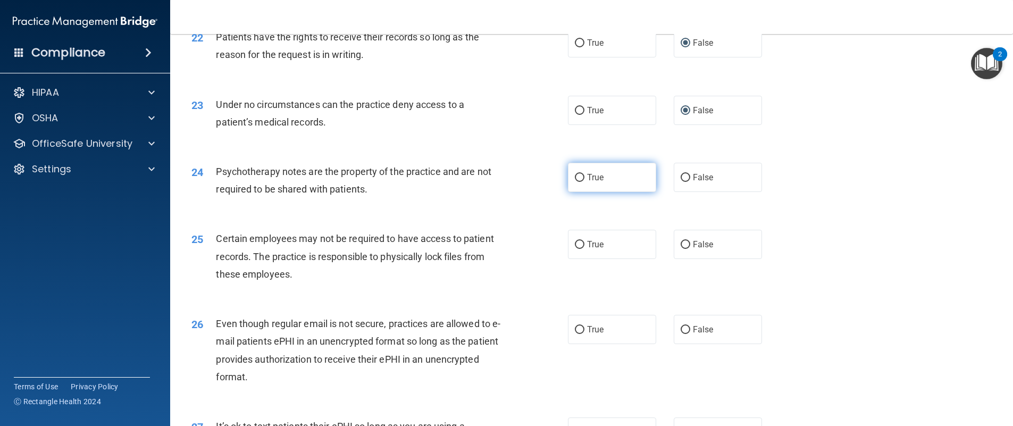
click at [593, 192] on label "True" at bounding box center [612, 177] width 88 height 29
click at [585, 182] on input "True" at bounding box center [580, 178] width 10 height 8
radio input "true"
click at [576, 249] on input "True" at bounding box center [580, 245] width 10 height 8
radio input "true"
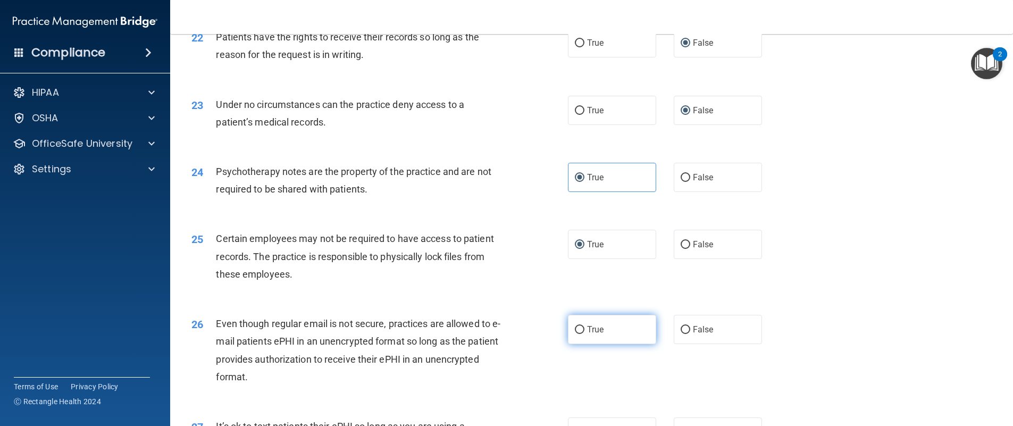
click at [579, 334] on input "True" at bounding box center [580, 330] width 10 height 8
radio input "true"
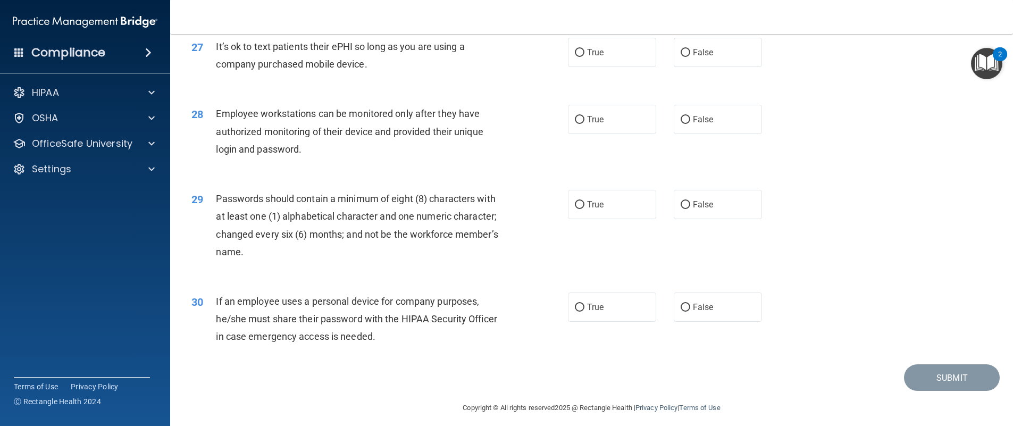
scroll to position [2222, 0]
click at [688, 65] on label "False" at bounding box center [718, 50] width 88 height 29
click at [688, 55] on input "False" at bounding box center [686, 51] width 10 height 8
radio input "true"
click at [683, 122] on input "False" at bounding box center [686, 118] width 10 height 8
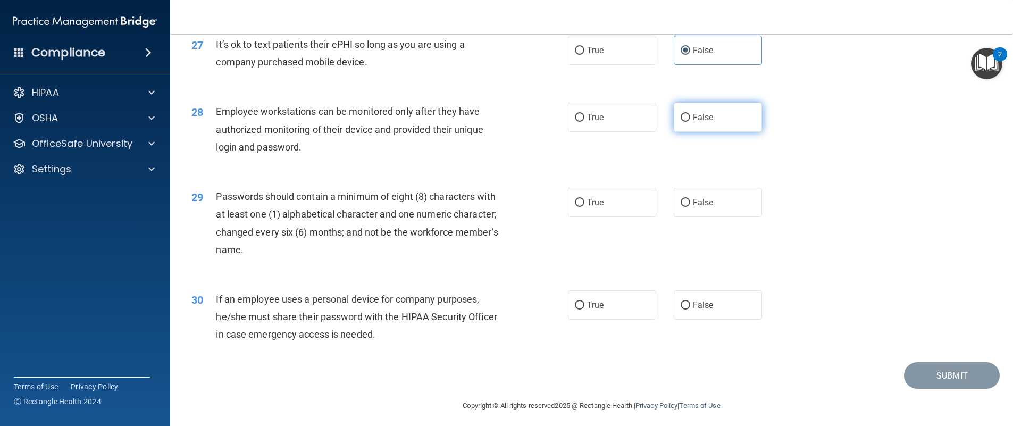
radio input "true"
click at [830, 331] on div "30 If an employee uses a personal device for company purposes, he/she must shar…" at bounding box center [592, 319] width 817 height 85
click at [576, 207] on input "True" at bounding box center [580, 203] width 10 height 8
radio input "true"
click at [681, 310] on input "False" at bounding box center [686, 306] width 10 height 8
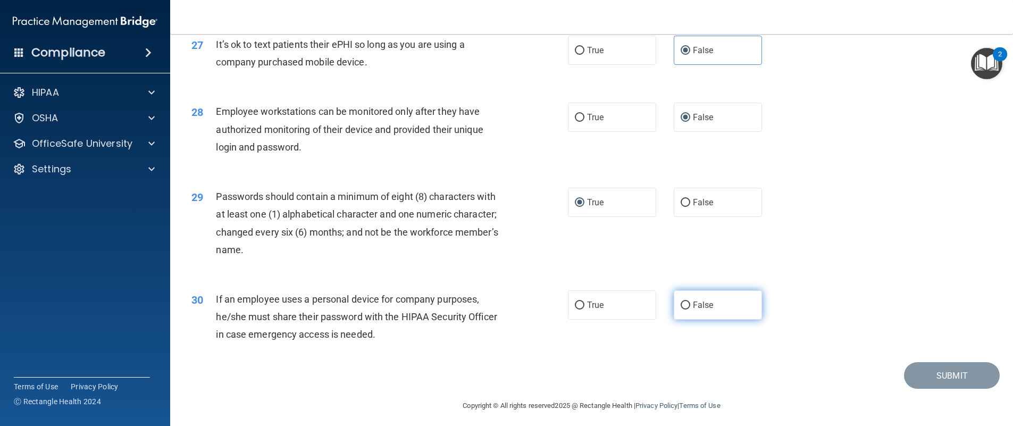
radio input "true"
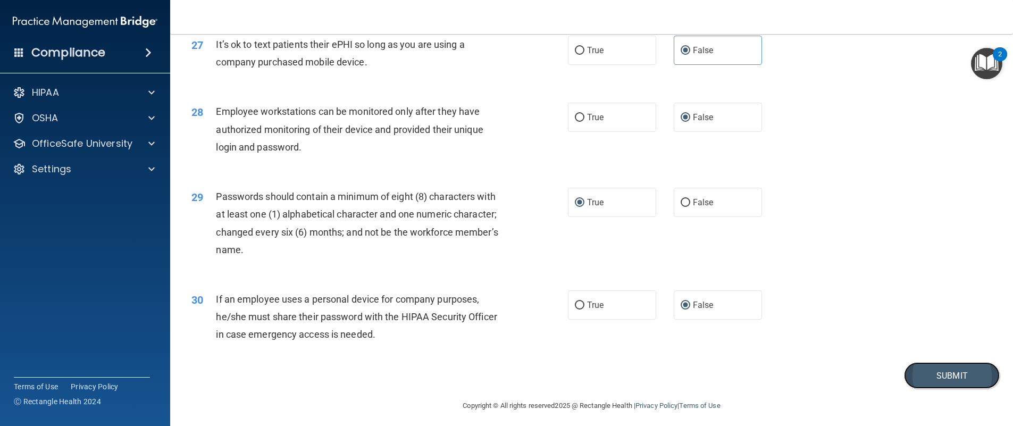
click at [920, 387] on button "Submit" at bounding box center [952, 375] width 96 height 27
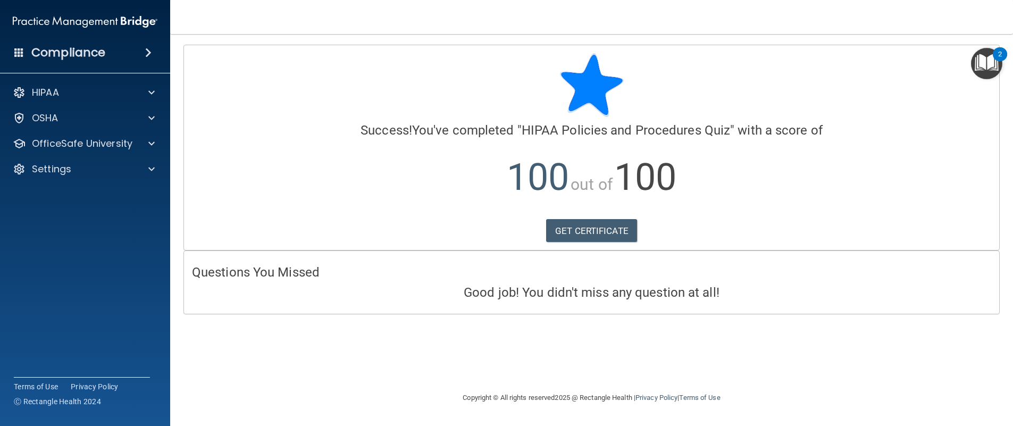
click at [120, 57] on div "Compliance" at bounding box center [85, 52] width 170 height 23
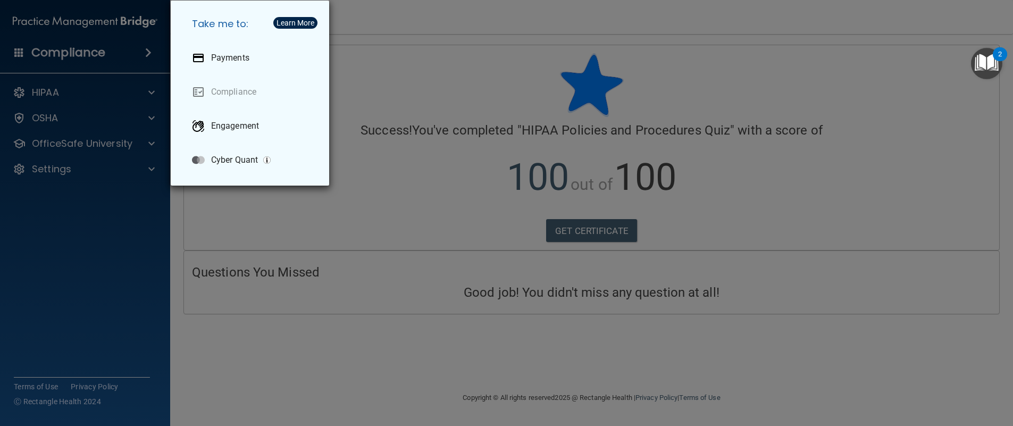
click at [120, 57] on div "Take me to: Payments Compliance Engagement Cyber Quant" at bounding box center [506, 213] width 1013 height 426
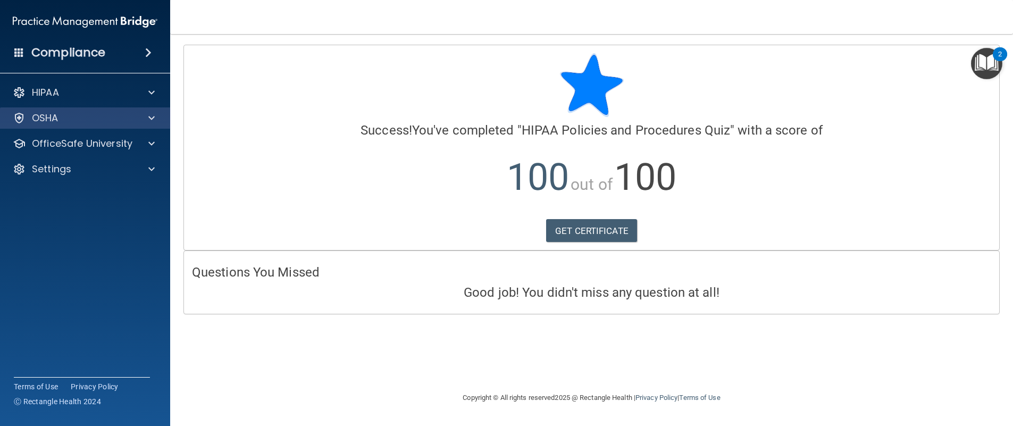
click at [93, 127] on div "OSHA" at bounding box center [85, 117] width 171 height 21
click at [132, 125] on div "OSHA" at bounding box center [85, 117] width 171 height 21
click at [155, 114] on div at bounding box center [150, 118] width 27 height 13
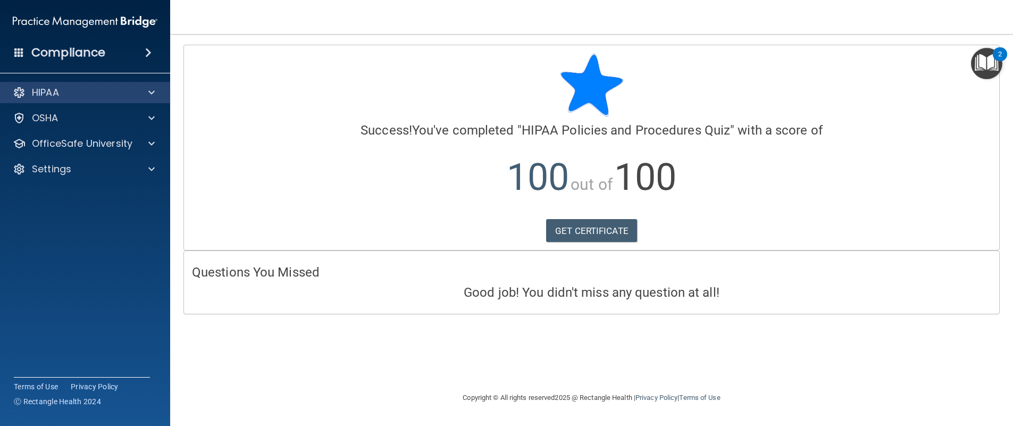
click at [154, 84] on div "HIPAA" at bounding box center [85, 92] width 171 height 21
click at [154, 89] on span at bounding box center [151, 92] width 6 height 13
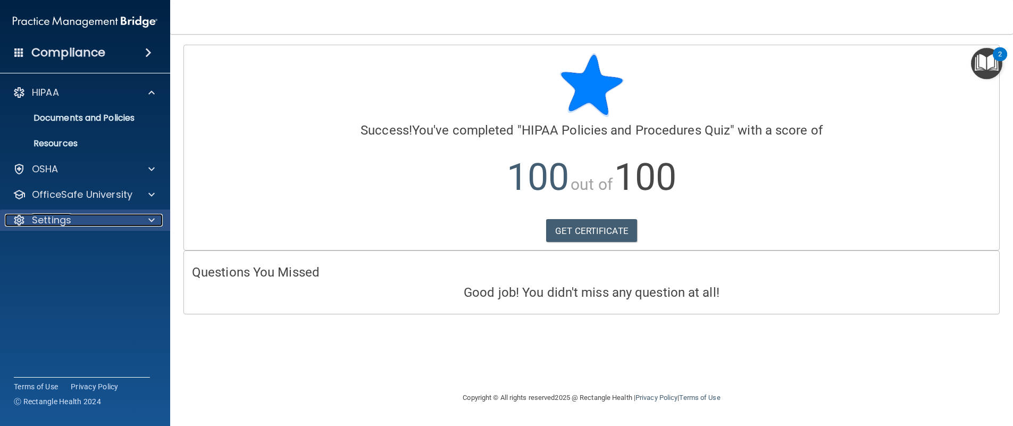
click at [157, 220] on div at bounding box center [150, 220] width 27 height 13
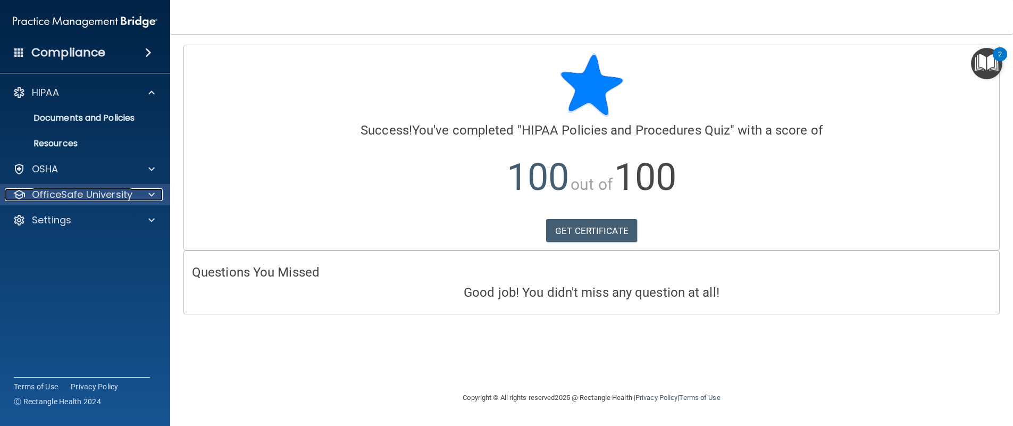
click at [149, 196] on span at bounding box center [151, 194] width 6 height 13
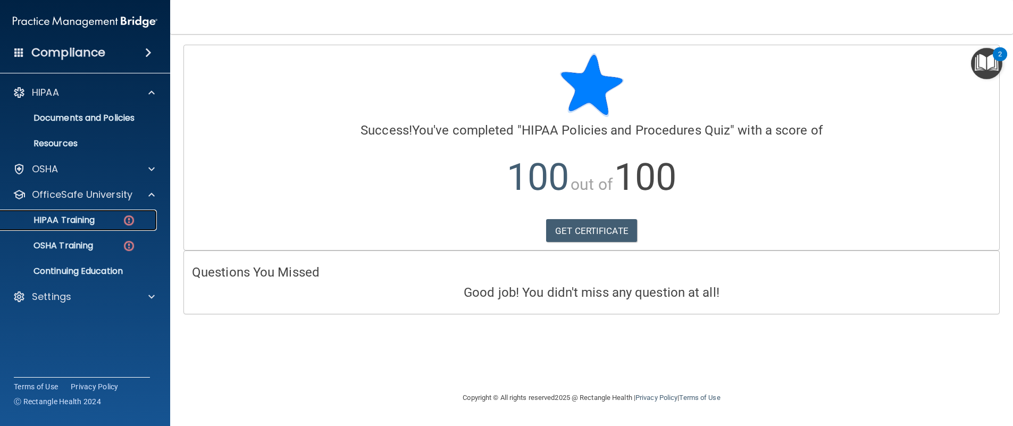
click at [123, 221] on img at bounding box center [128, 220] width 13 height 13
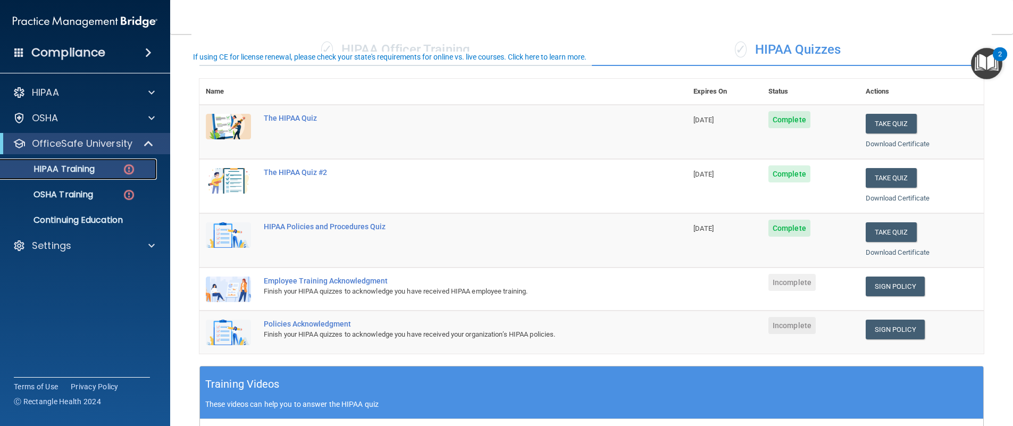
scroll to position [106, 0]
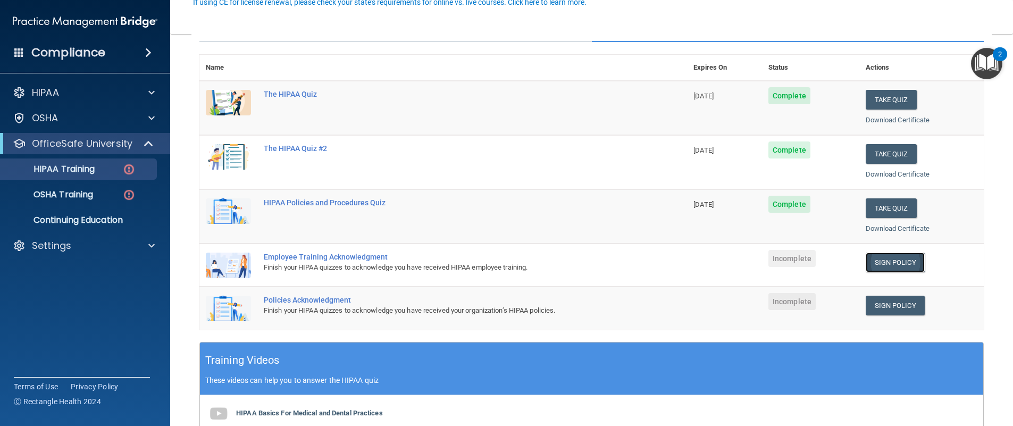
click at [891, 259] on link "Sign Policy" at bounding box center [895, 263] width 59 height 20
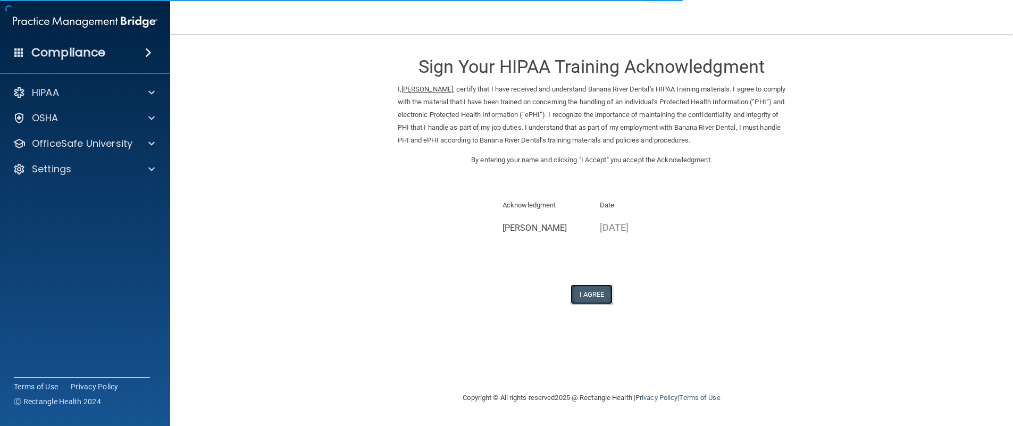
click at [589, 296] on button "I Agree" at bounding box center [592, 295] width 43 height 20
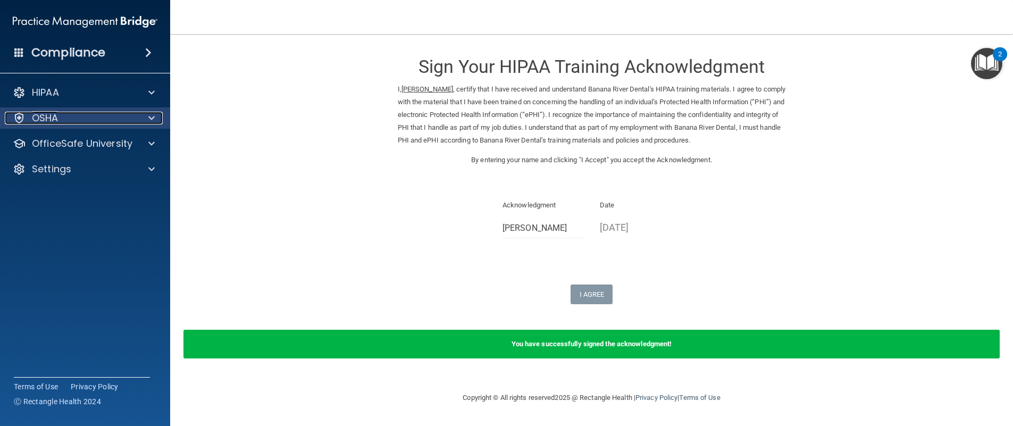
click at [151, 124] on span at bounding box center [151, 118] width 6 height 13
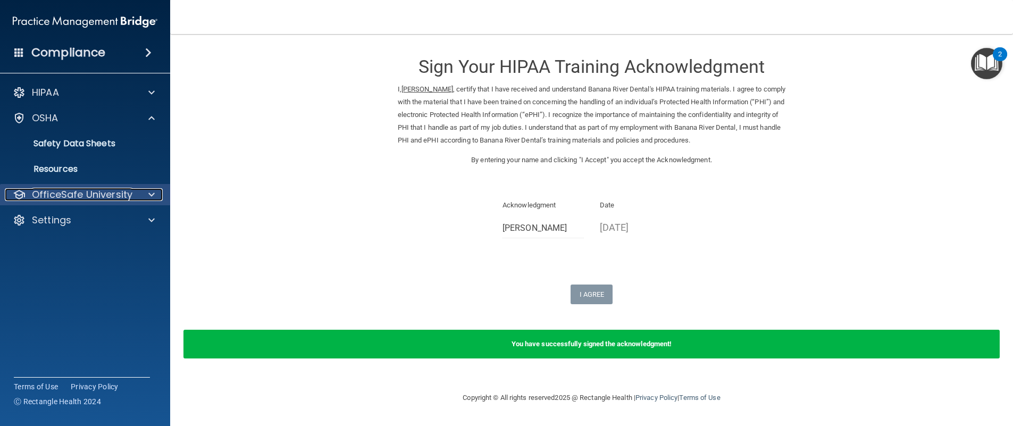
click at [138, 192] on div at bounding box center [150, 194] width 27 height 13
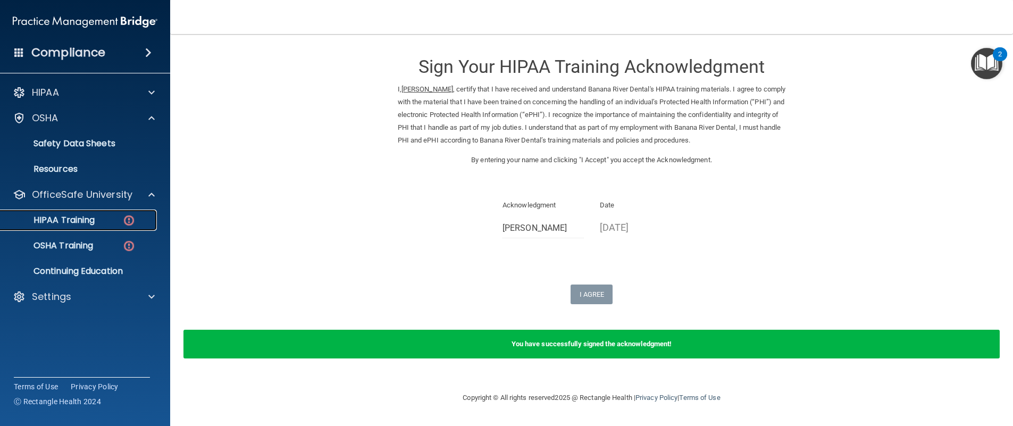
click at [127, 220] on img at bounding box center [128, 220] width 13 height 13
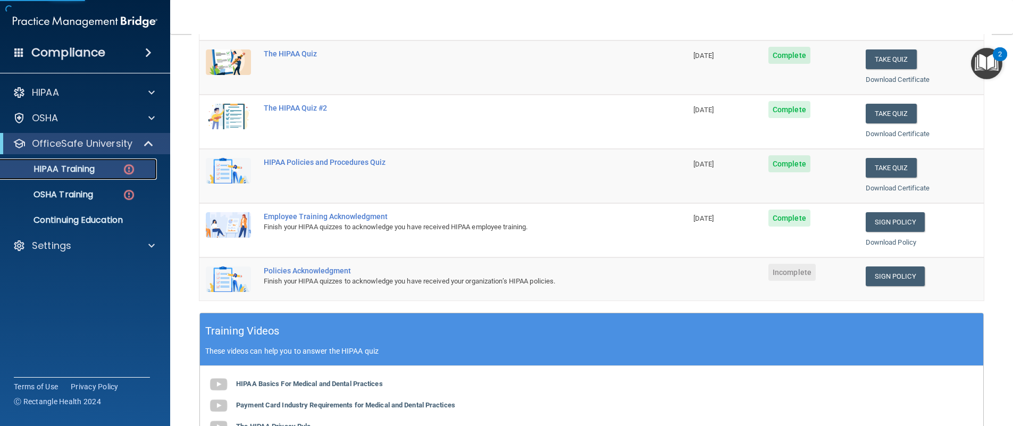
scroll to position [160, 0]
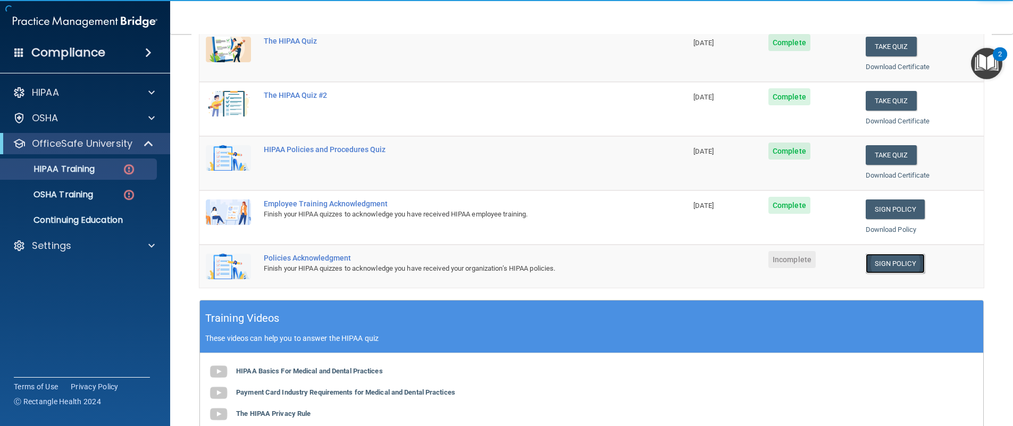
click at [893, 264] on link "Sign Policy" at bounding box center [895, 264] width 59 height 20
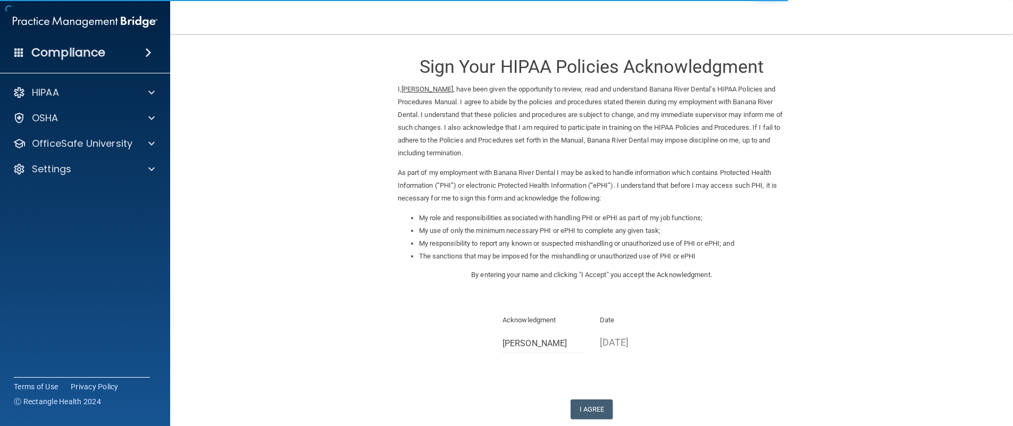
click at [536, 361] on div "Acknowledgment Katina Rager" at bounding box center [543, 337] width 97 height 47
click at [591, 404] on button "I Agree" at bounding box center [592, 410] width 43 height 20
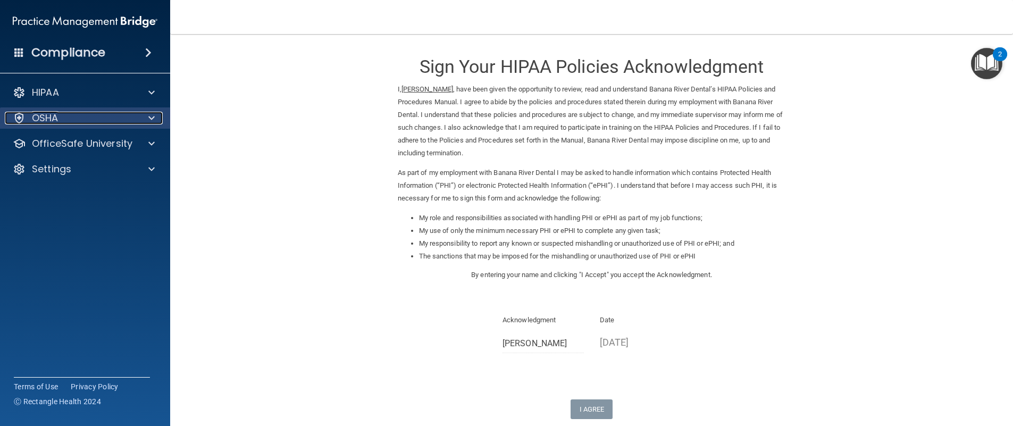
click at [151, 119] on span at bounding box center [151, 118] width 6 height 13
click at [156, 118] on div at bounding box center [150, 118] width 27 height 13
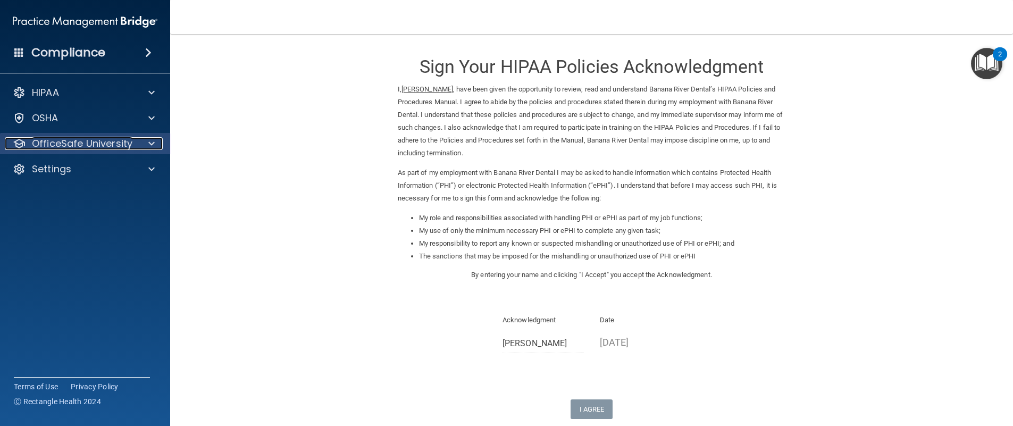
click at [149, 145] on span at bounding box center [151, 143] width 6 height 13
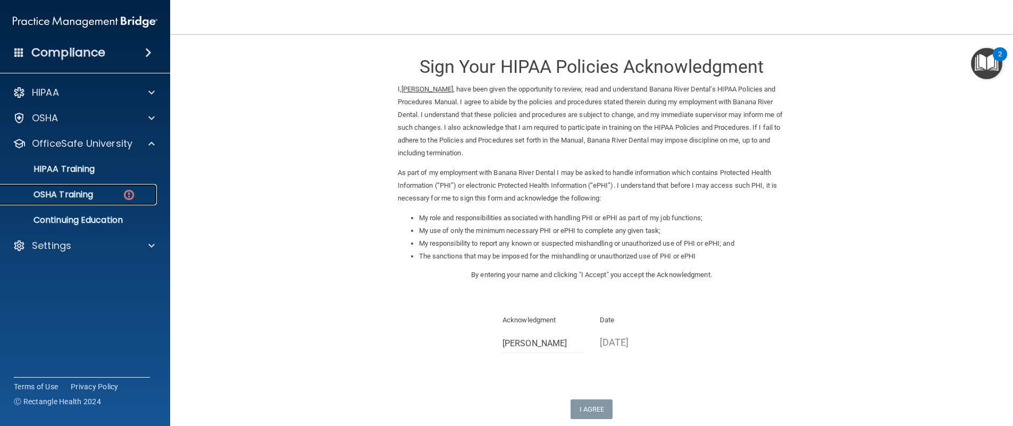
click at [128, 188] on img at bounding box center [128, 194] width 13 height 13
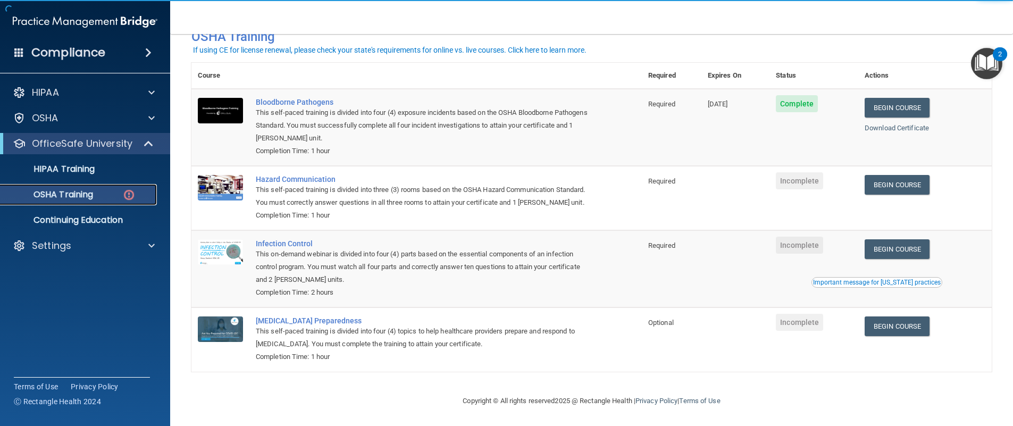
scroll to position [76, 0]
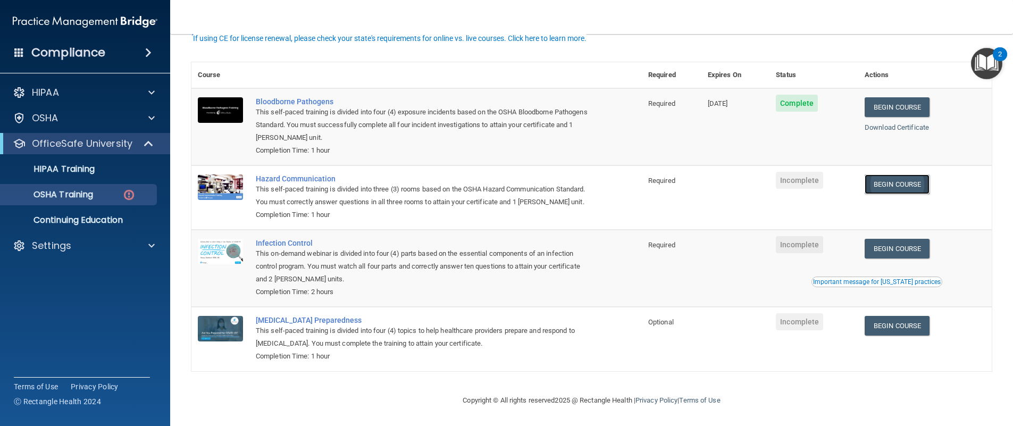
click at [905, 174] on link "Begin Course" at bounding box center [897, 184] width 65 height 20
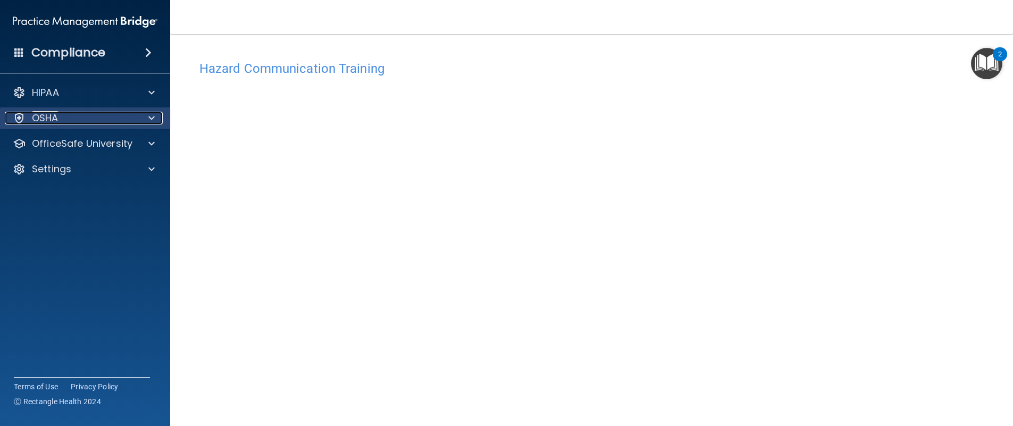
click at [145, 118] on div at bounding box center [150, 118] width 27 height 13
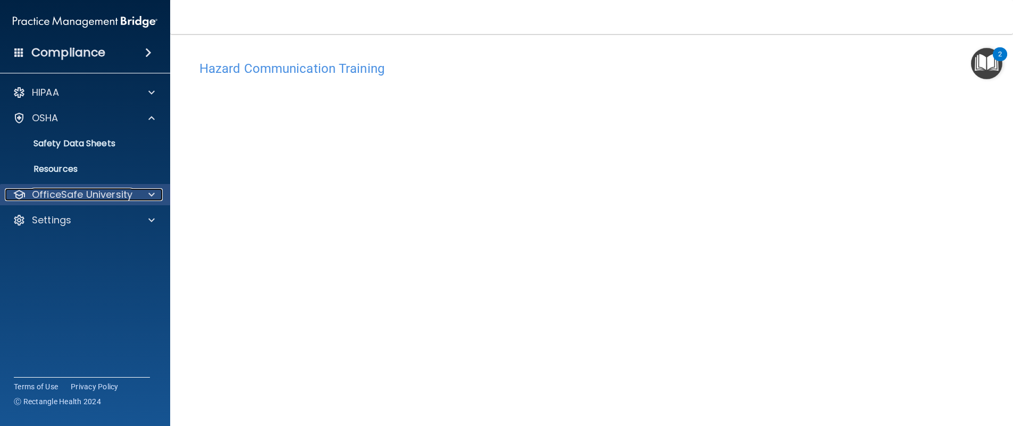
click at [140, 189] on div at bounding box center [150, 194] width 27 height 13
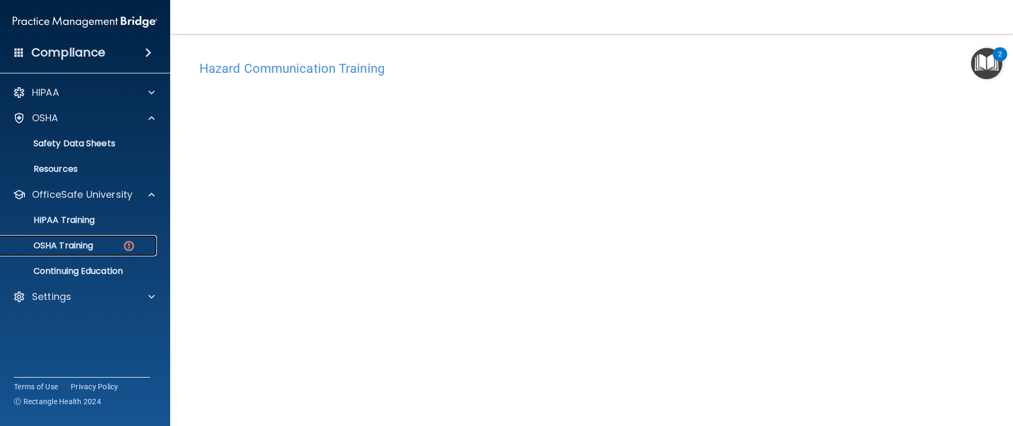
click at [127, 249] on img at bounding box center [128, 245] width 13 height 13
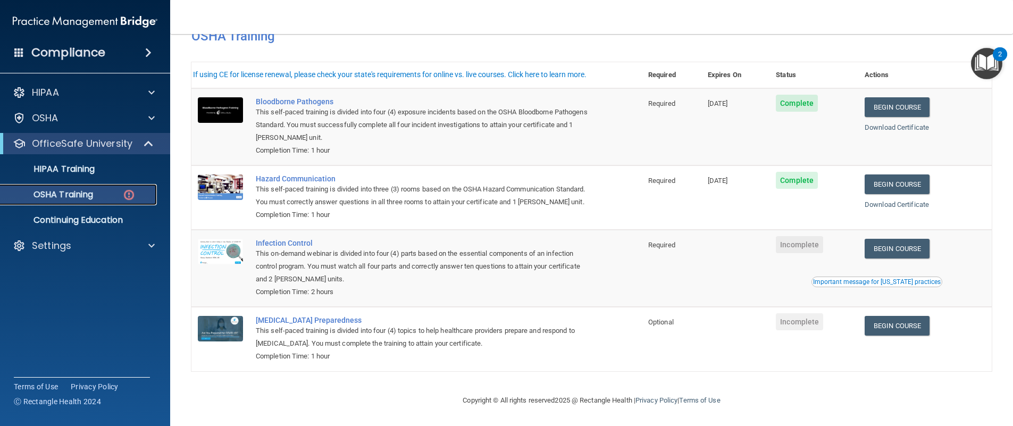
scroll to position [76, 0]
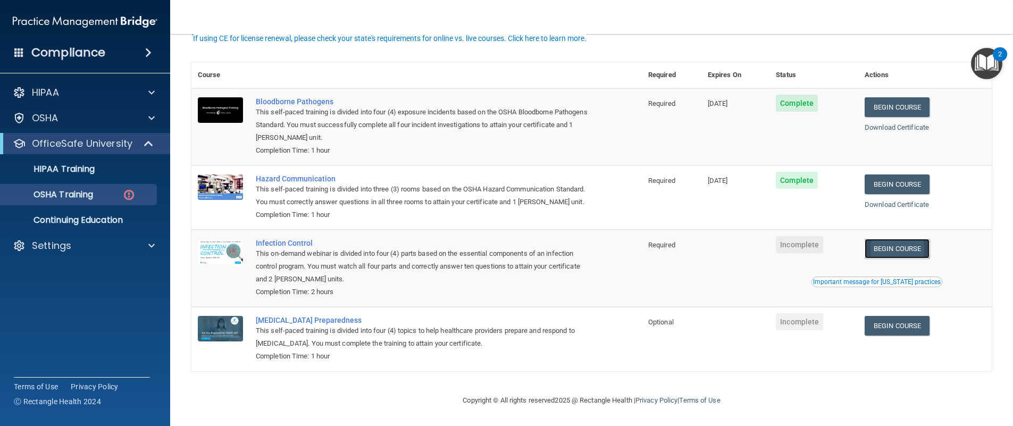
click at [915, 251] on link "Begin Course" at bounding box center [897, 249] width 65 height 20
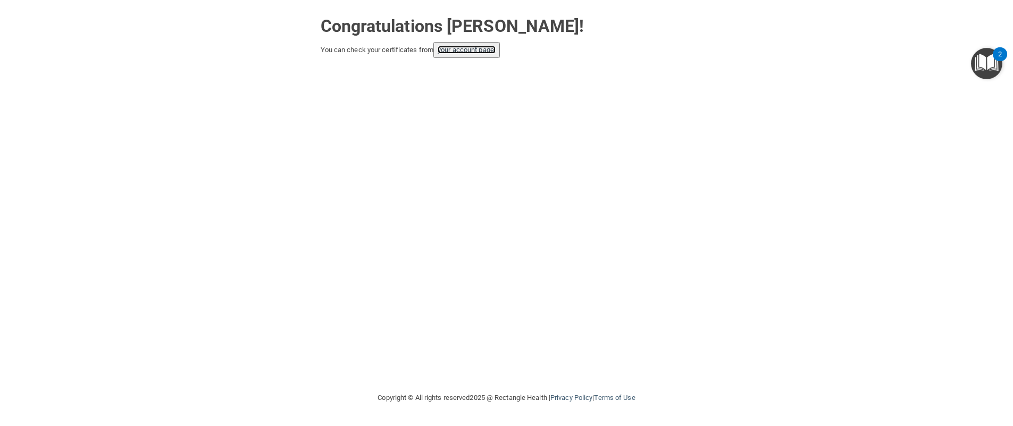
click at [470, 51] on link "your account page!" at bounding box center [467, 50] width 58 height 8
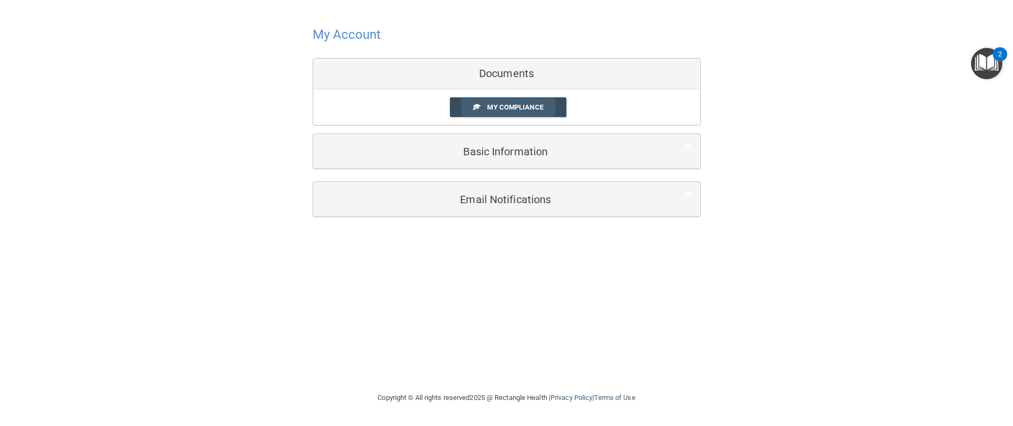
click at [510, 108] on span "My Compliance" at bounding box center [515, 107] width 56 height 8
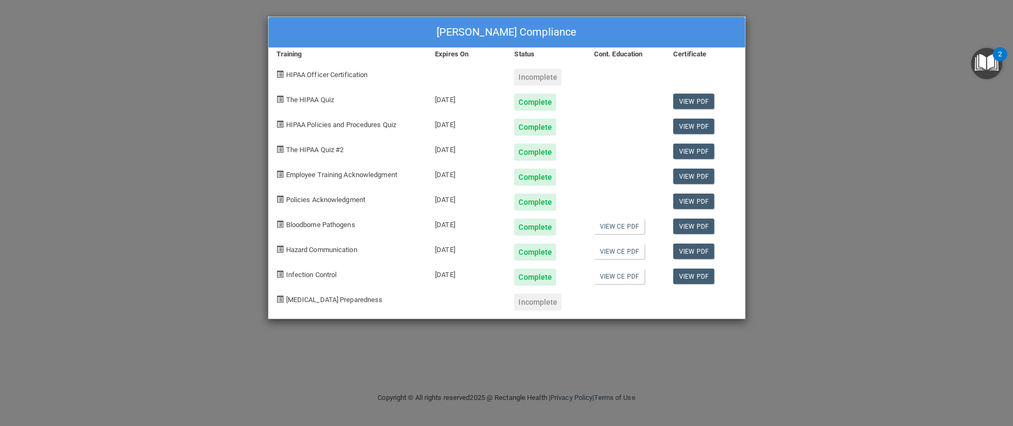
click at [870, 242] on div "Katina Rager's Compliance Training Expires On Status Cont. Education Certificat…" at bounding box center [506, 213] width 1013 height 426
